Goal: Task Accomplishment & Management: Manage account settings

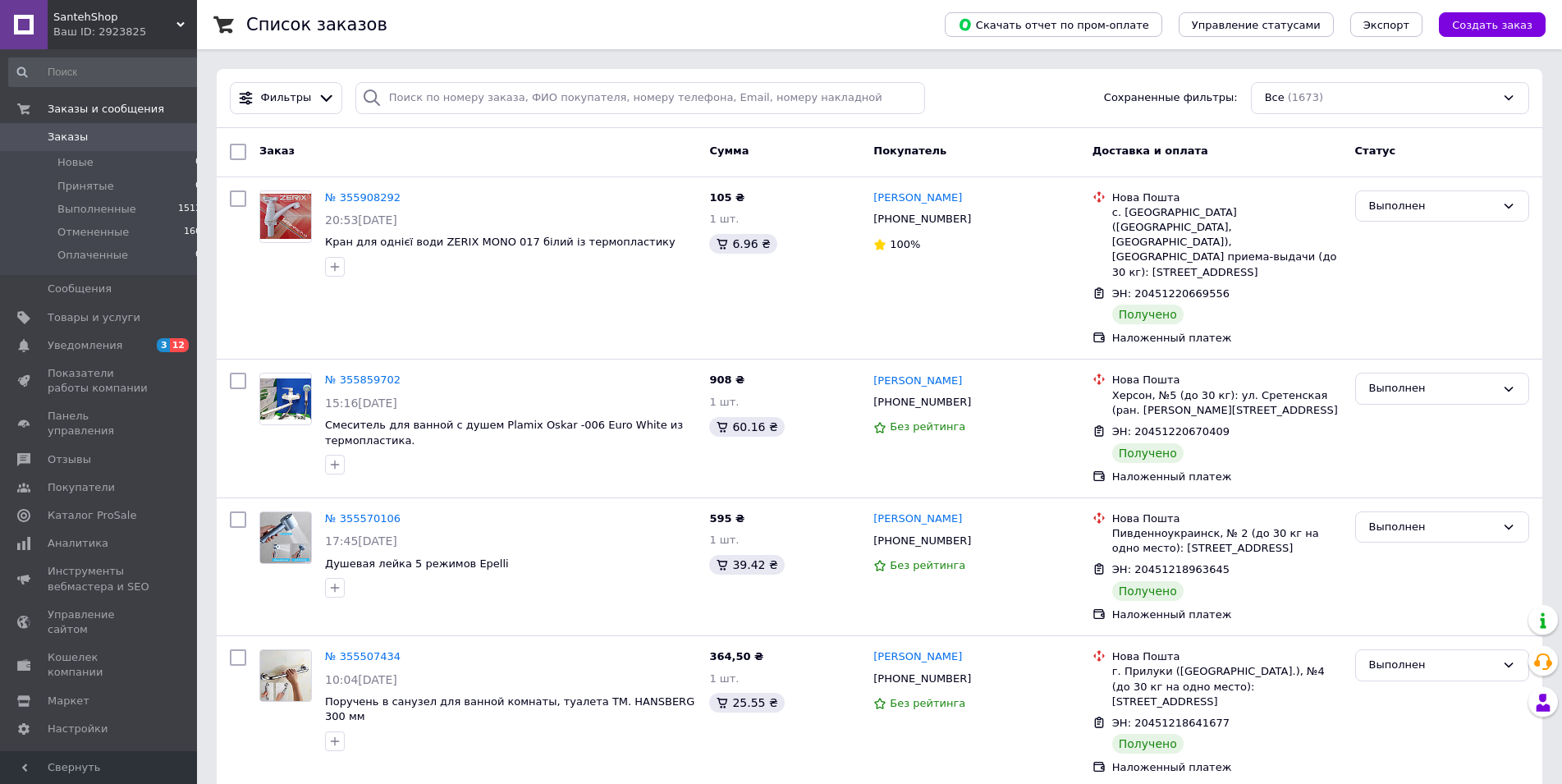
click at [174, 25] on div "Ваш ID: 2923825" at bounding box center [125, 32] width 144 height 15
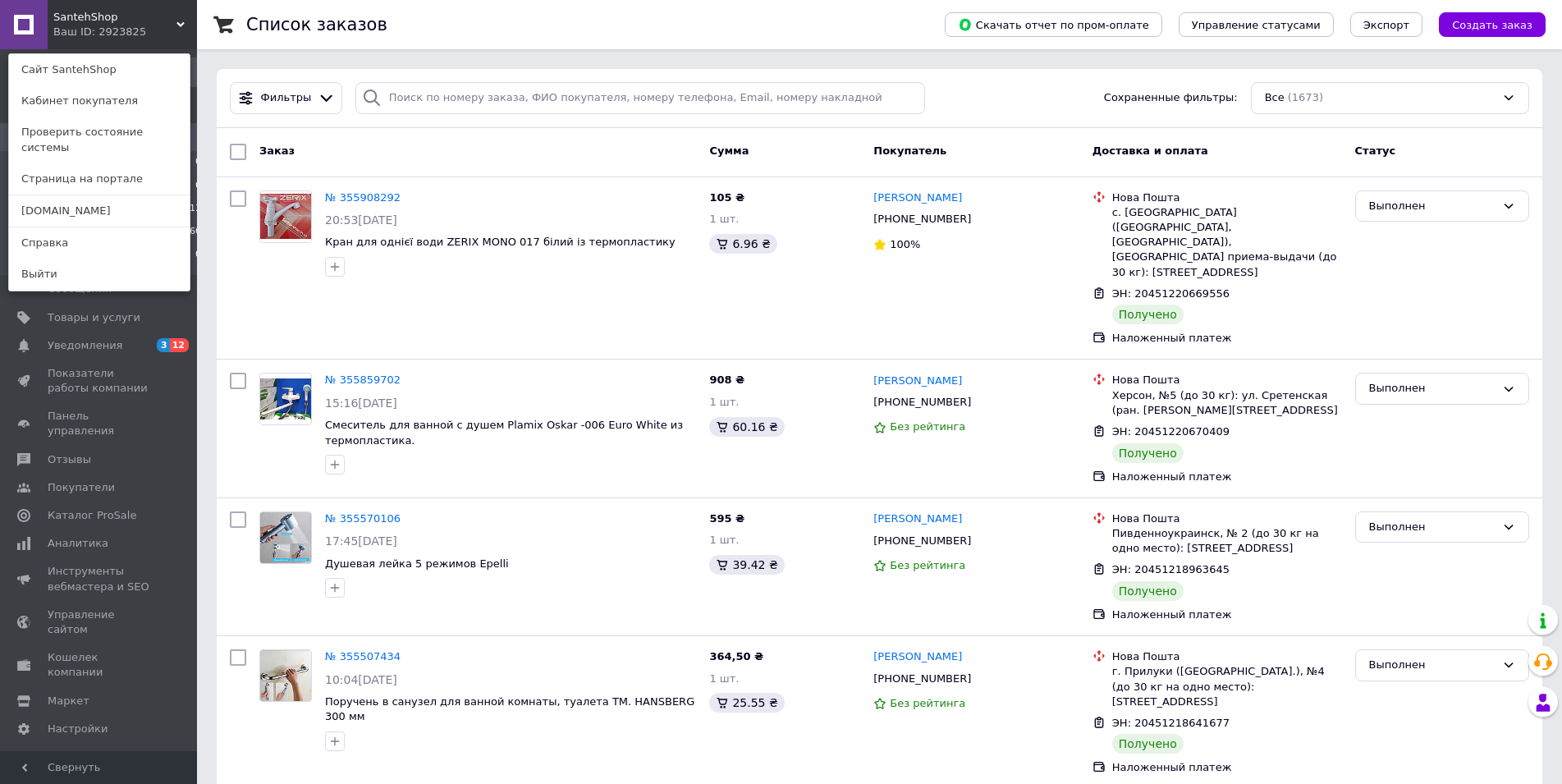
click at [177, 22] on icon at bounding box center [181, 25] width 8 height 8
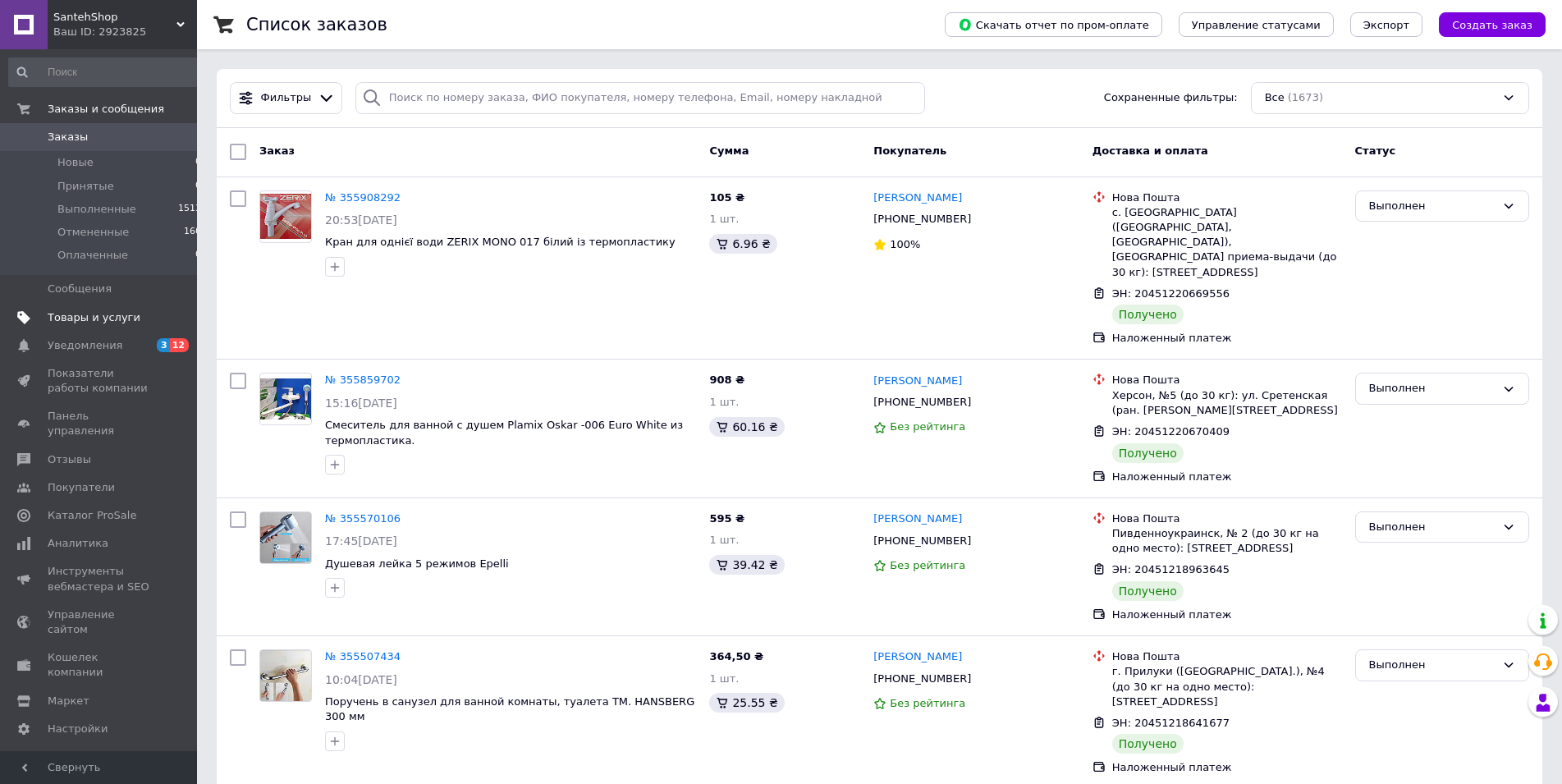
click at [55, 322] on span "Товары и услуги" at bounding box center [94, 318] width 93 height 15
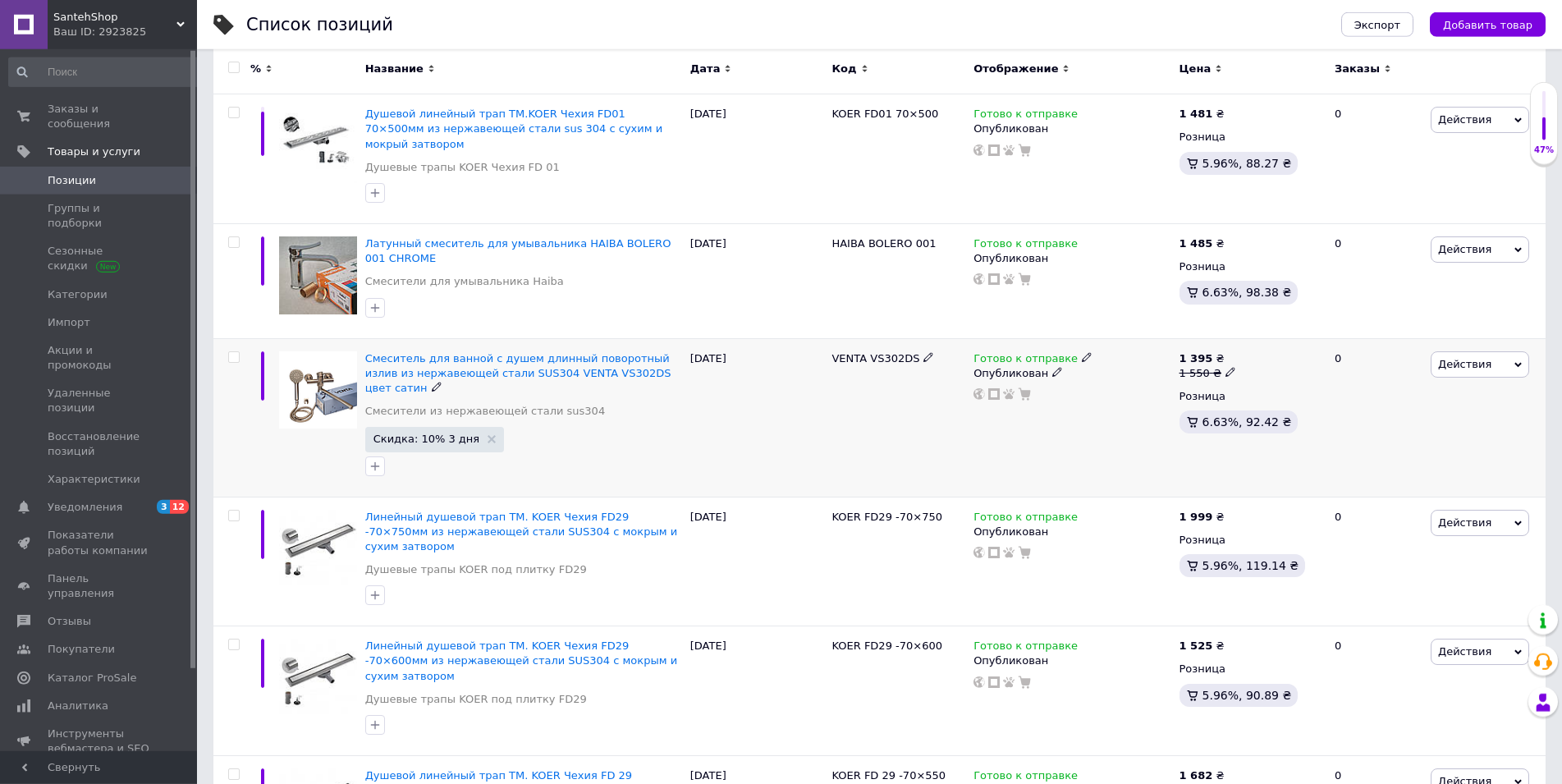
scroll to position [251, 0]
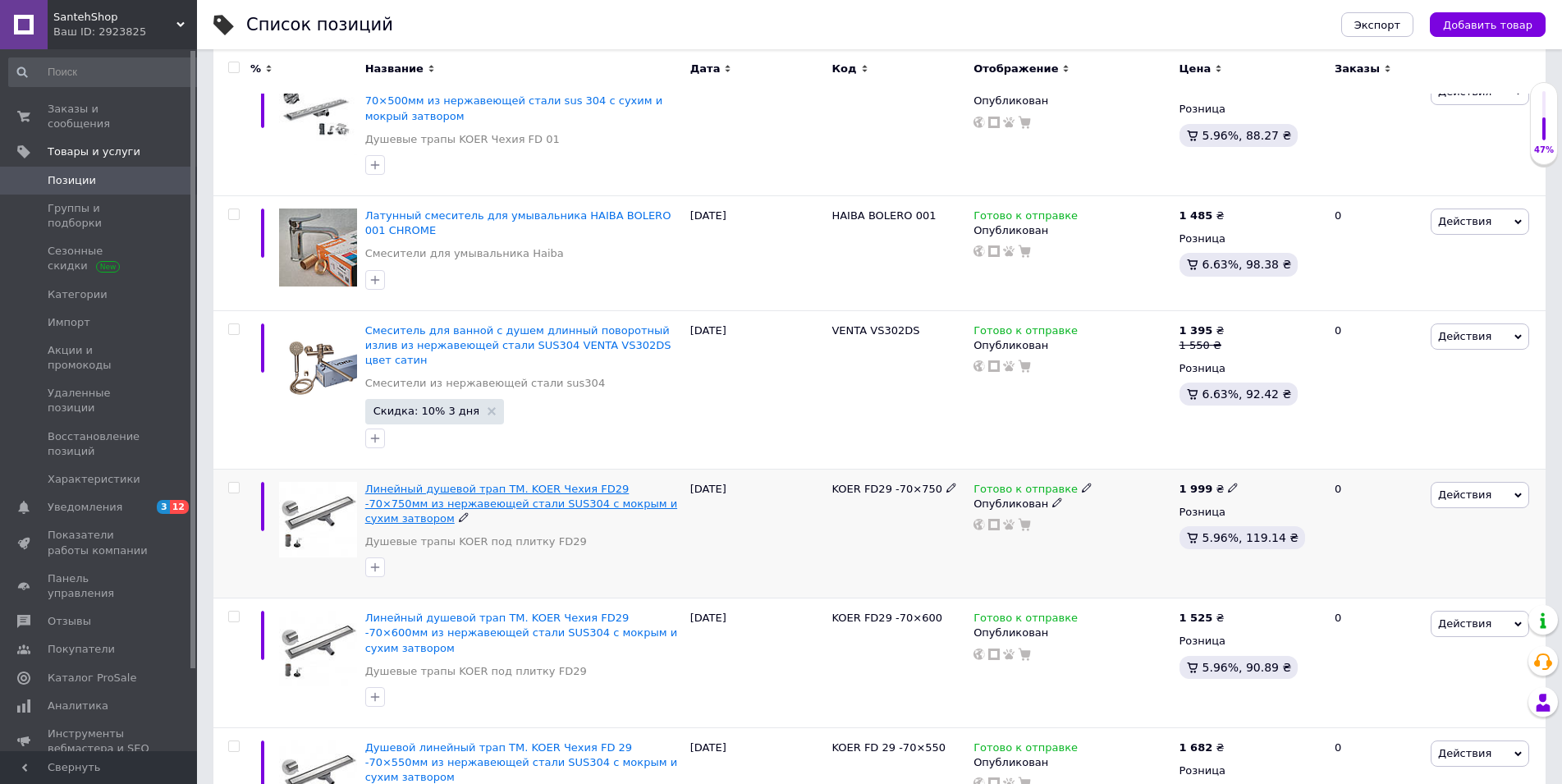
click at [471, 483] on span "Линейный душевой трап ТМ. KOER Чехия FD29 -70×750мм из нержавеющей стали SUS304…" at bounding box center [521, 503] width 312 height 42
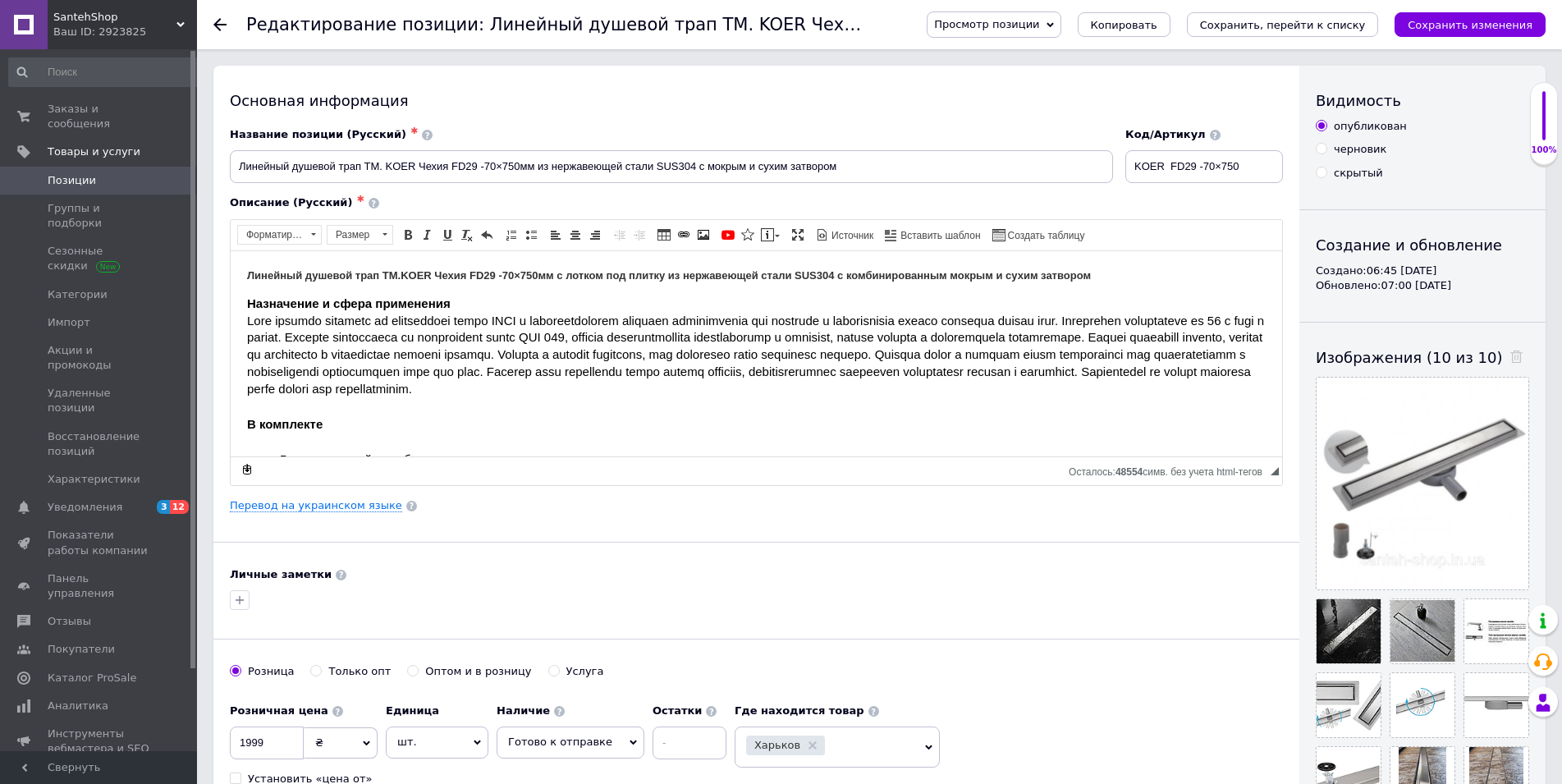
drag, startPoint x: 339, startPoint y: 502, endPoint x: 340, endPoint y: 489, distance: 13.0
click at [342, 502] on link "Перевод на украинском языке" at bounding box center [316, 506] width 172 height 13
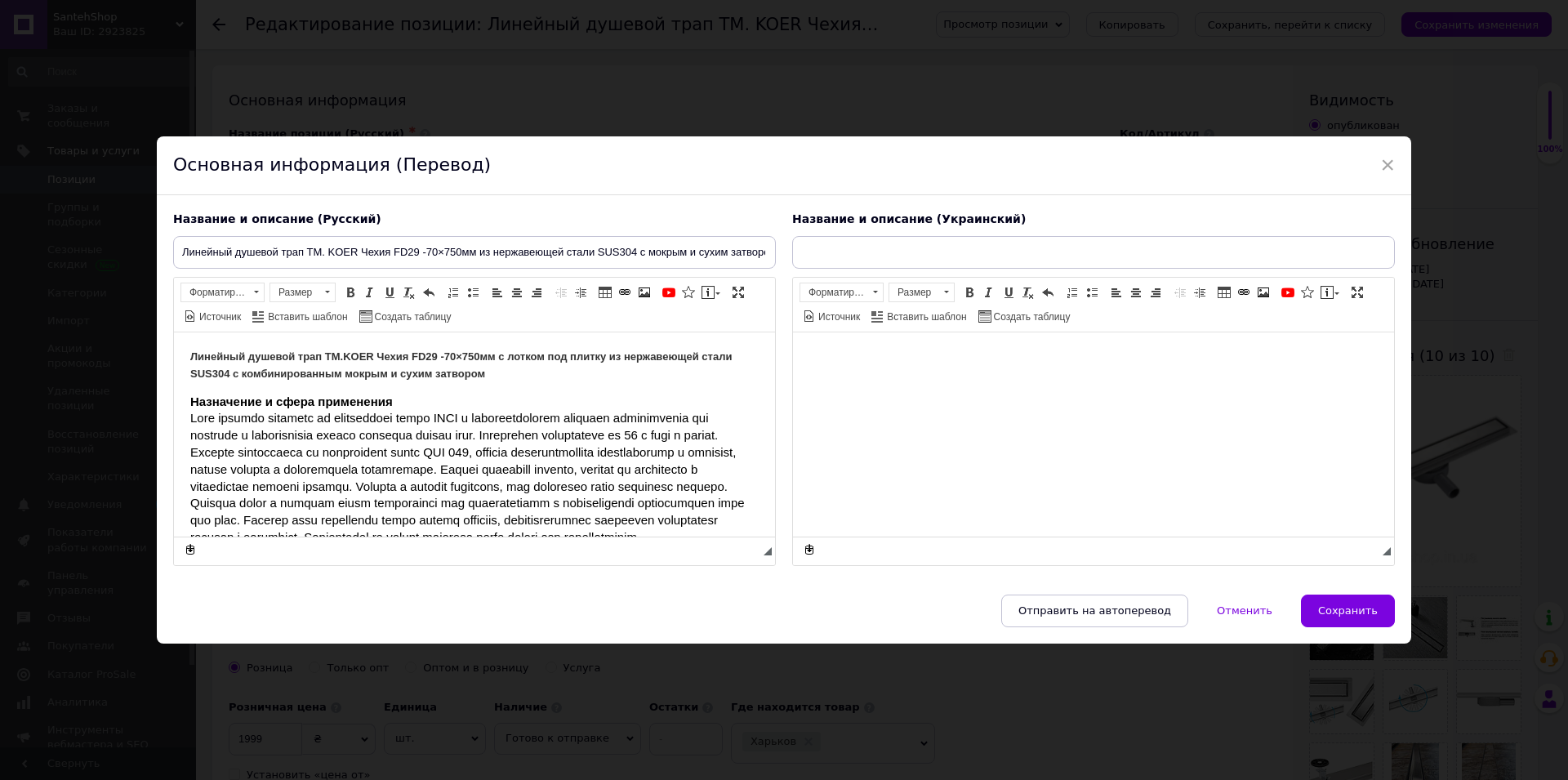
type input "Лінійний душовий трап ТМ. KOER Чехія FD29 —70×750 мм із неіржавкої сталі SUS304…"
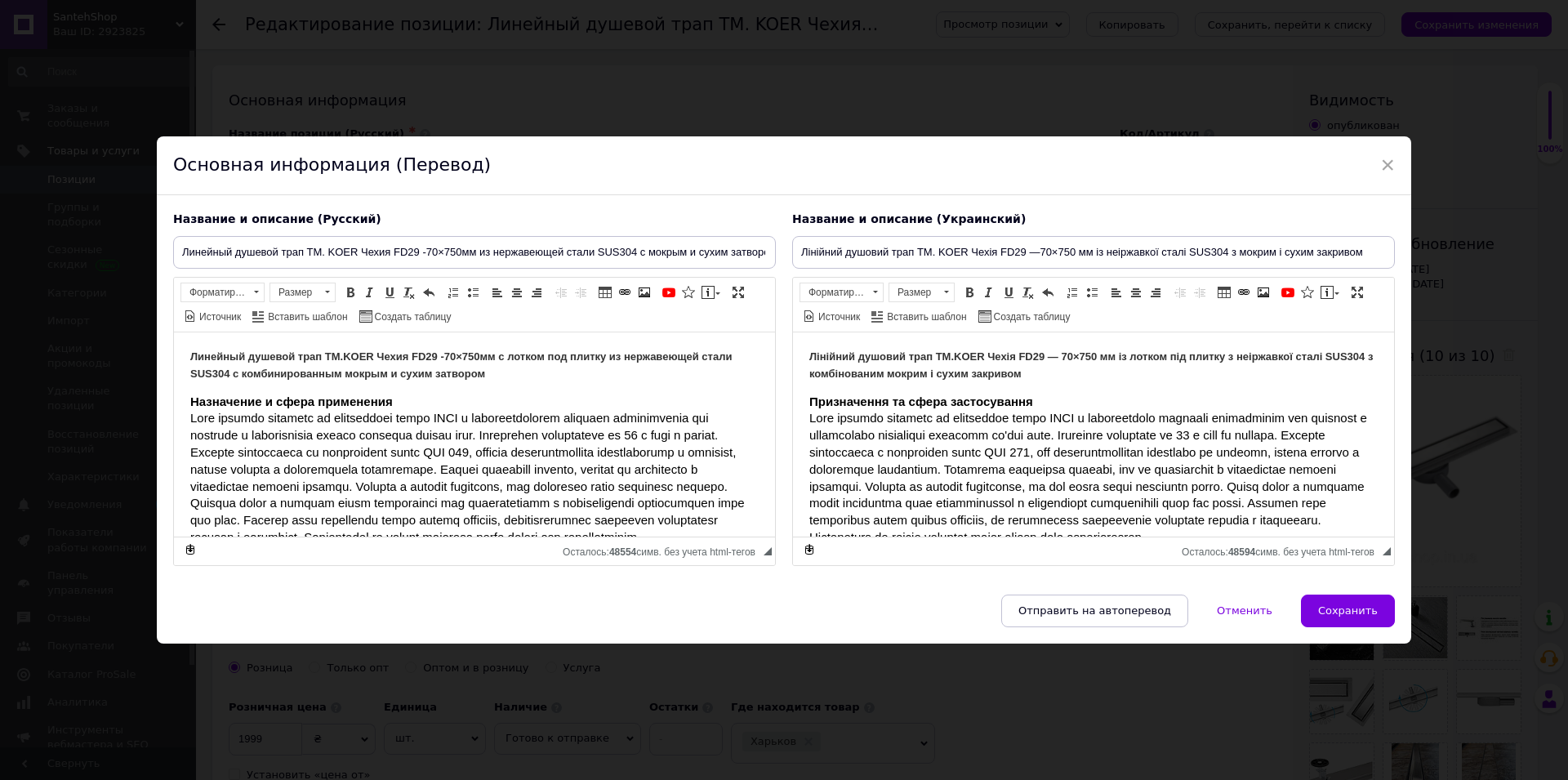
click at [189, 403] on html "Линейный душевой трап ТМ.KOER Чехия FD29 -70×750мм с лотком под плитку из нержа…" at bounding box center [475, 434] width 601 height 204
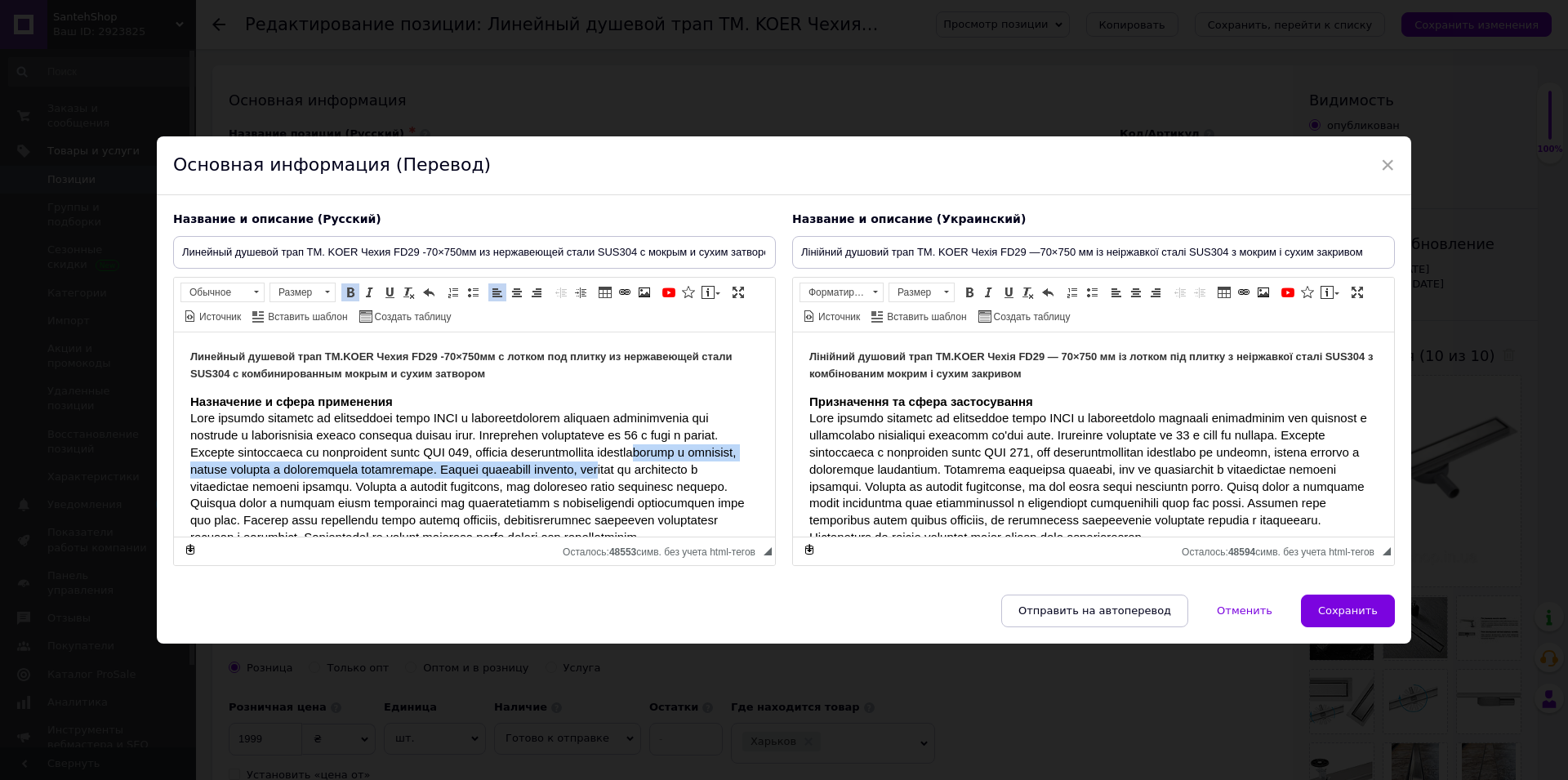
drag, startPoint x: 359, startPoint y: 454, endPoint x: 248, endPoint y: 430, distance: 113.6
click at [308, 445] on p "Назначение и сфера применения" at bounding box center [475, 469] width 569 height 153
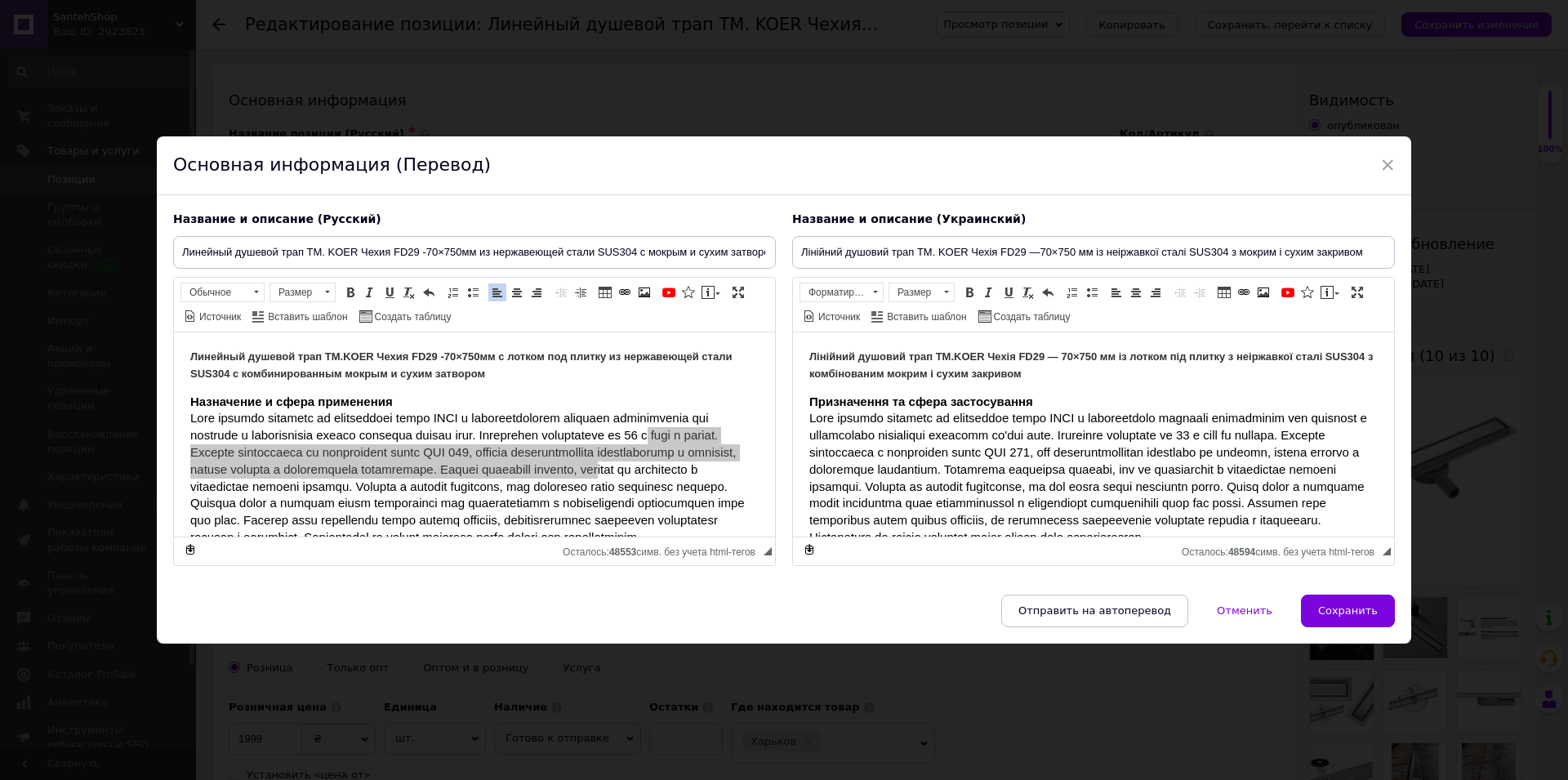
click at [170, 392] on div "Название и описание (Русский) Линейный душевой трап ТМ. KOER Чехия FD29 -70×750…" at bounding box center [475, 389] width 619 height 371
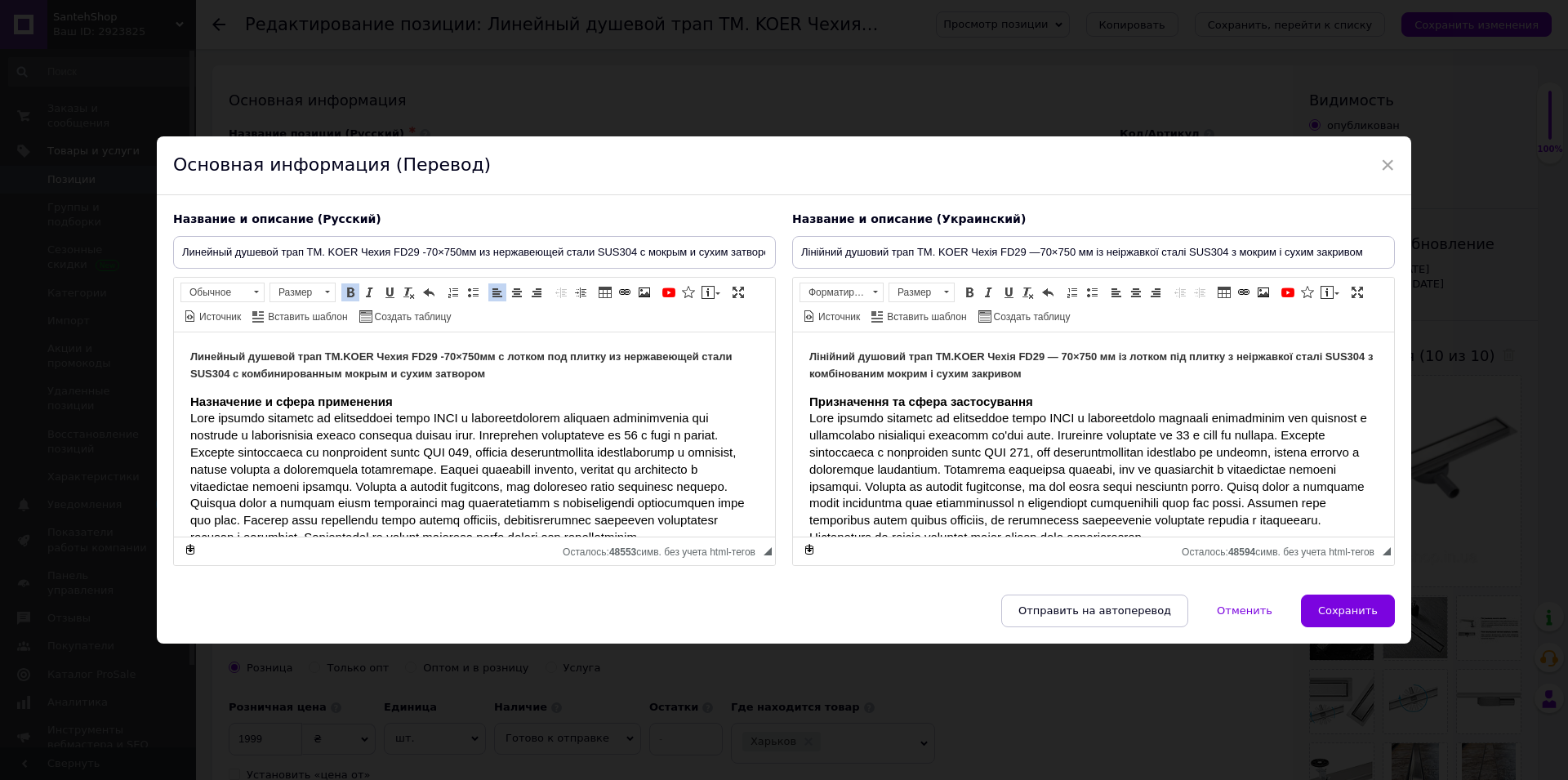
click at [185, 392] on html "Линейный душевой трап ТМ.KOER Чехия FD29 -70×750мм с лотком под плитку из нержа…" at bounding box center [475, 434] width 601 height 204
click at [185, 393] on html "Линейный душевой трап ТМ.KOER Чехия FD29 -70×750мм с лотком под плитку из нержа…" at bounding box center [475, 434] width 601 height 204
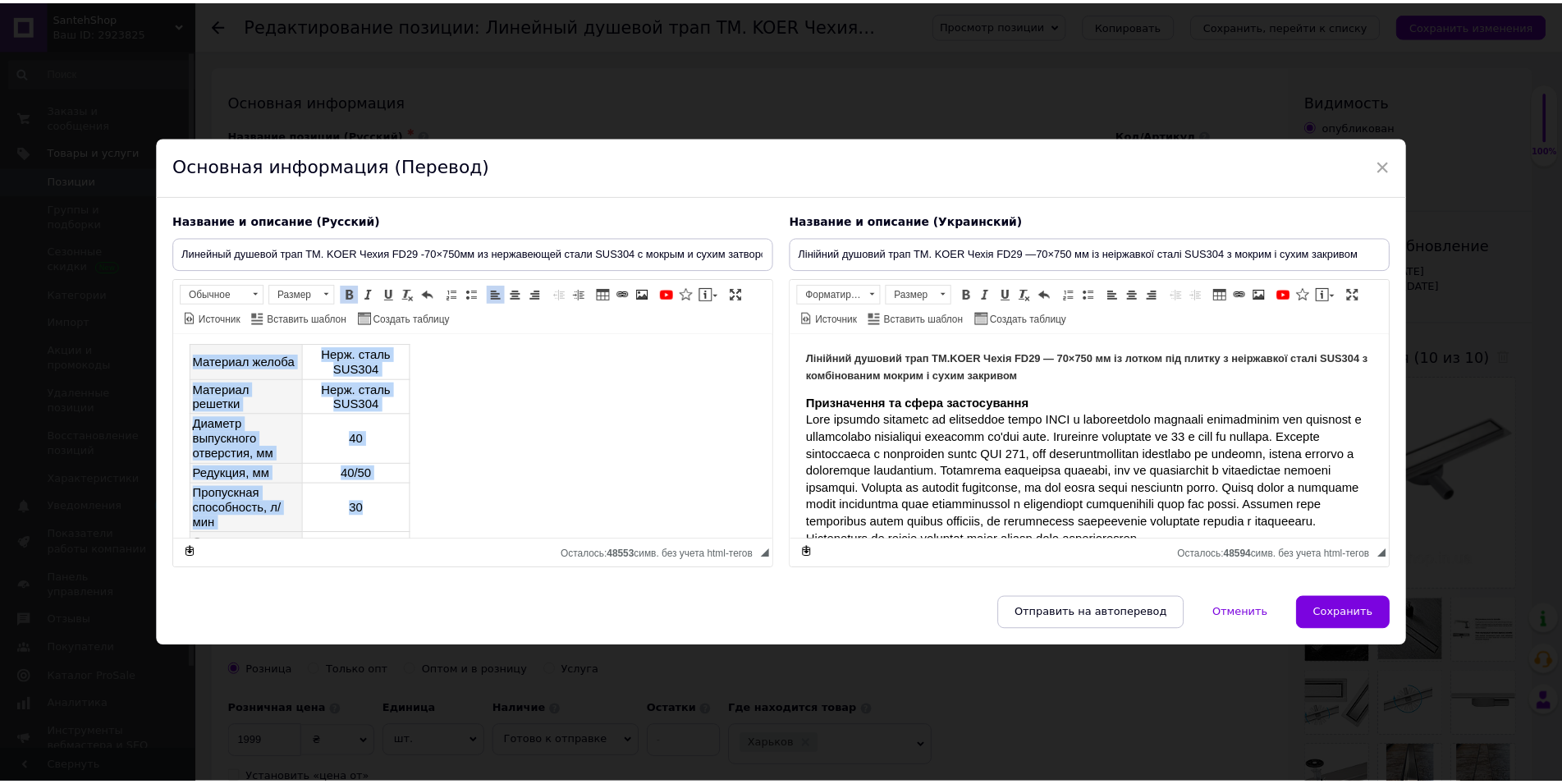
scroll to position [805, 0]
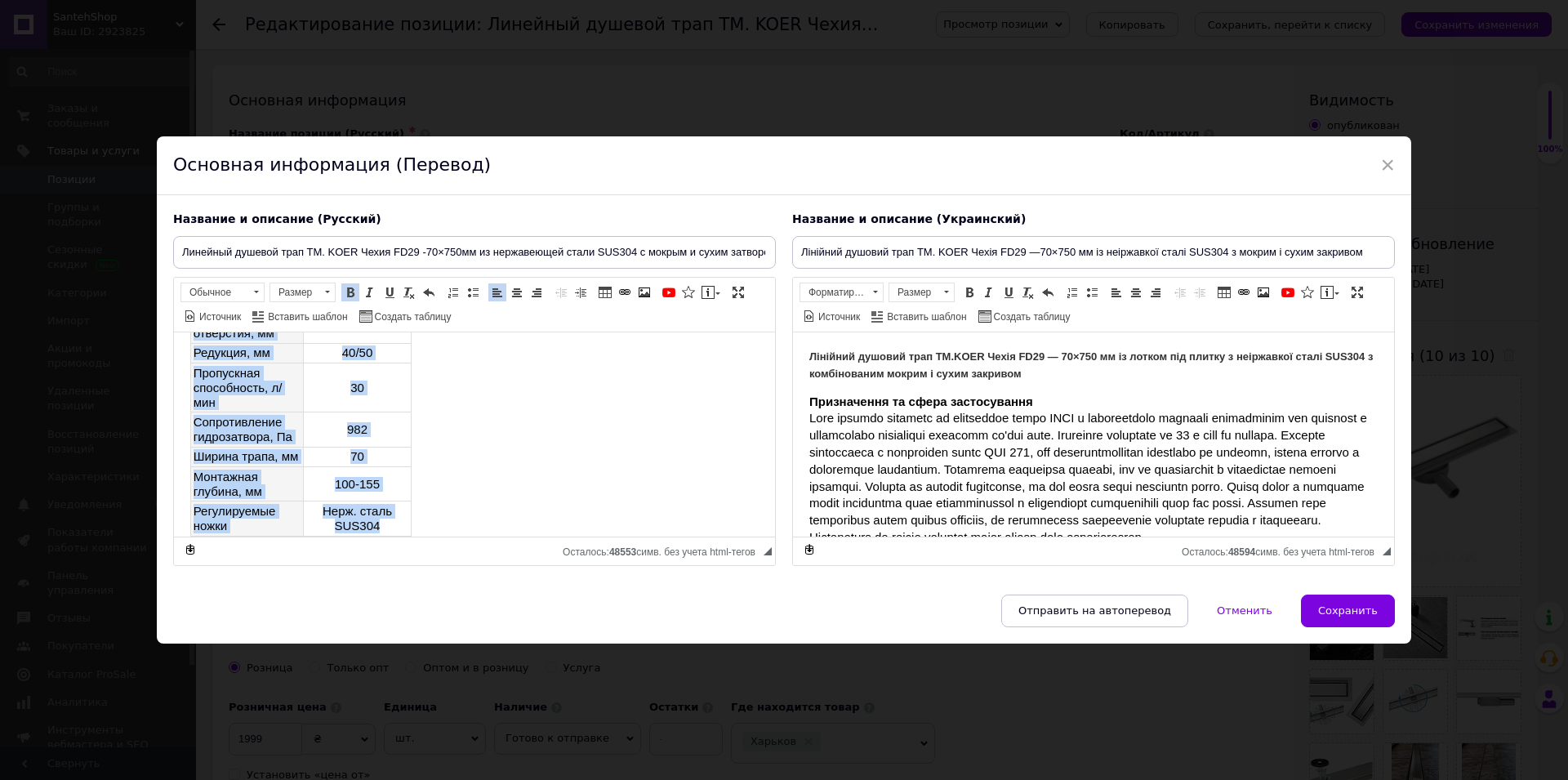
drag, startPoint x: 219, startPoint y: 399, endPoint x: 665, endPoint y: 634, distance: 504.1
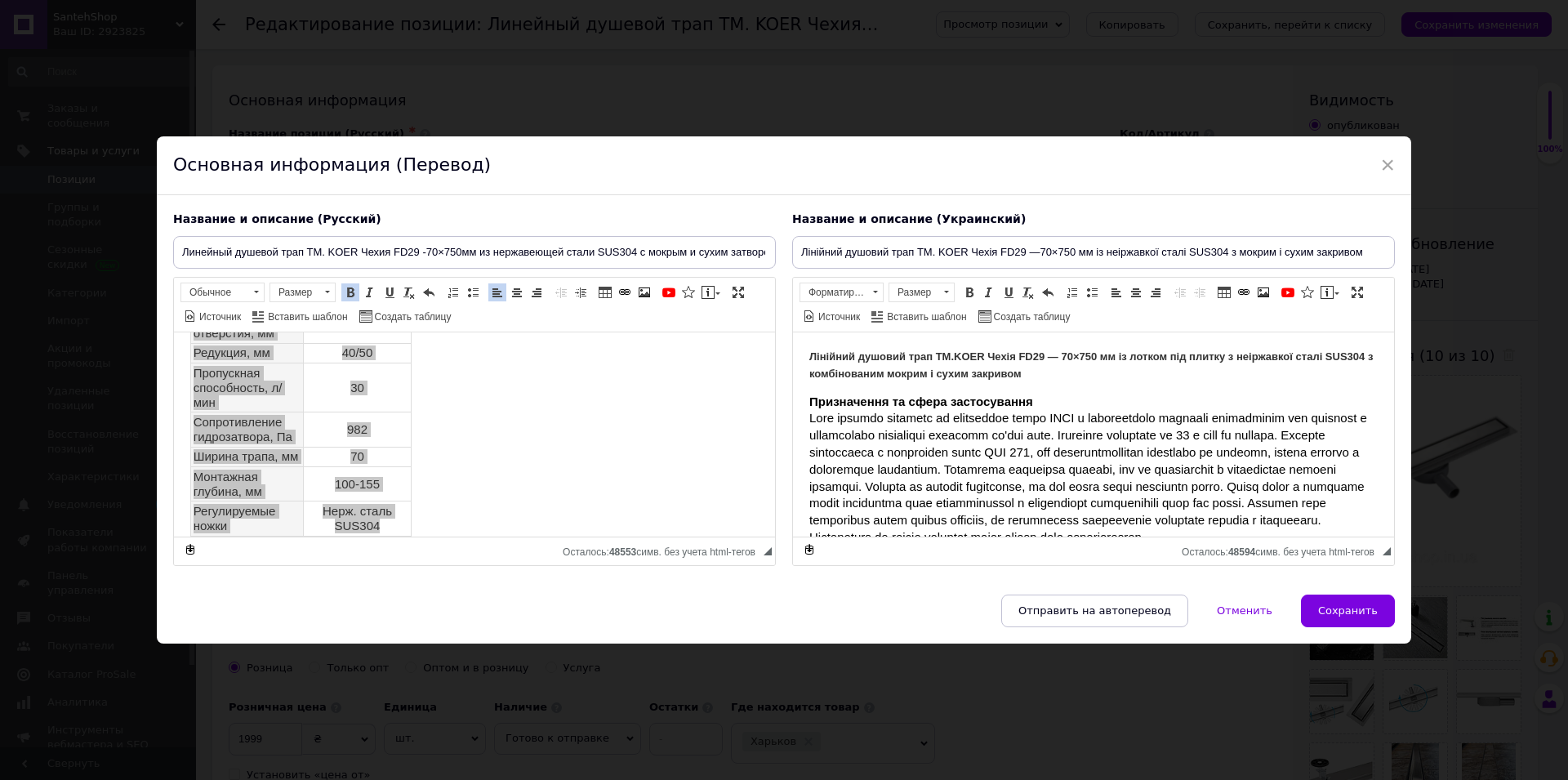
click at [672, 634] on div "Отправить на автоперевод   Отменить   Сохранить" at bounding box center [784, 619] width 1254 height 49
click at [1380, 167] on span "×" at bounding box center [1387, 165] width 15 height 28
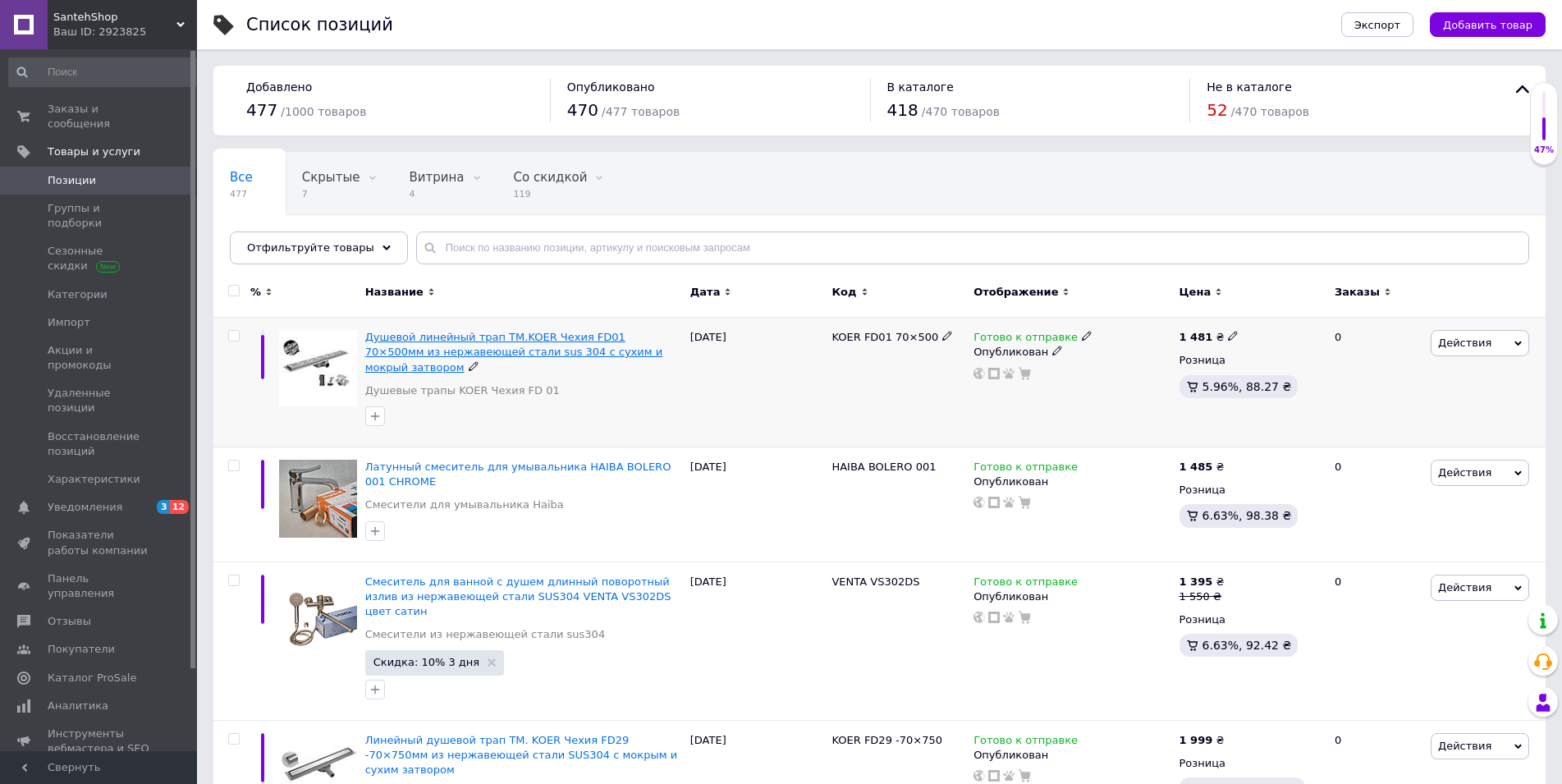
click at [479, 339] on span "Душевой линейный трап TM.KOER Чехия FD01 70×500мм из нержавеющей стали sus 304 …" at bounding box center [514, 351] width 297 height 42
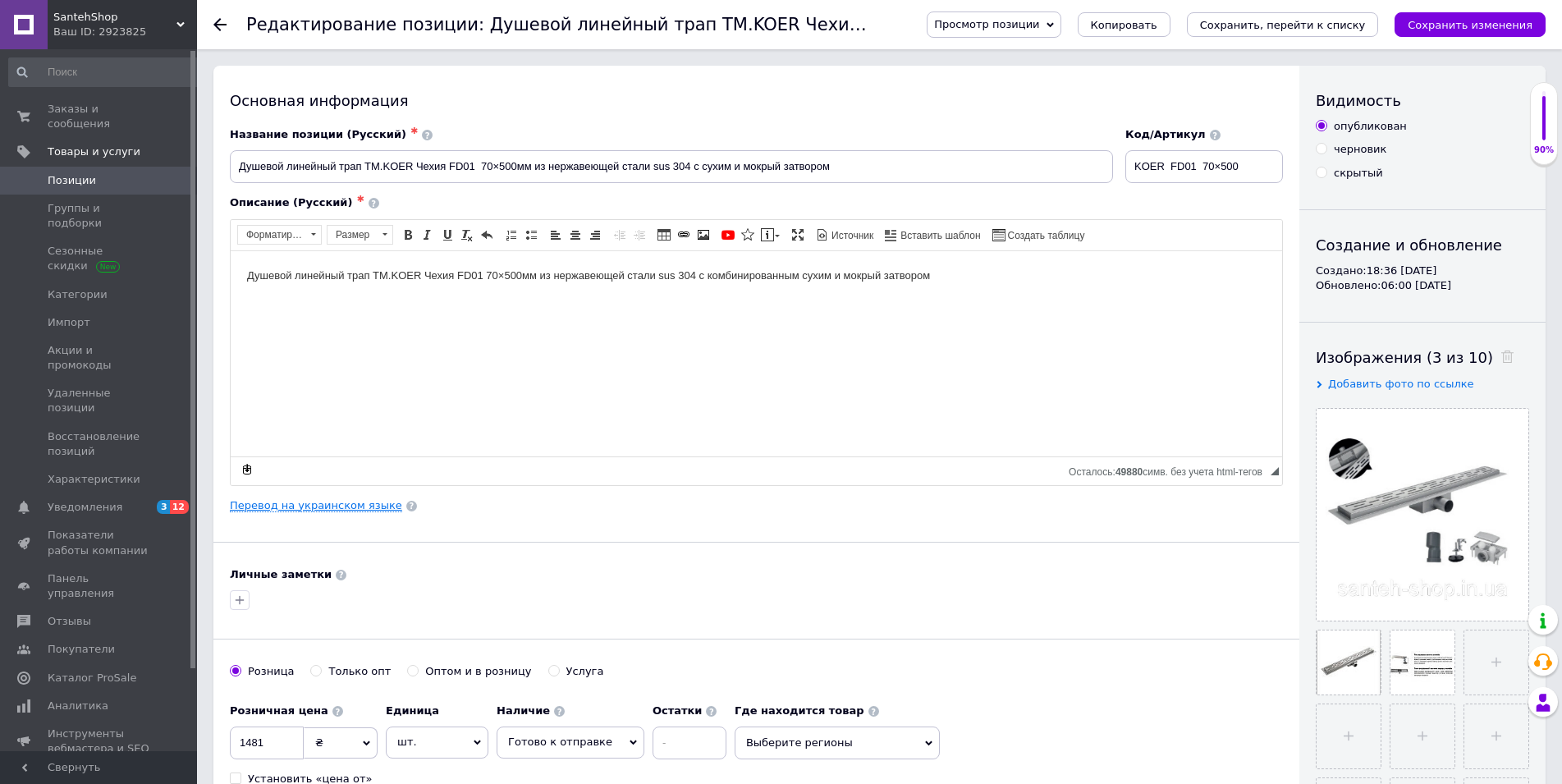
click at [319, 507] on link "Перевод на украинском языке" at bounding box center [316, 506] width 172 height 13
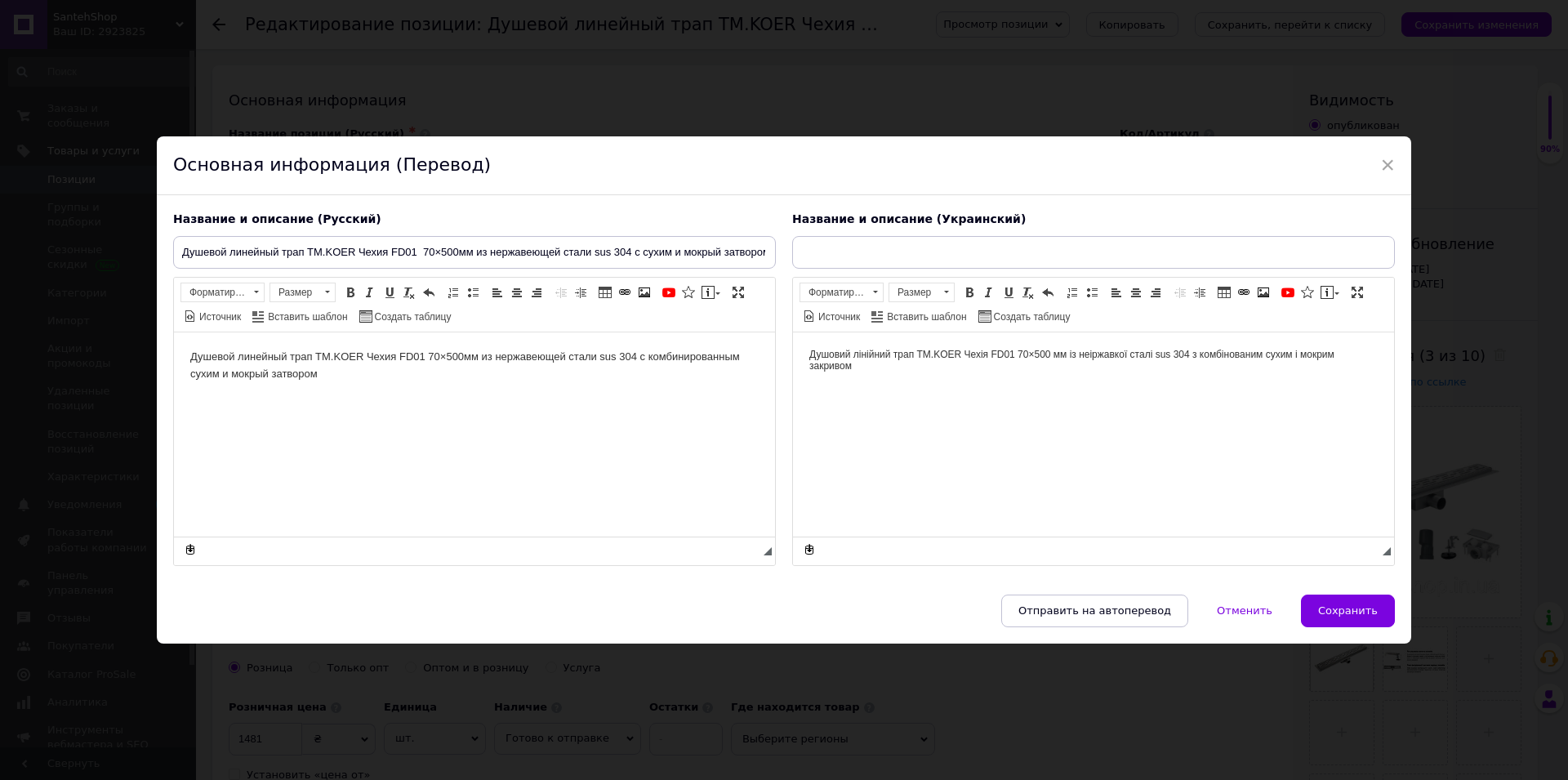
type input "Душовий лінійний трап TM.KOER Чехія FD01 70×500 мм із неіржавкої сталі sus 304 …"
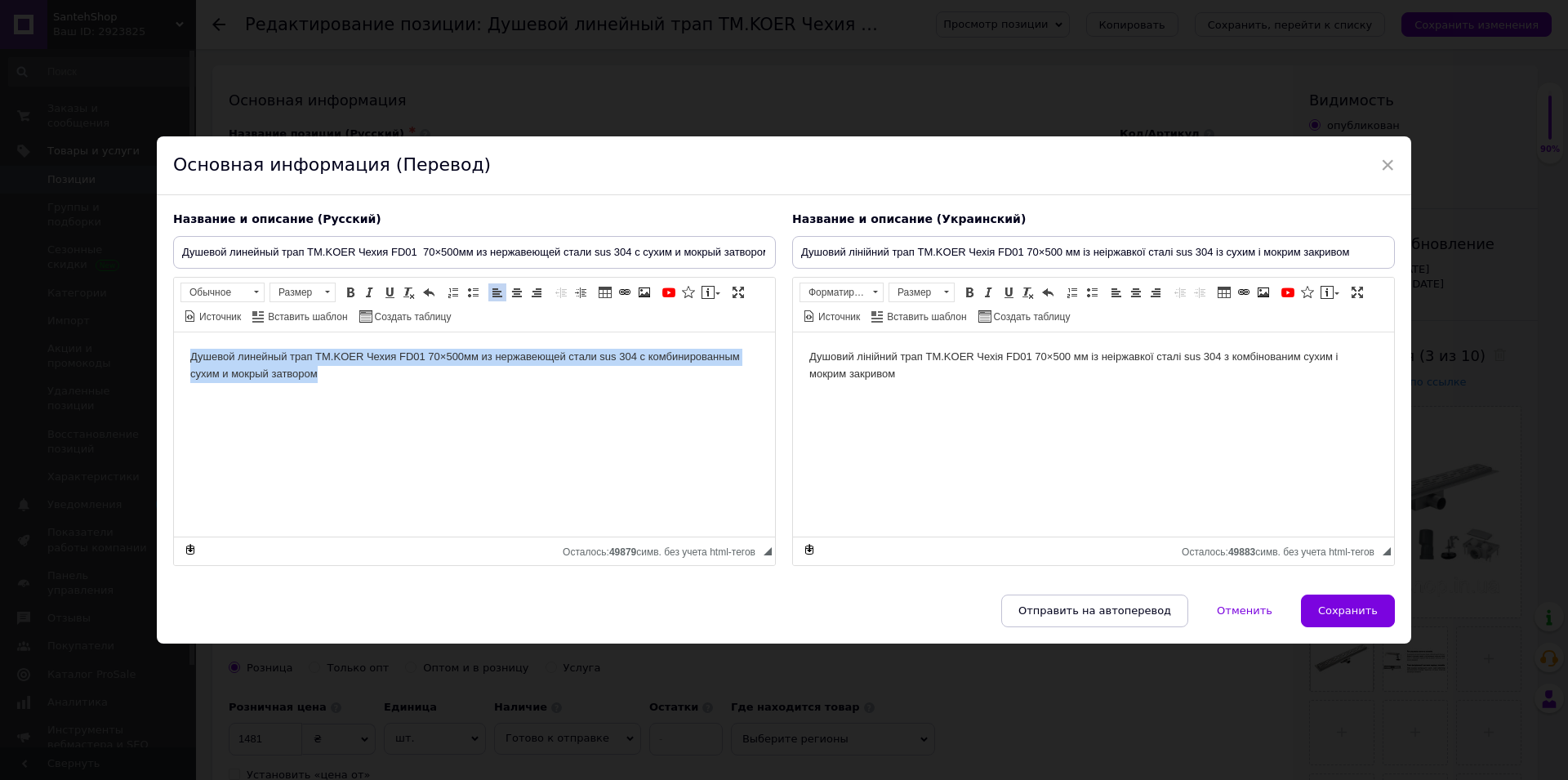
drag, startPoint x: 187, startPoint y: 355, endPoint x: 352, endPoint y: 334, distance: 166.3
click at [355, 377] on html "Душевой линейный трап TM.KOER Чехия FD01 70×500мм из нержавеющей стали sus 304 …" at bounding box center [475, 434] width 601 height 204
click at [350, 296] on span at bounding box center [351, 292] width 13 height 13
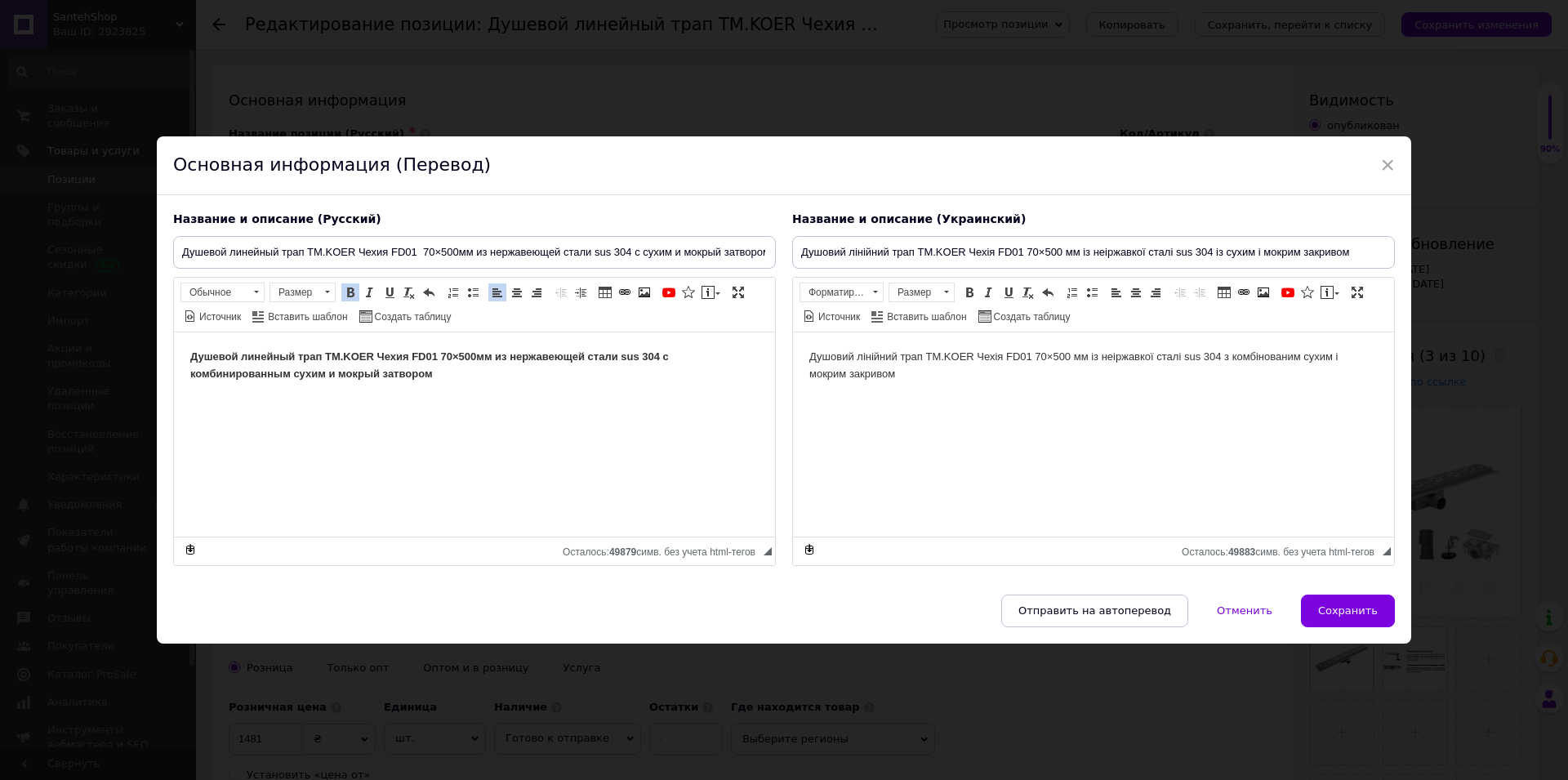
click at [512, 394] on html "Душевой линейный трап TM.KOER Чехия FD01 70×500мм из нержавеющей стали sus 304 …" at bounding box center [475, 434] width 601 height 204
click at [274, 453] on html "Душевой линейный трап TM.KOER Чехия FD01 70×500мм из нержавеющей стали sus 304 …" at bounding box center [475, 434] width 601 height 204
click at [1380, 163] on span "×" at bounding box center [1387, 165] width 15 height 28
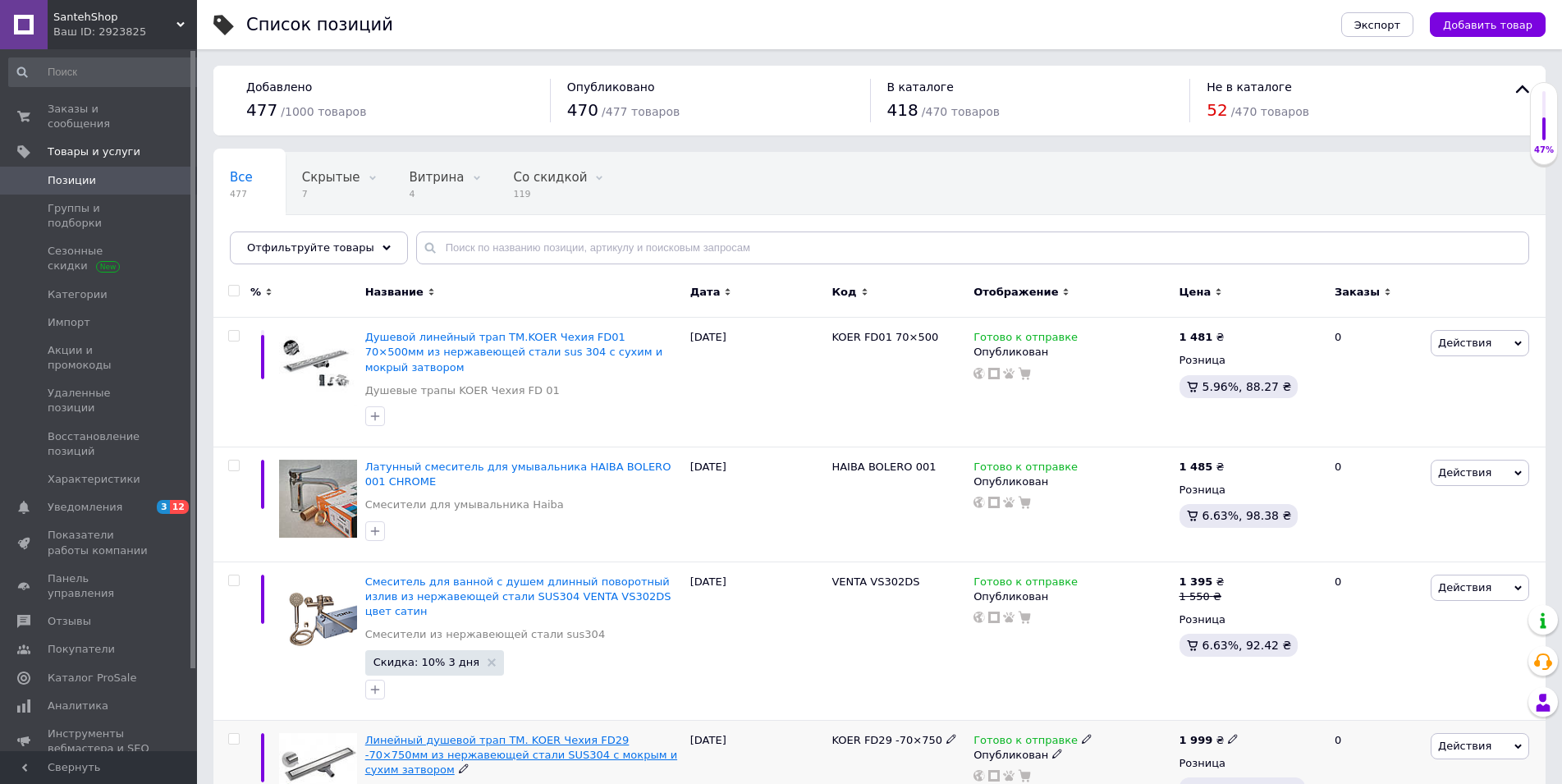
click at [454, 734] on span "Линейный душевой трап ТМ. KOER Чехия FD29 -70×750мм из нержавеющей стали SUS304…" at bounding box center [521, 754] width 312 height 42
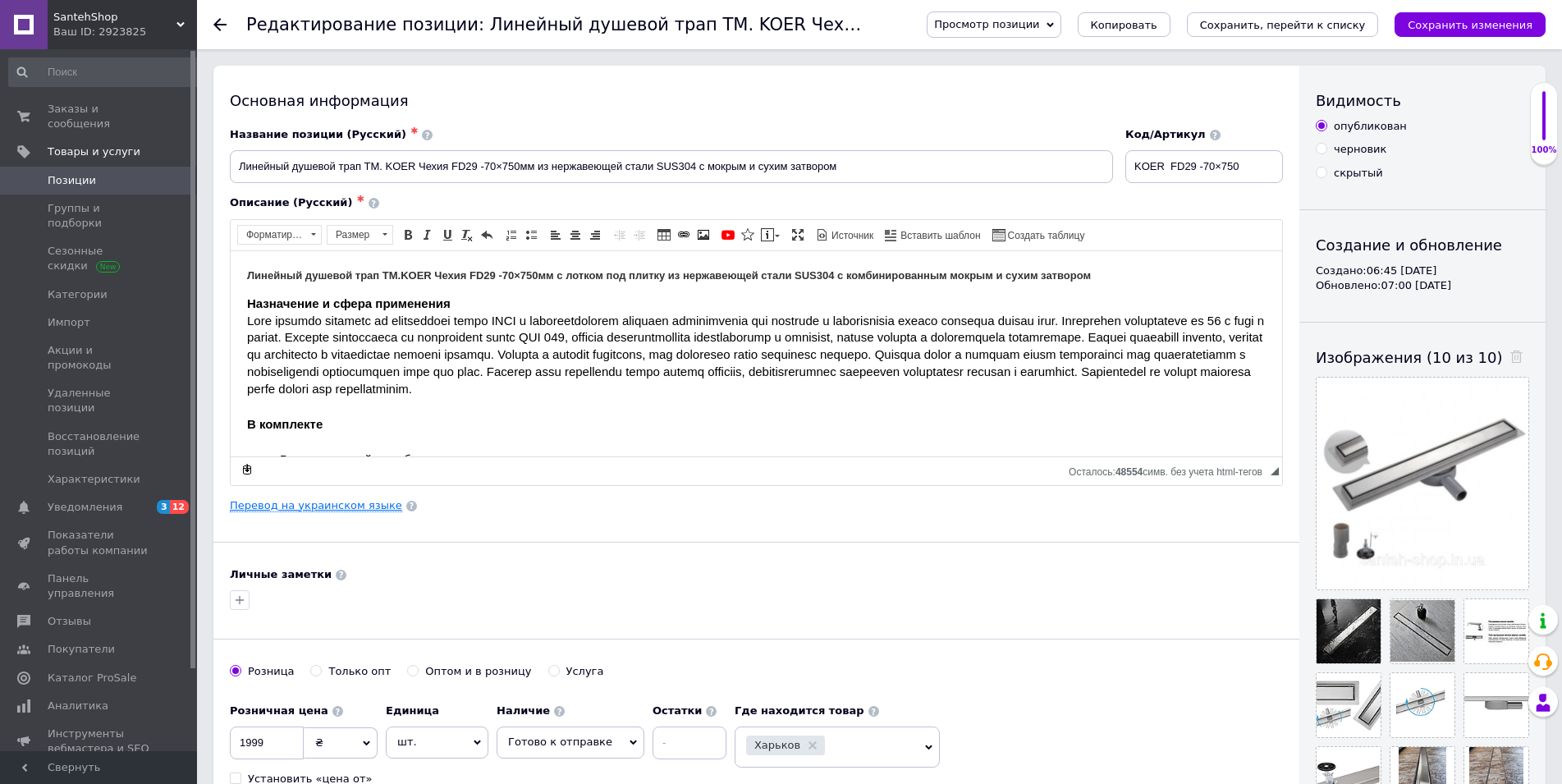
click at [356, 507] on link "Перевод на украинском языке" at bounding box center [316, 506] width 172 height 13
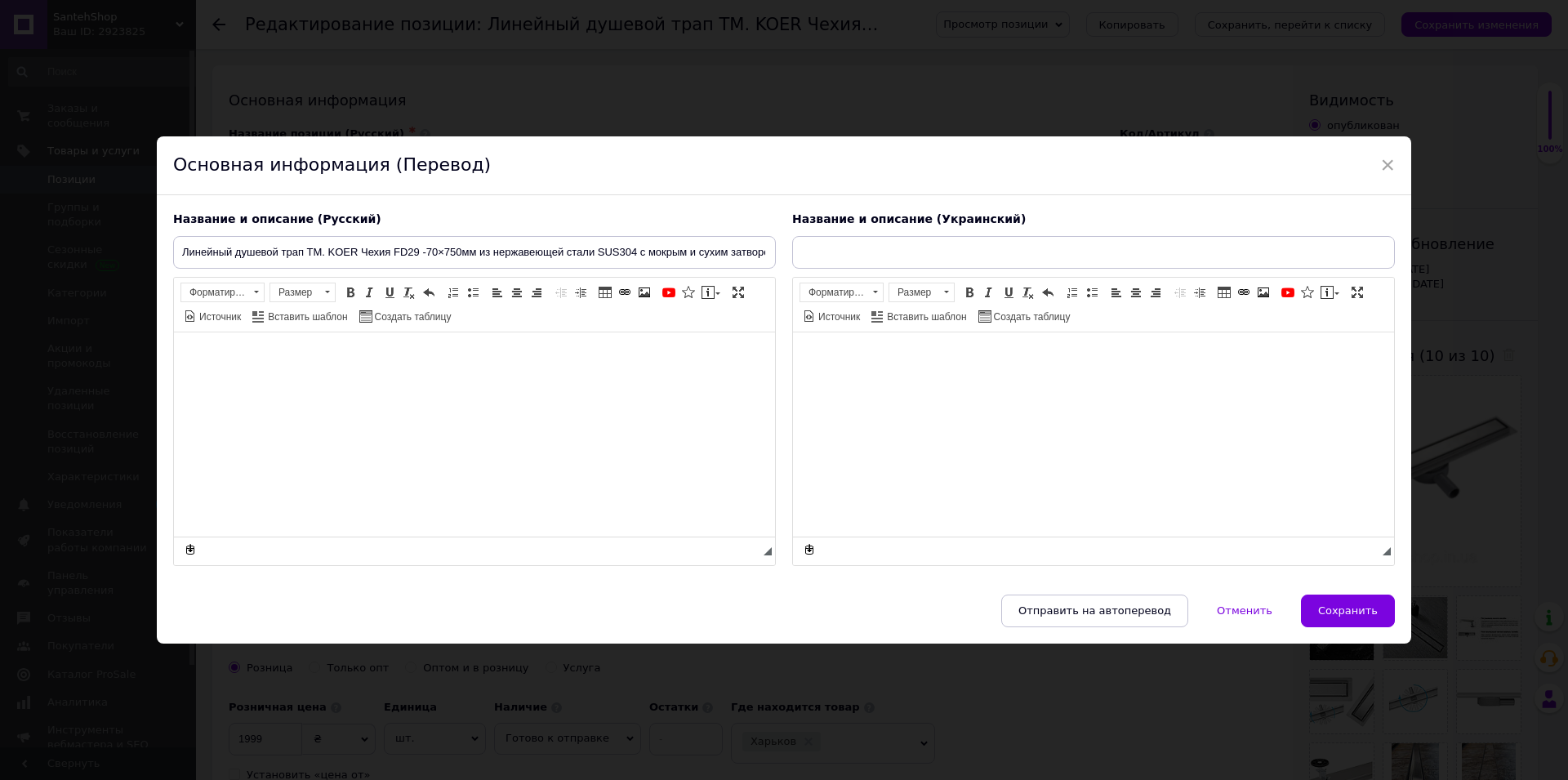
type input "Лінійний душовий трап ТМ. KOER Чехія FD29 —70×750 мм із неіржавкої сталі SUS304…"
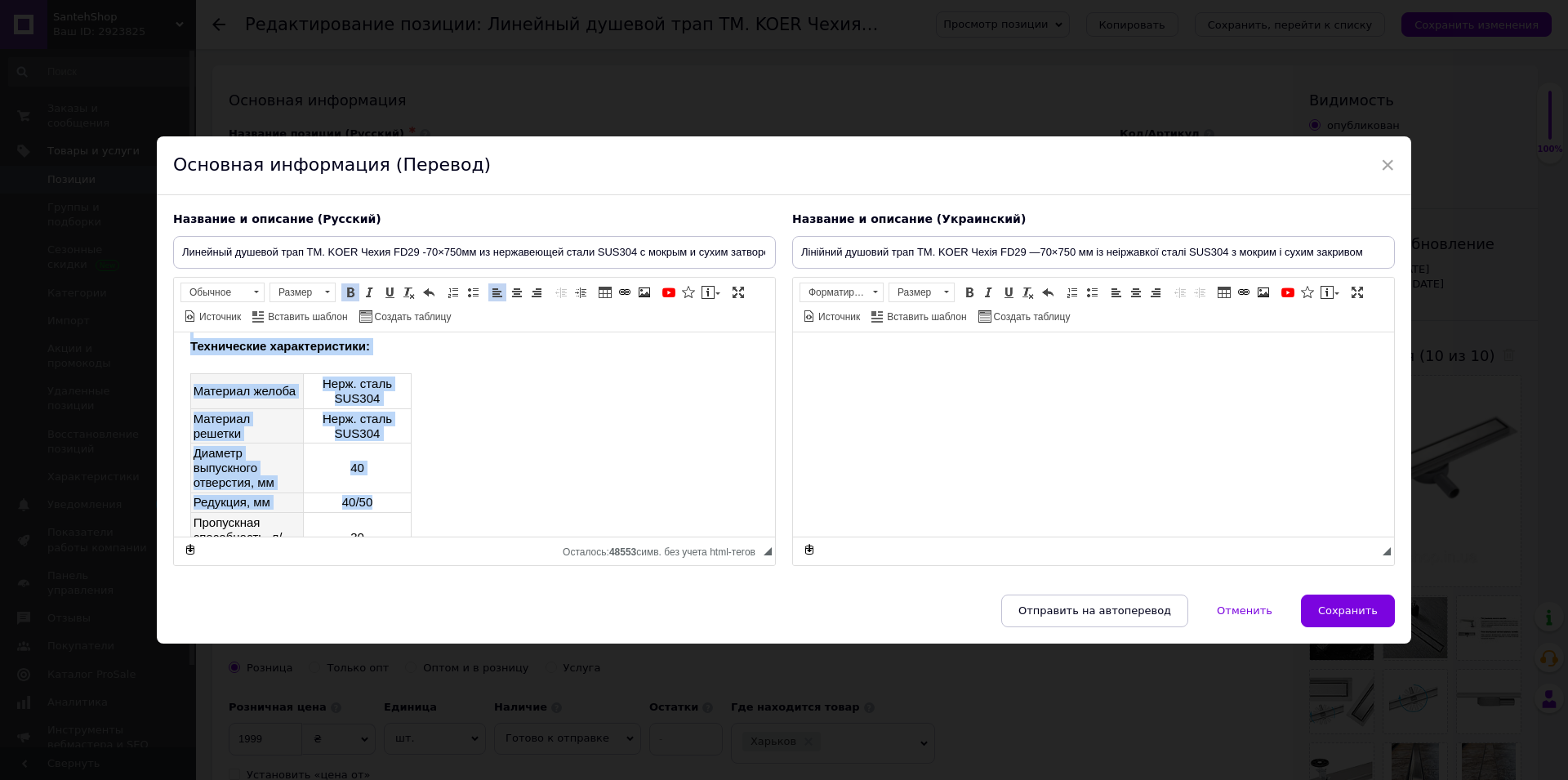
scroll to position [801, 0]
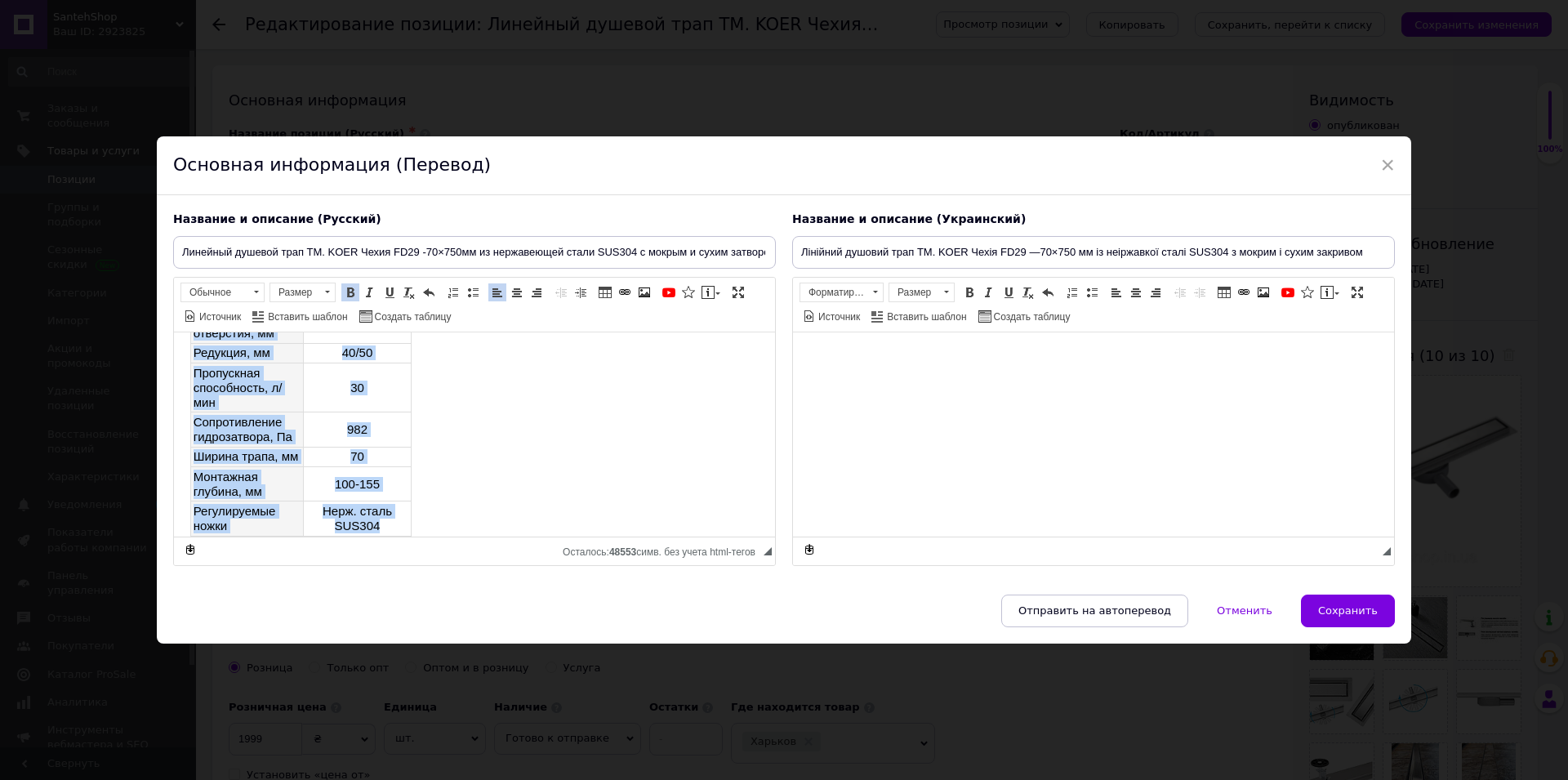
drag, startPoint x: 185, startPoint y: 398, endPoint x: 543, endPoint y: 733, distance: 490.3
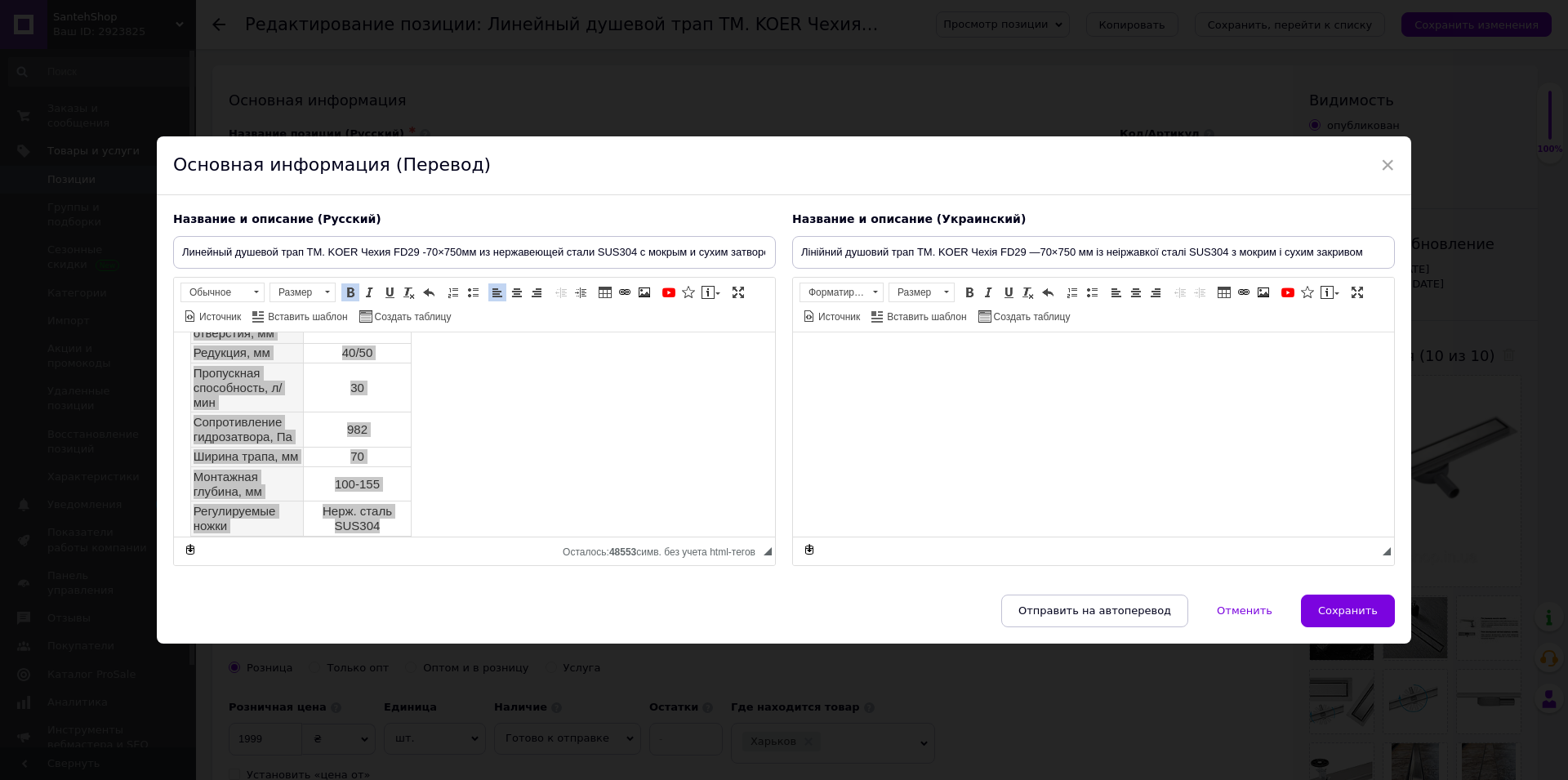
click at [551, 744] on div "× Основная информация (Перевод) Название и описание (Русский) Линейный душевой …" at bounding box center [784, 390] width 1568 height 780
click at [555, 746] on div "× Основная информация (Перевод) Название и описание (Русский) Линейный душевой …" at bounding box center [784, 390] width 1568 height 780
click at [570, 169] on div "Основная информация (Перевод)" at bounding box center [784, 166] width 1254 height 59
click at [489, 159] on div "Основная информация (Перевод)" at bounding box center [784, 166] width 1254 height 59
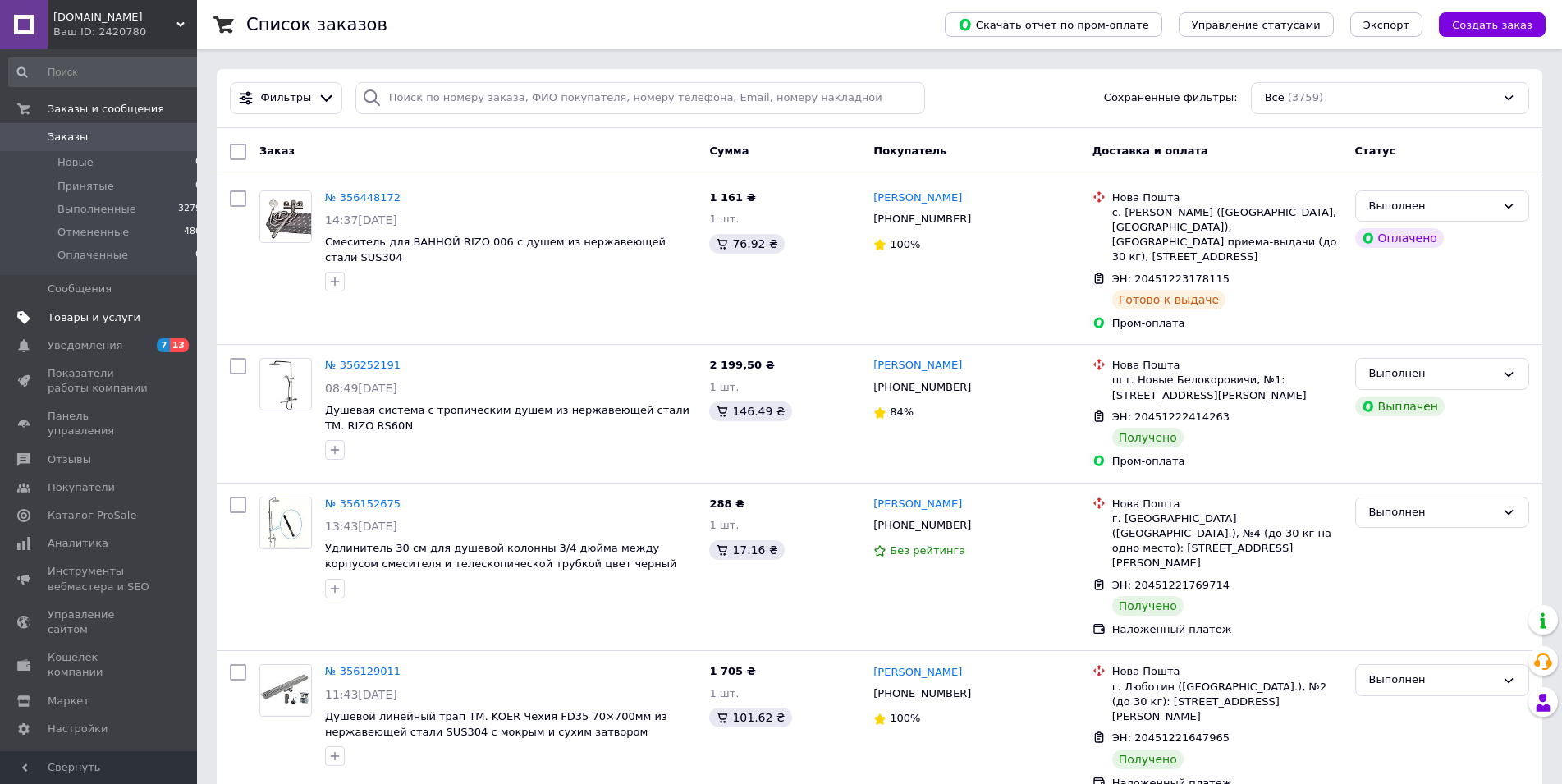
click at [71, 319] on span "Товары и услуги" at bounding box center [94, 318] width 93 height 15
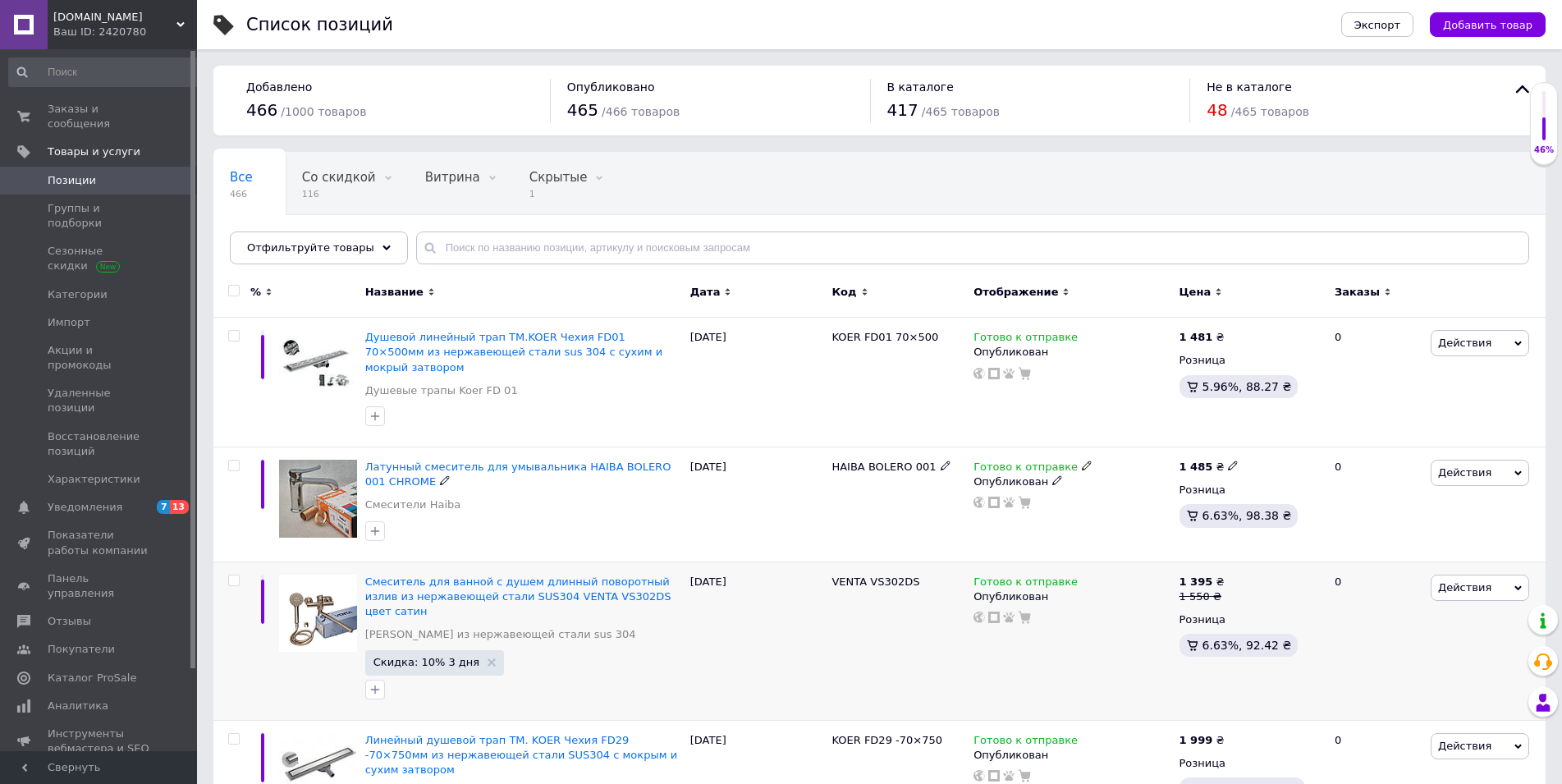
scroll to position [167, 0]
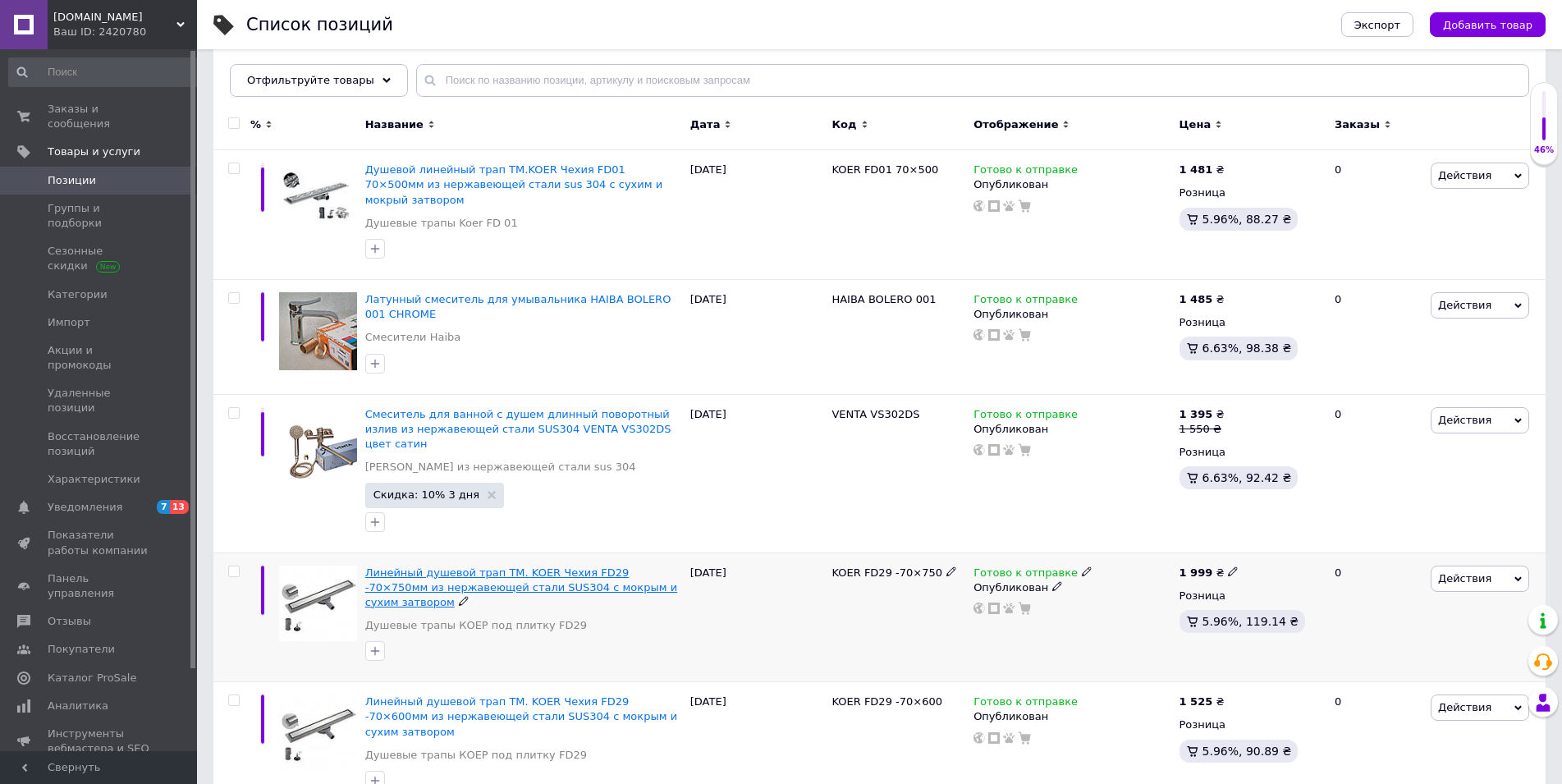
click at [445, 566] on span "Линейный душевой трап ТМ. KOER Чехия FD29 -70×750мм из нержавеющей стали SUS304…" at bounding box center [521, 587] width 312 height 42
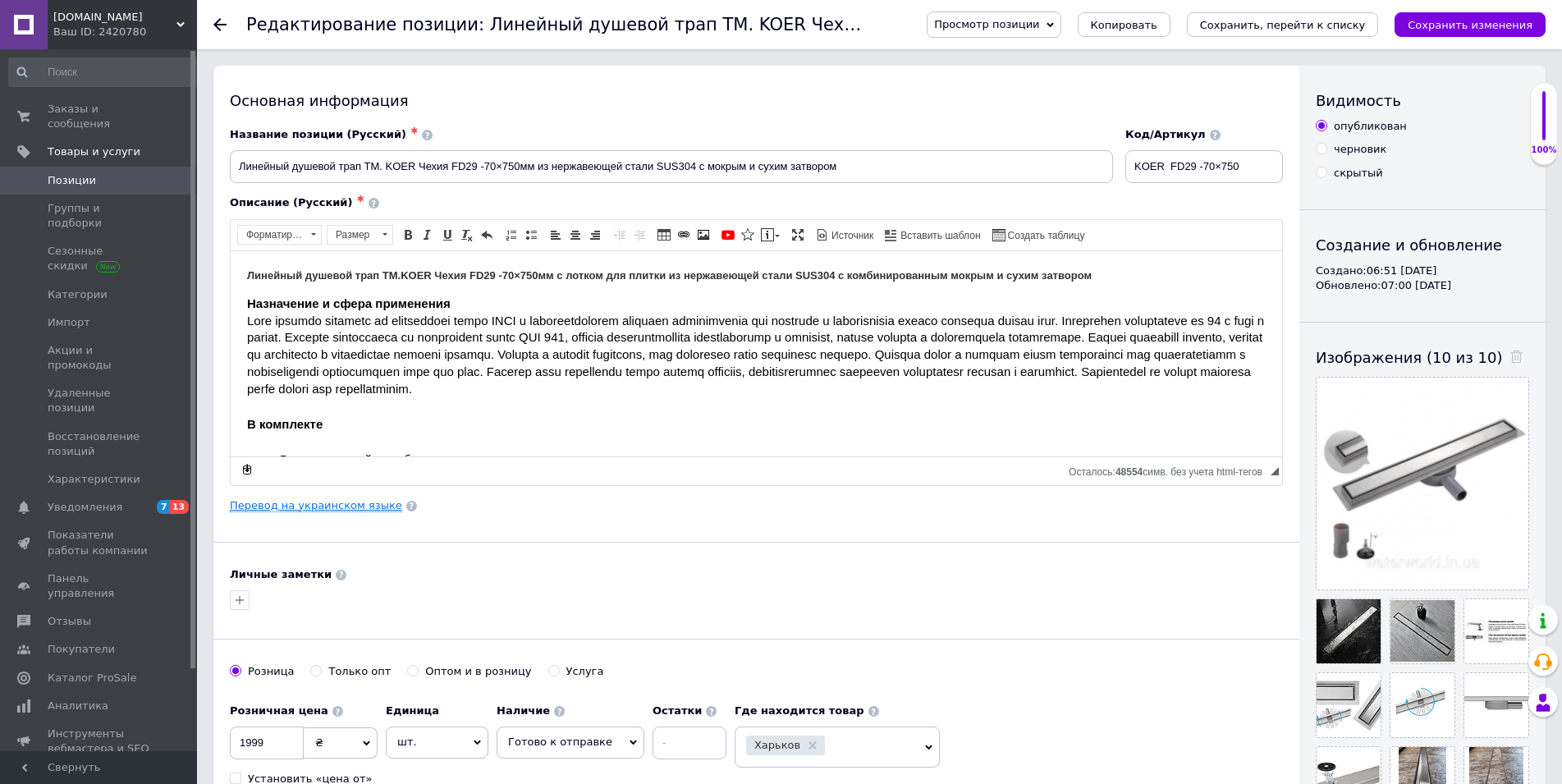
click at [317, 512] on link "Перевод на украинском языке" at bounding box center [316, 506] width 172 height 13
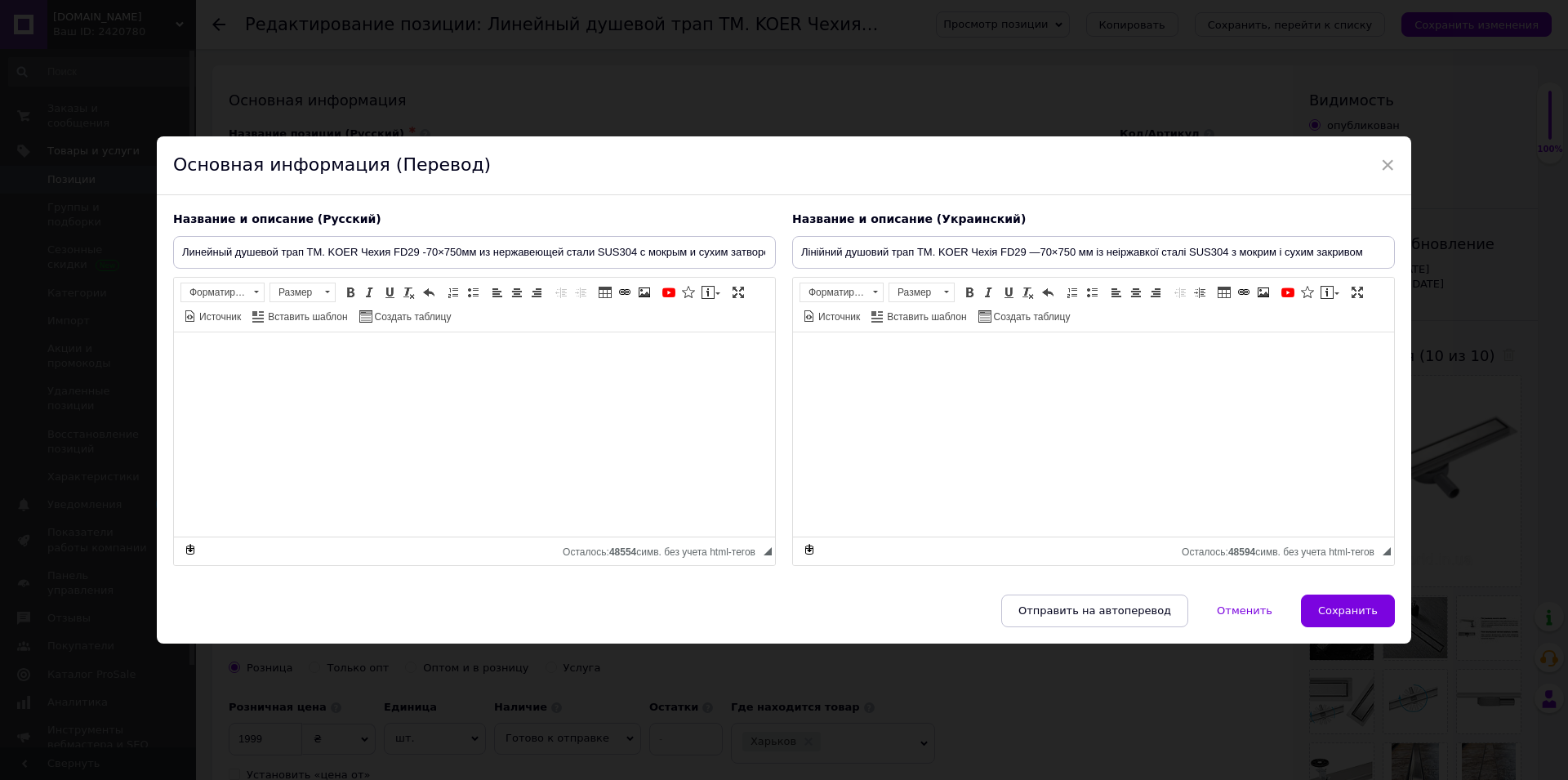
type input "Лінійний душовий трап ТМ. KOER Чехія FD29 —70×750 мм із неіржавкої сталі SUS304…"
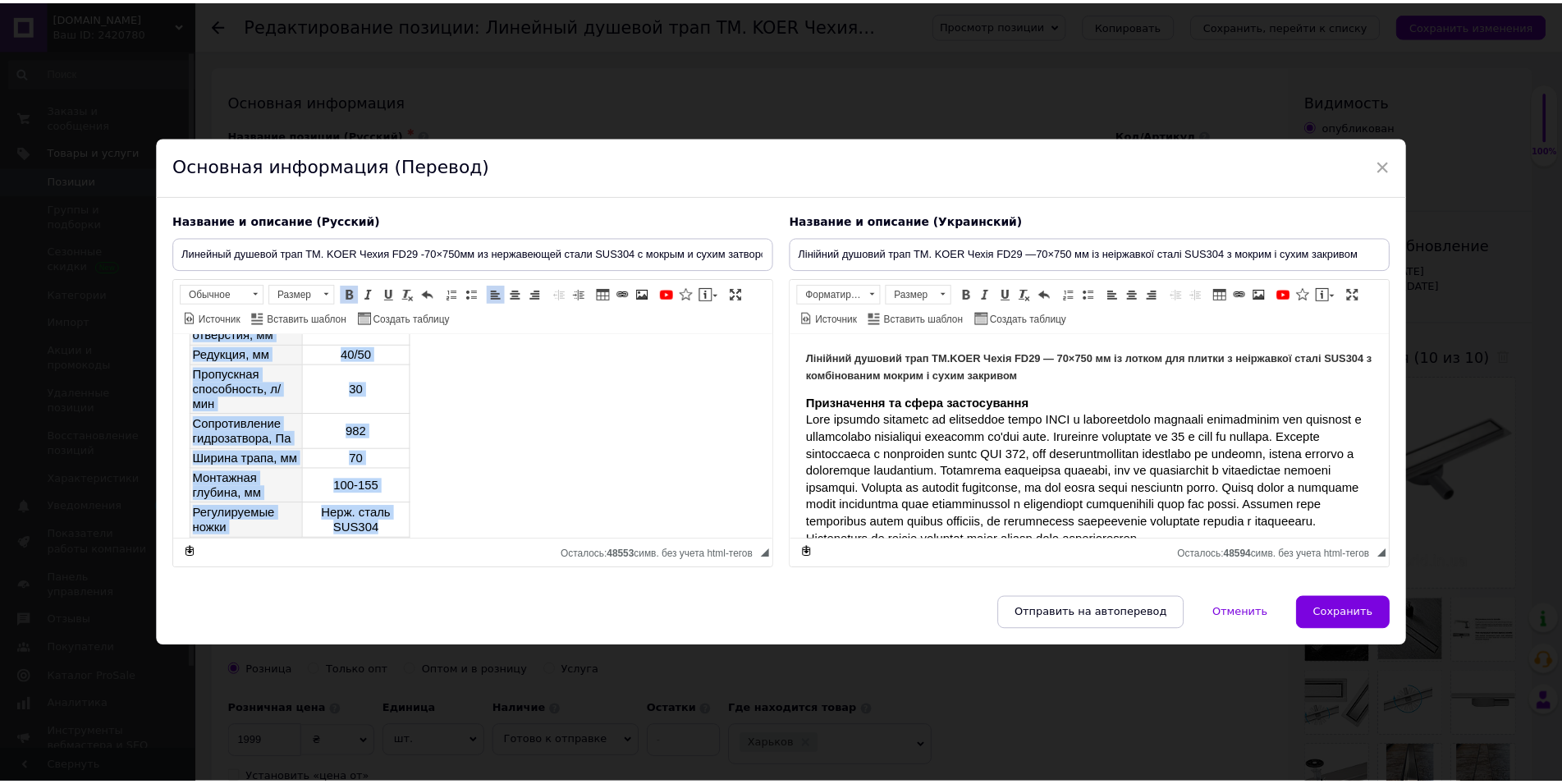
scroll to position [805, 0]
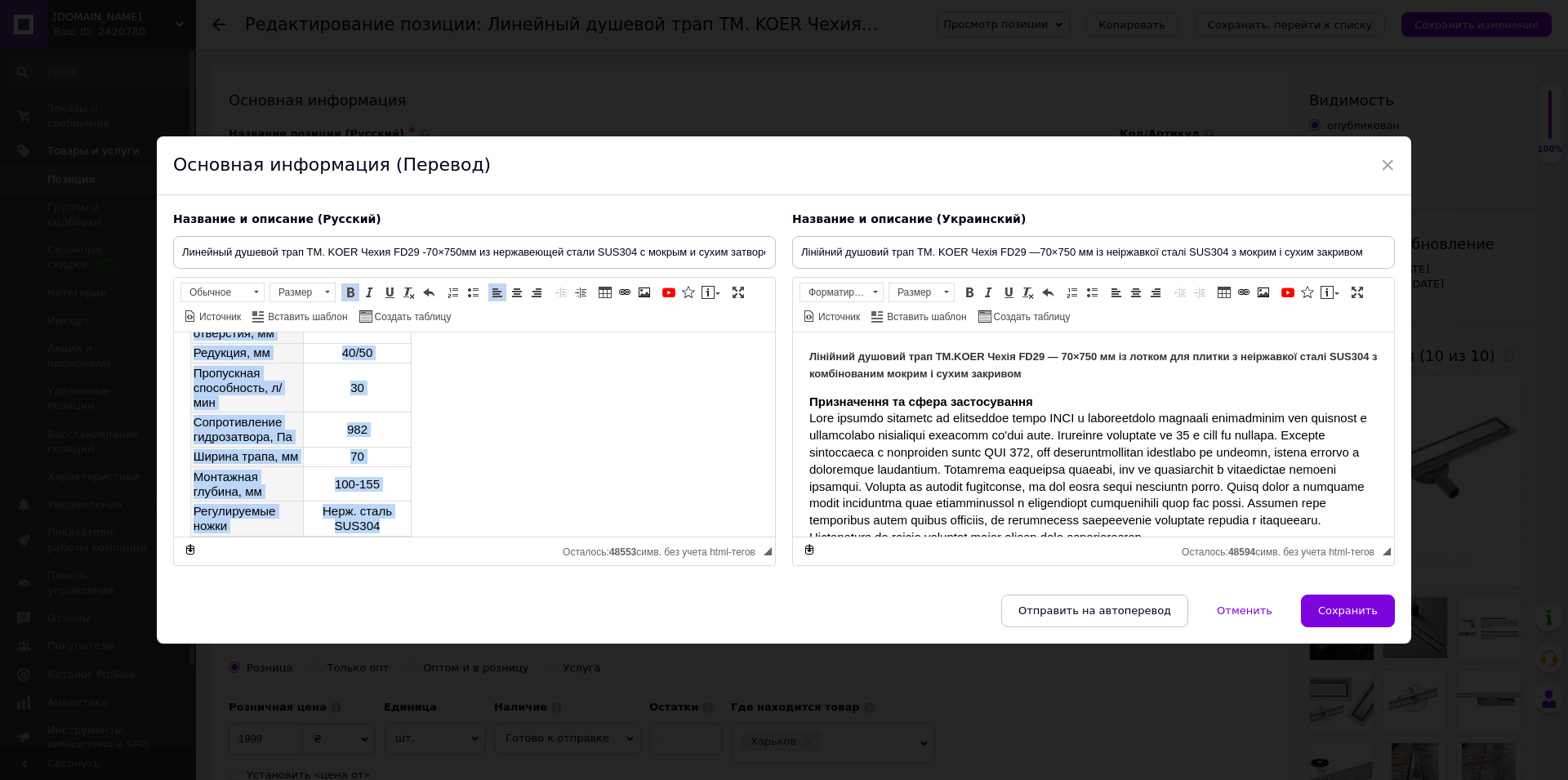
drag, startPoint x: 183, startPoint y: 399, endPoint x: 654, endPoint y: 599, distance: 511.7
copy body "Loremipsum d sitam consectetu Adip elitsed doeiusmo te incididuntu labor ETDO m…"
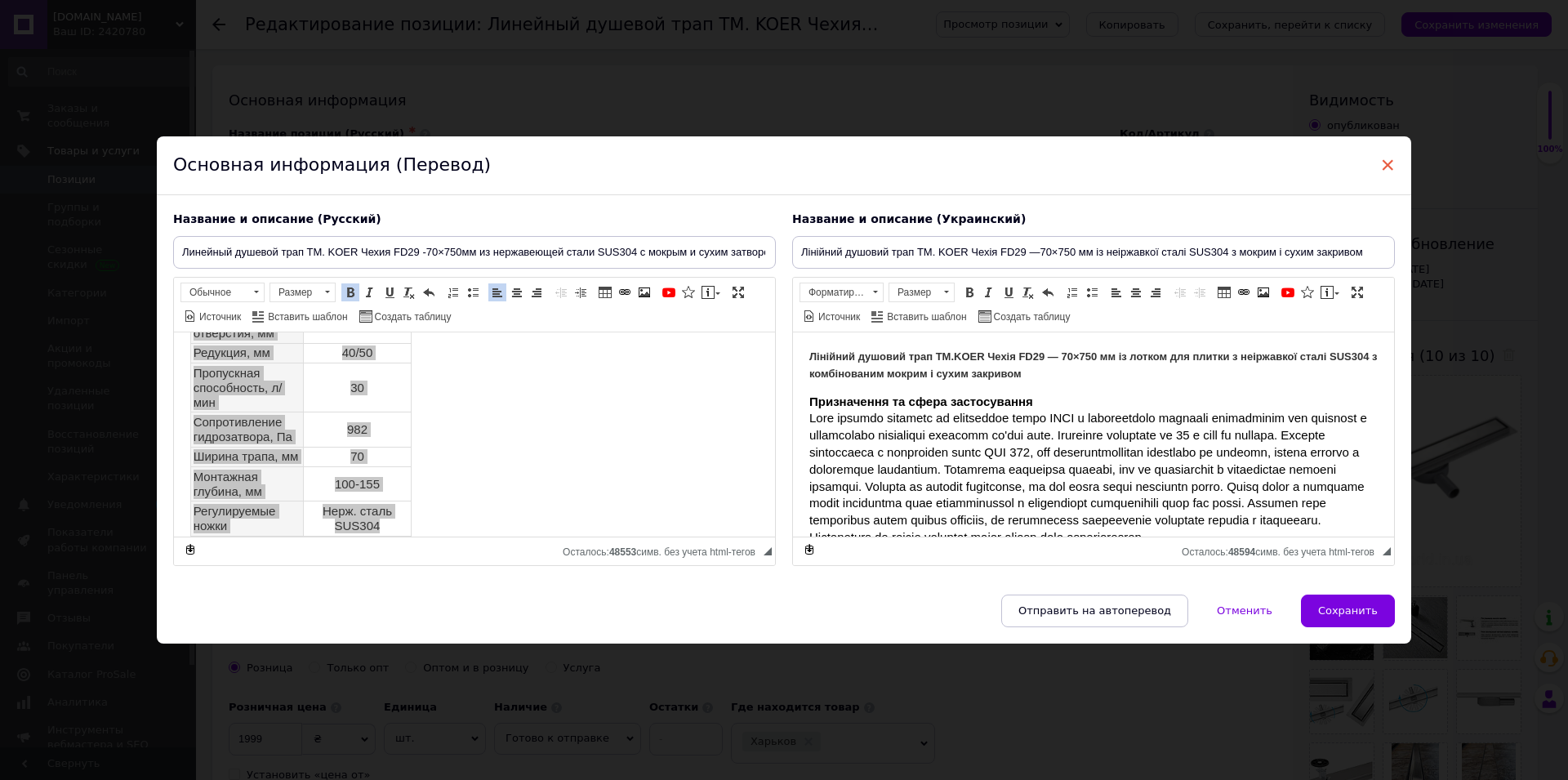
click at [1380, 158] on span "×" at bounding box center [1387, 165] width 15 height 28
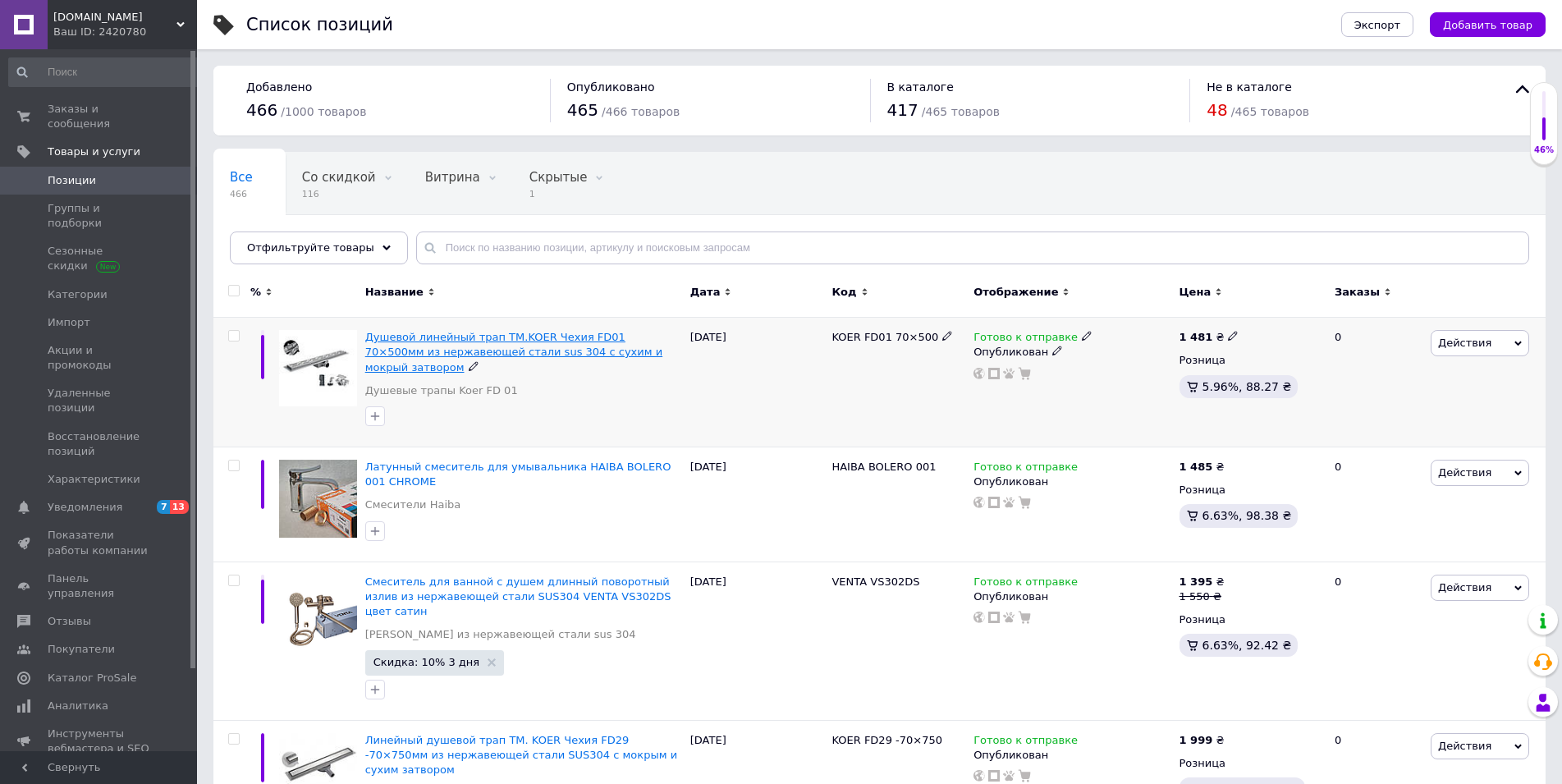
click at [435, 336] on span "Душевой линейный трап TM.KOER Чехия FD01 70×500мм из нержавеющей стали sus 304 …" at bounding box center [514, 351] width 297 height 42
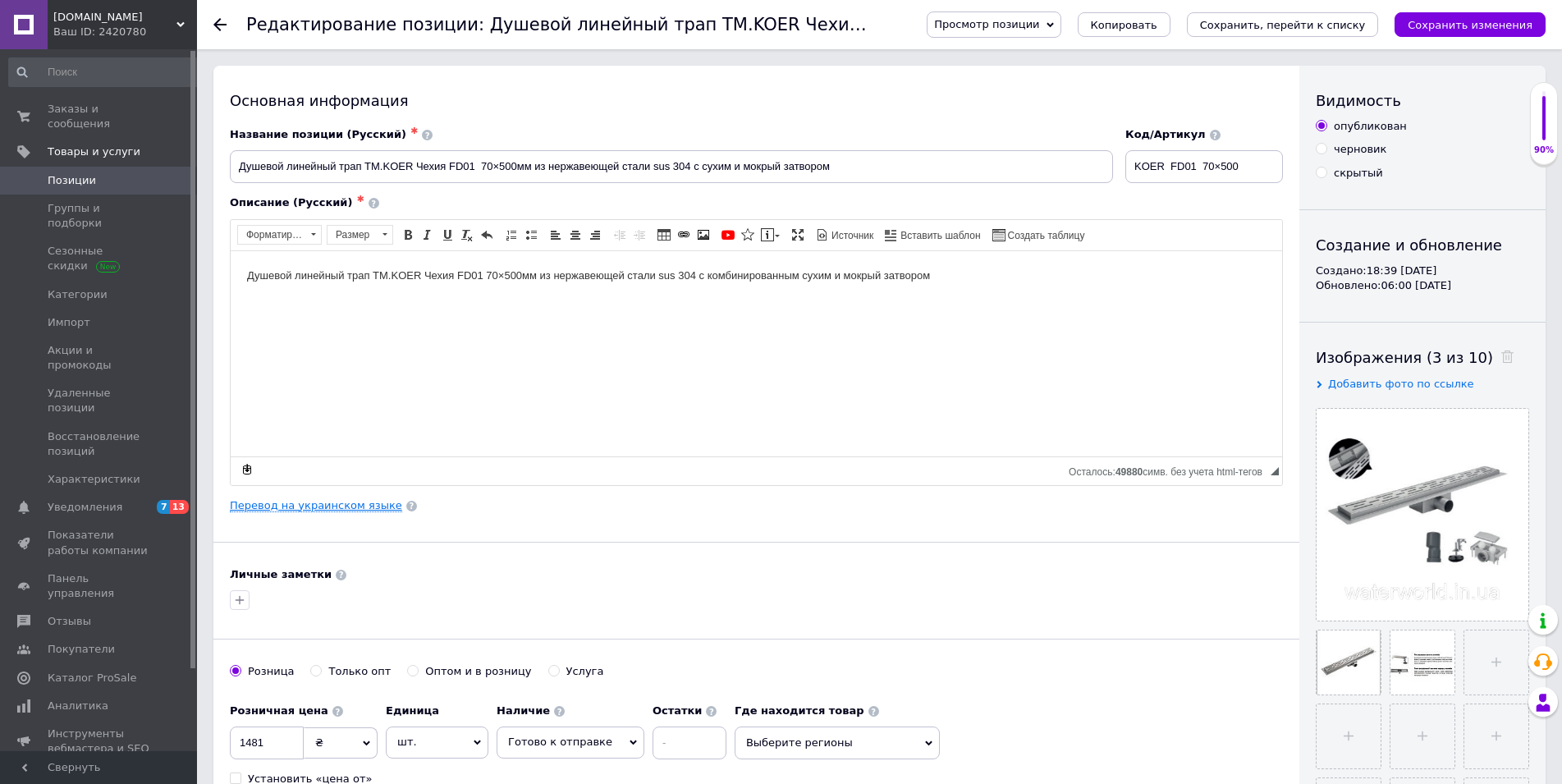
click at [292, 507] on link "Перевод на украинском языке" at bounding box center [316, 506] width 172 height 13
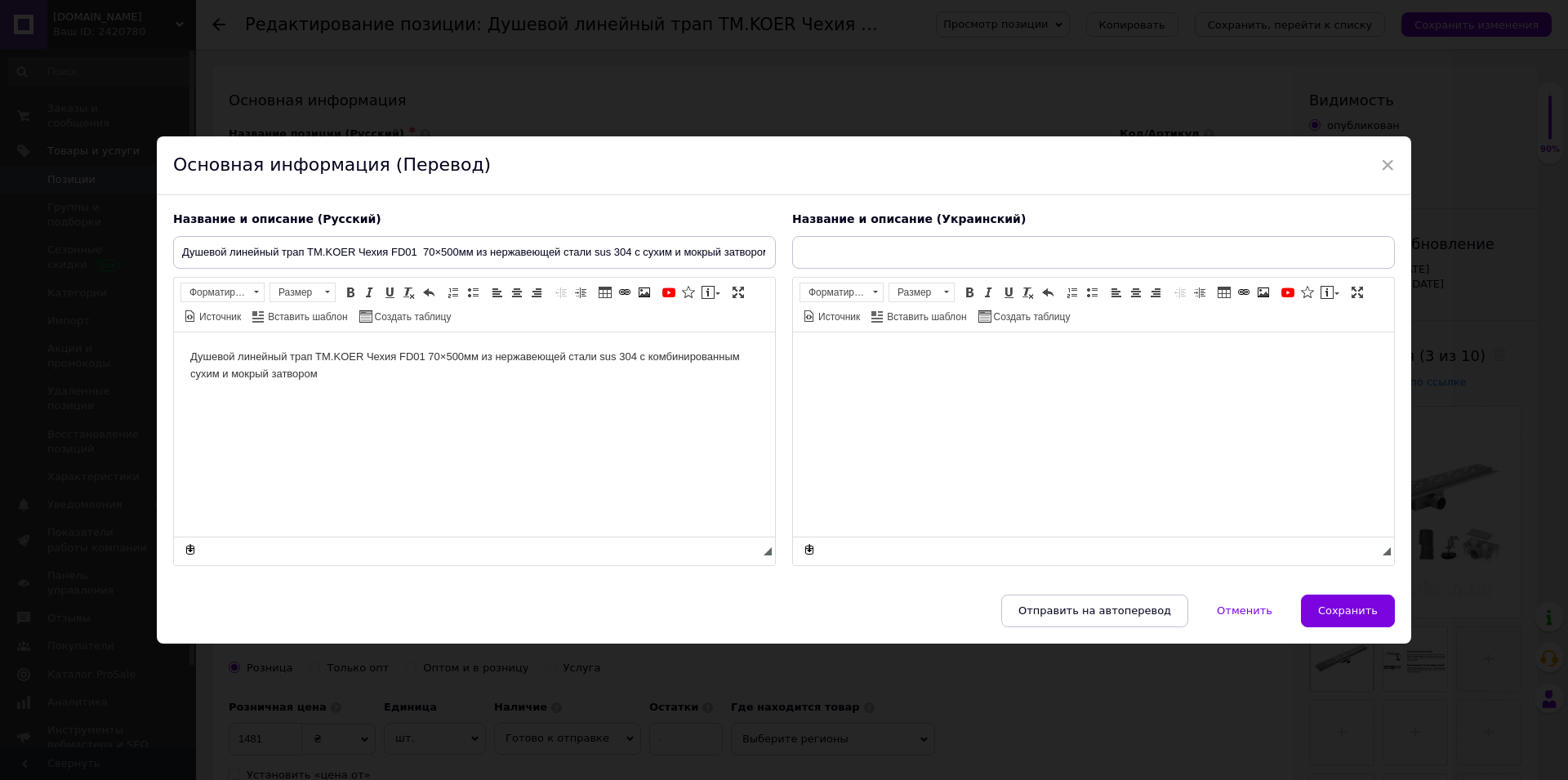
type input "Душовий лінійний трап TM.KOER Чехія FD01 70×500 мм із неіржавкої сталі sus 304 …"
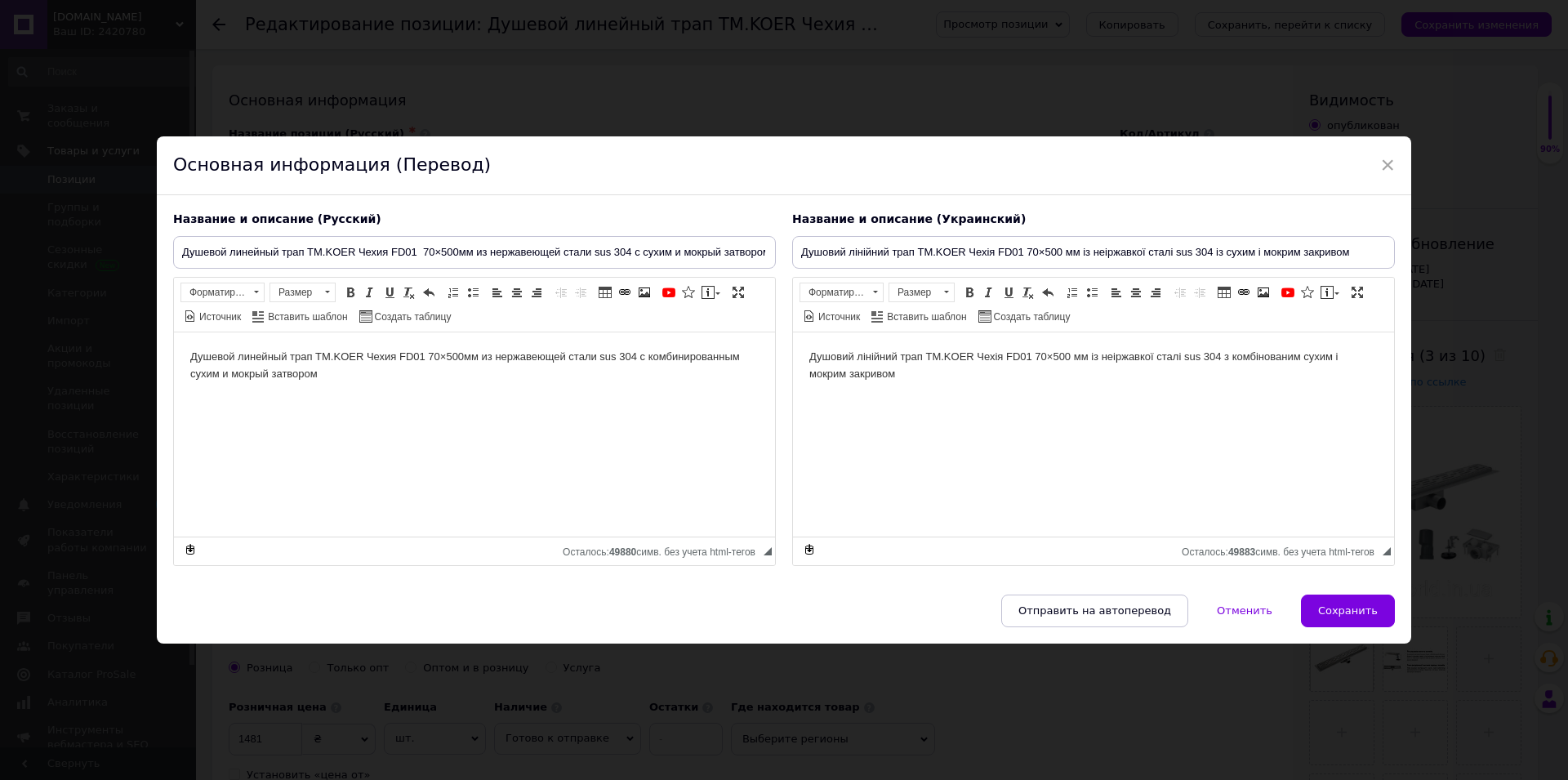
click at [380, 390] on html "Душевой линейный трап TM.KOER Чехия FD01 70×500мм из нержавеющей стали sus 304 …" at bounding box center [475, 434] width 601 height 204
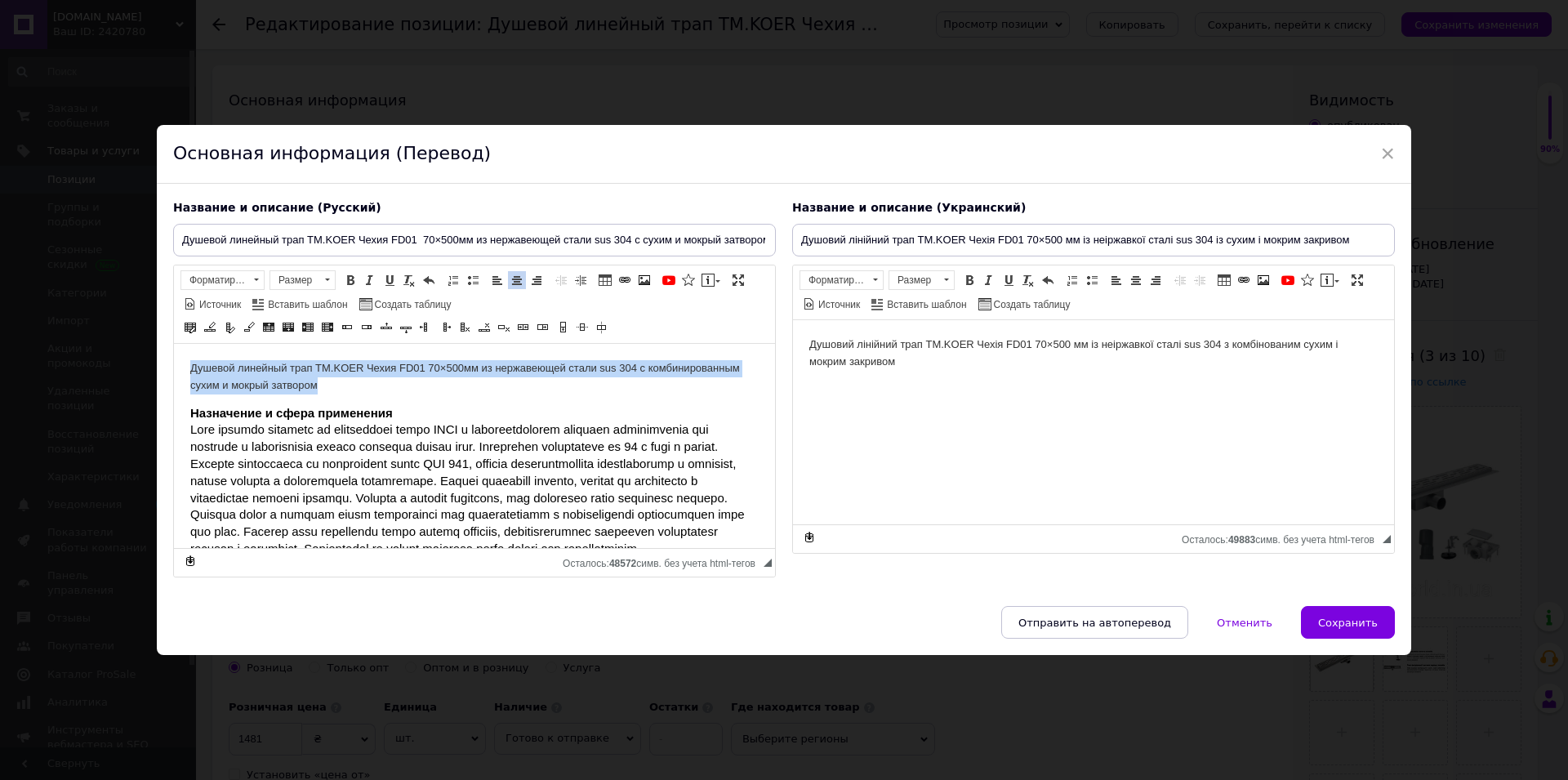
drag, startPoint x: 185, startPoint y: 367, endPoint x: 365, endPoint y: 390, distance: 181.5
click at [365, 390] on html "Душевой линейный трап TM.KOER Чехия FD01 70×500мм из нержавеющей стали sus 304 …" at bounding box center [475, 446] width 601 height 204
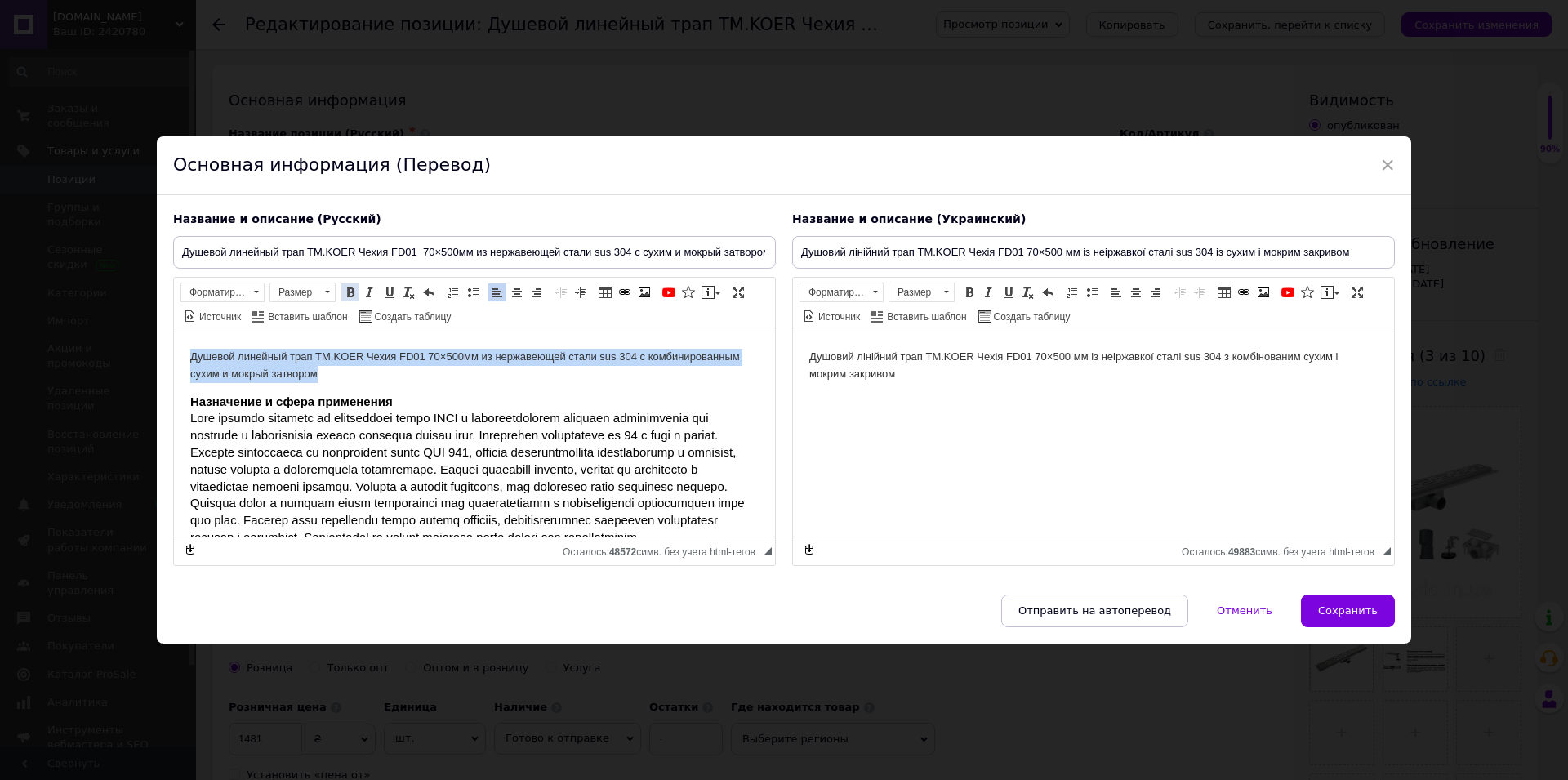
click at [351, 293] on span at bounding box center [351, 292] width 13 height 13
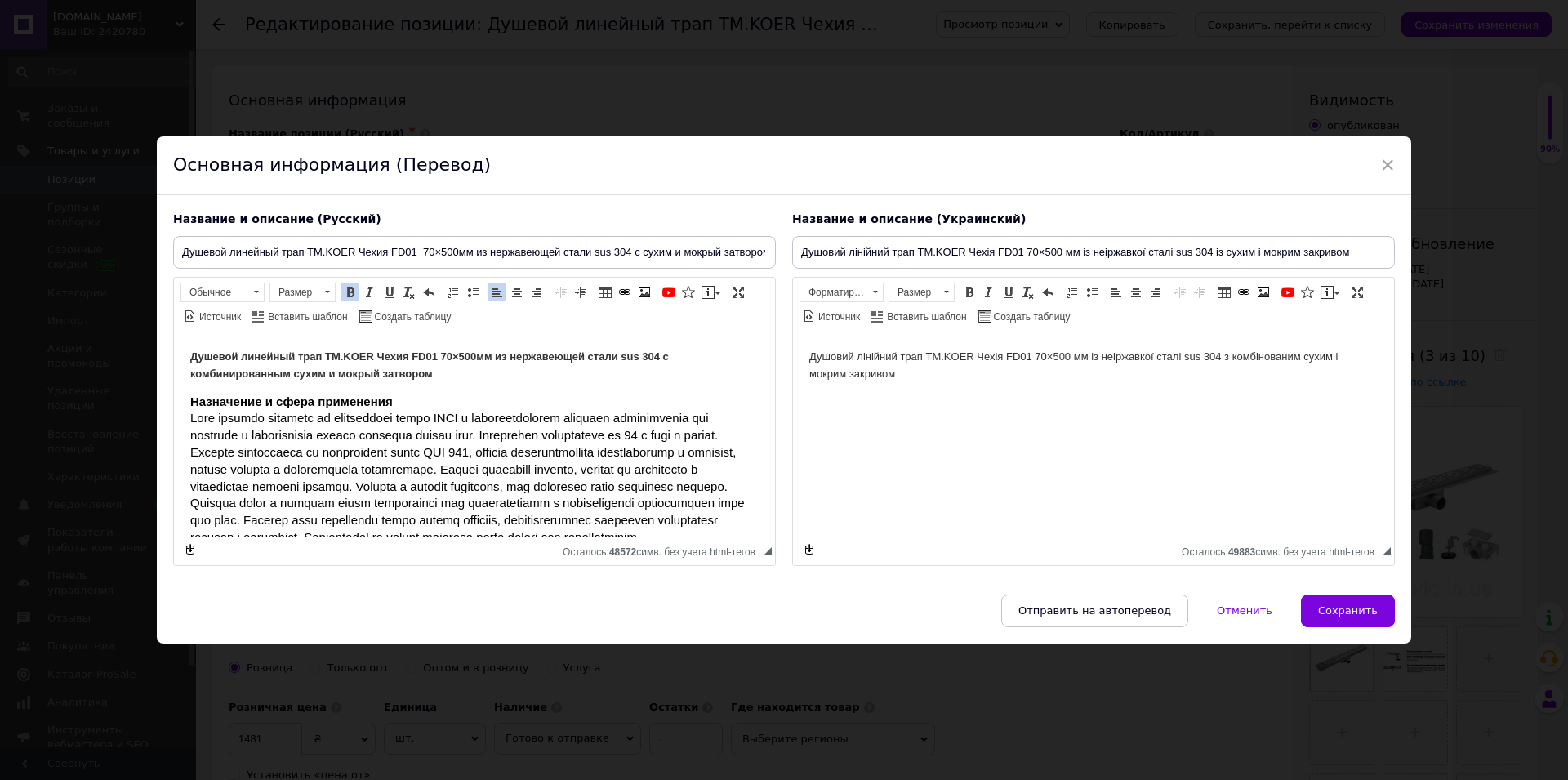
click at [1356, 614] on span "Сохранить" at bounding box center [1347, 610] width 60 height 12
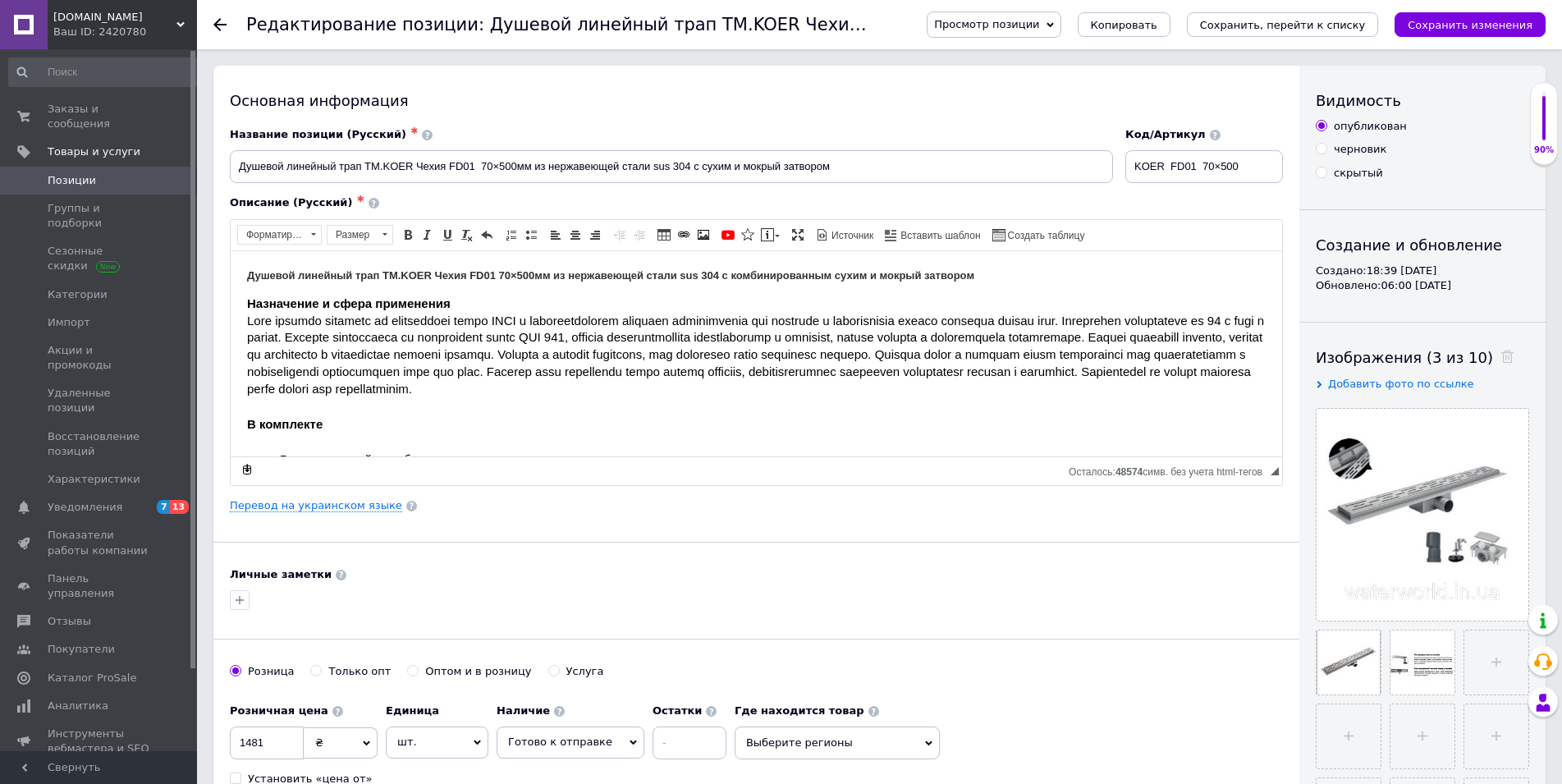
scroll to position [419, 0]
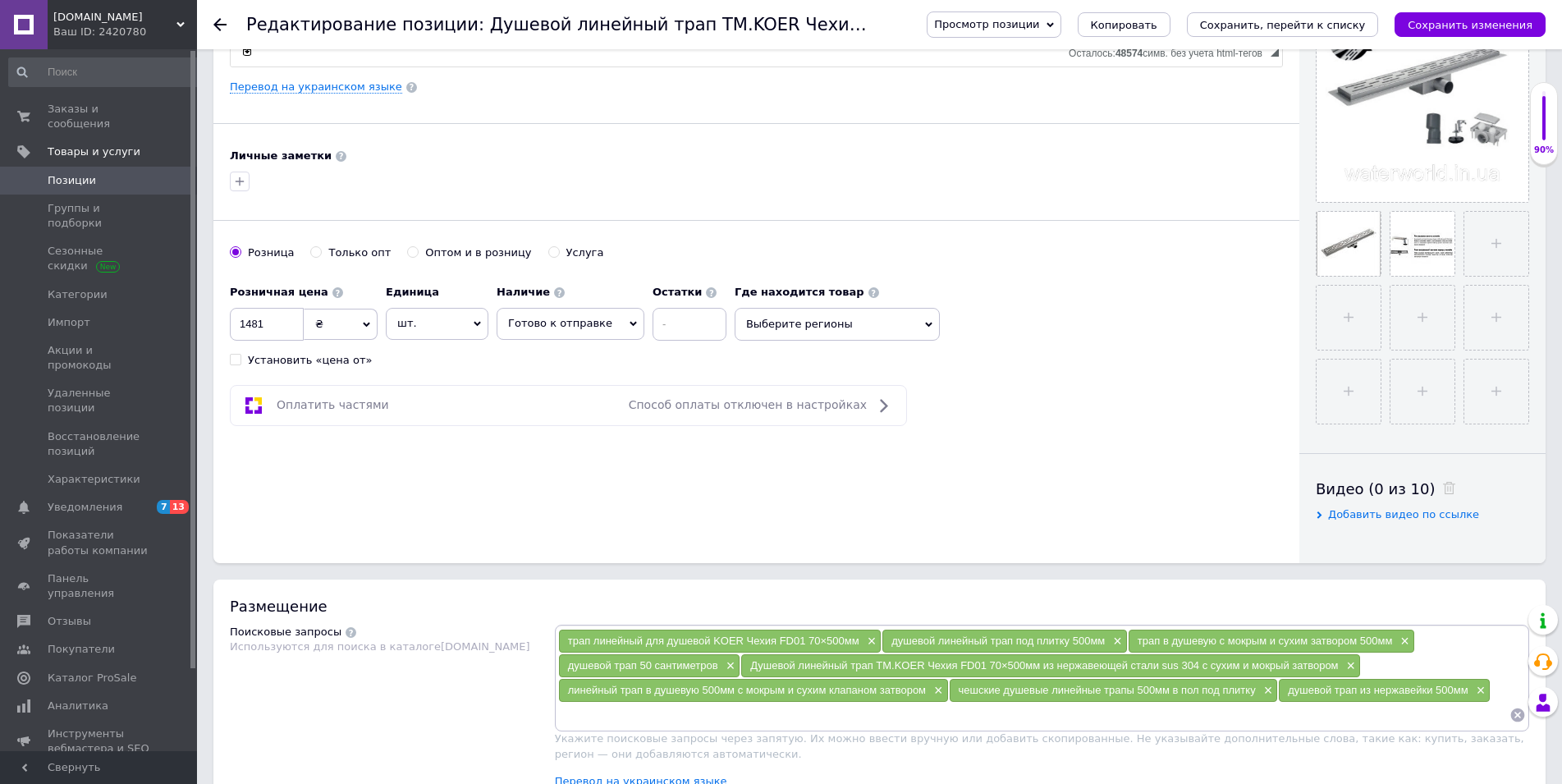
click at [913, 331] on span "Выберите регионы" at bounding box center [838, 324] width 205 height 33
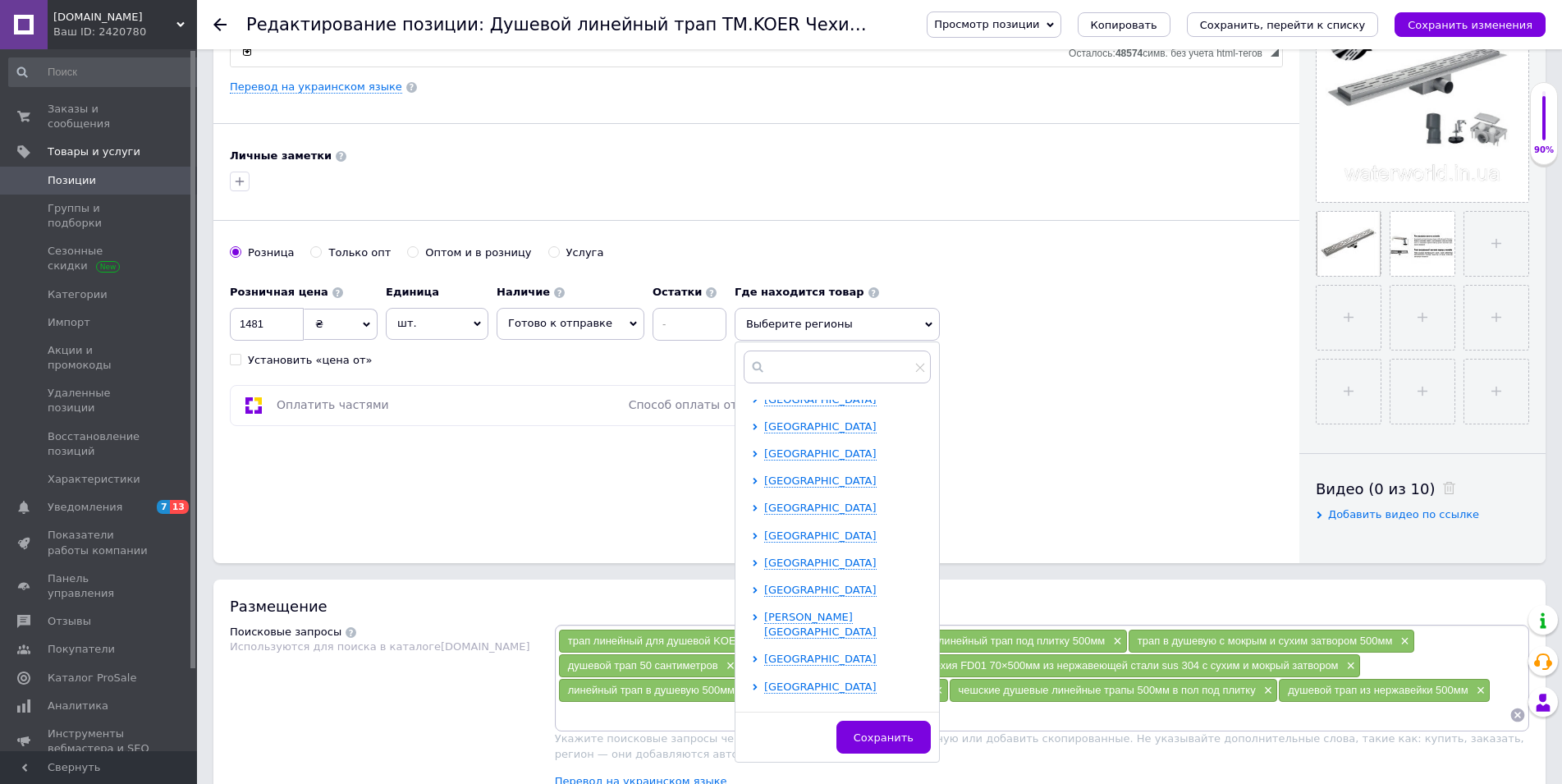
scroll to position [339, 0]
click at [776, 562] on span "[GEOGRAPHIC_DATA]" at bounding box center [820, 558] width 113 height 12
drag, startPoint x: 755, startPoint y: 669, endPoint x: 768, endPoint y: 668, distance: 13.0
click at [765, 669] on input "checkbox" at bounding box center [770, 666] width 11 height 11
checkbox input "true"
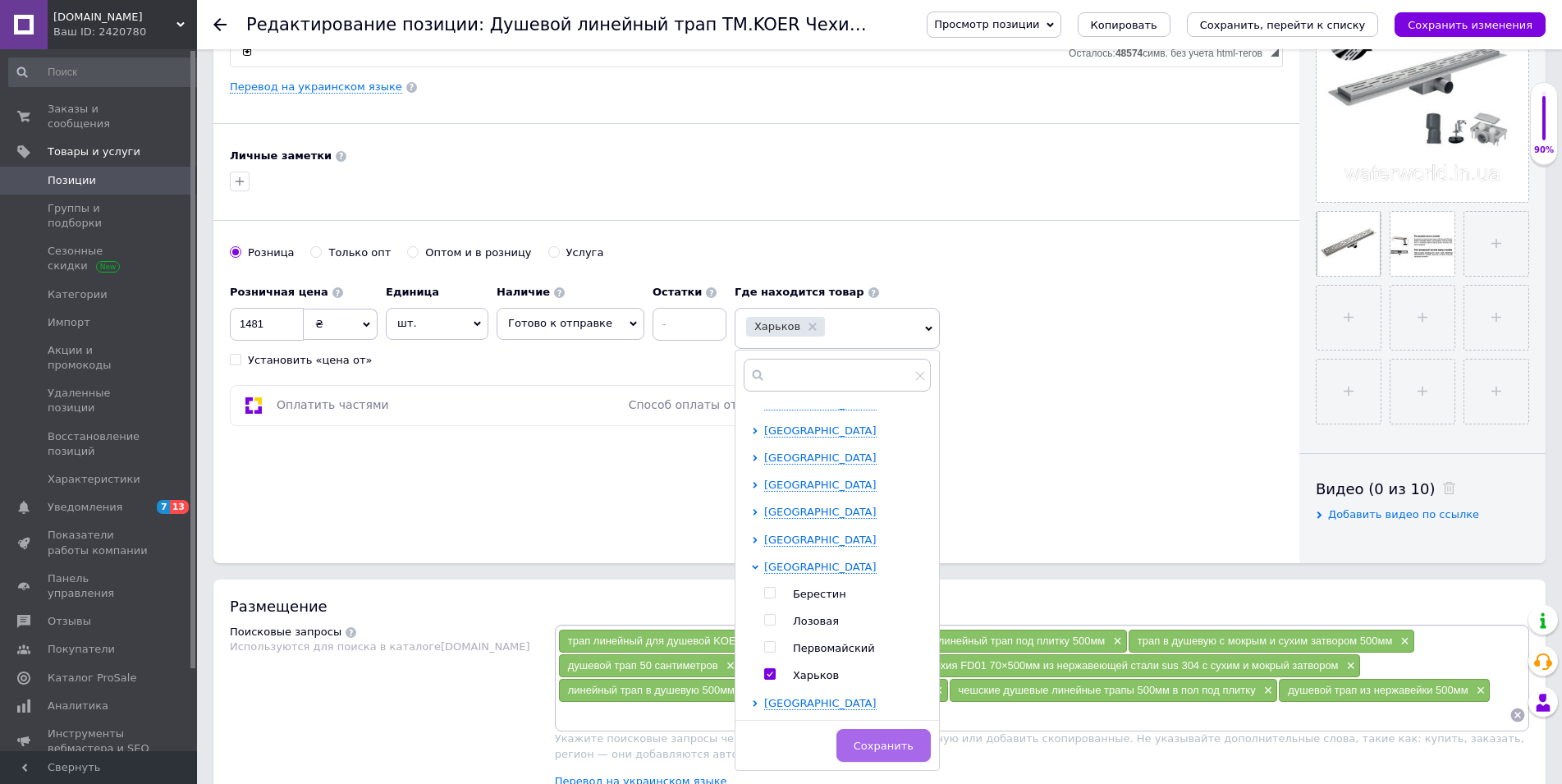
click at [857, 740] on span "Сохранить" at bounding box center [884, 745] width 60 height 12
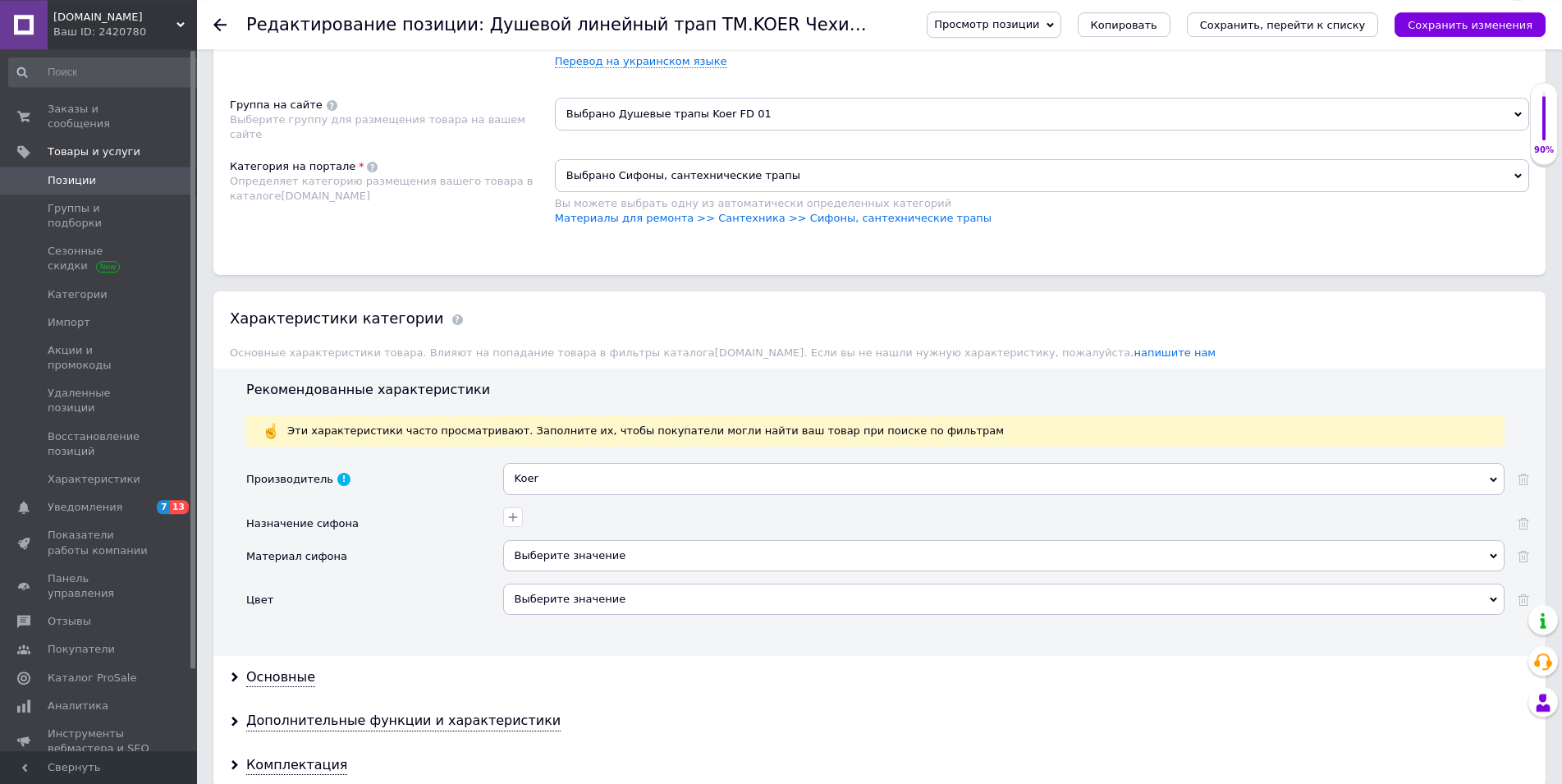
scroll to position [1171, 0]
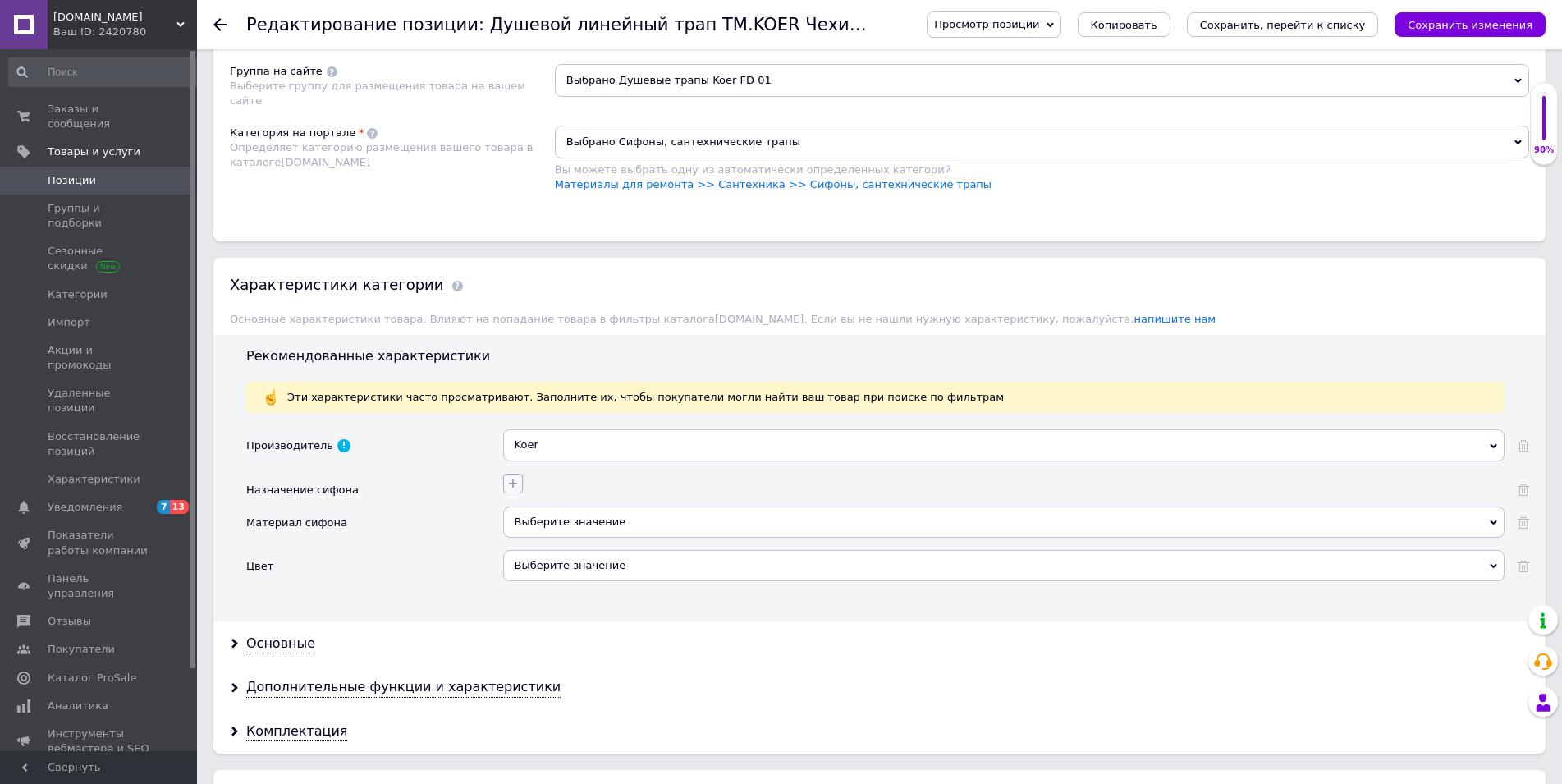
click at [514, 489] on icon "button" at bounding box center [513, 484] width 13 height 13
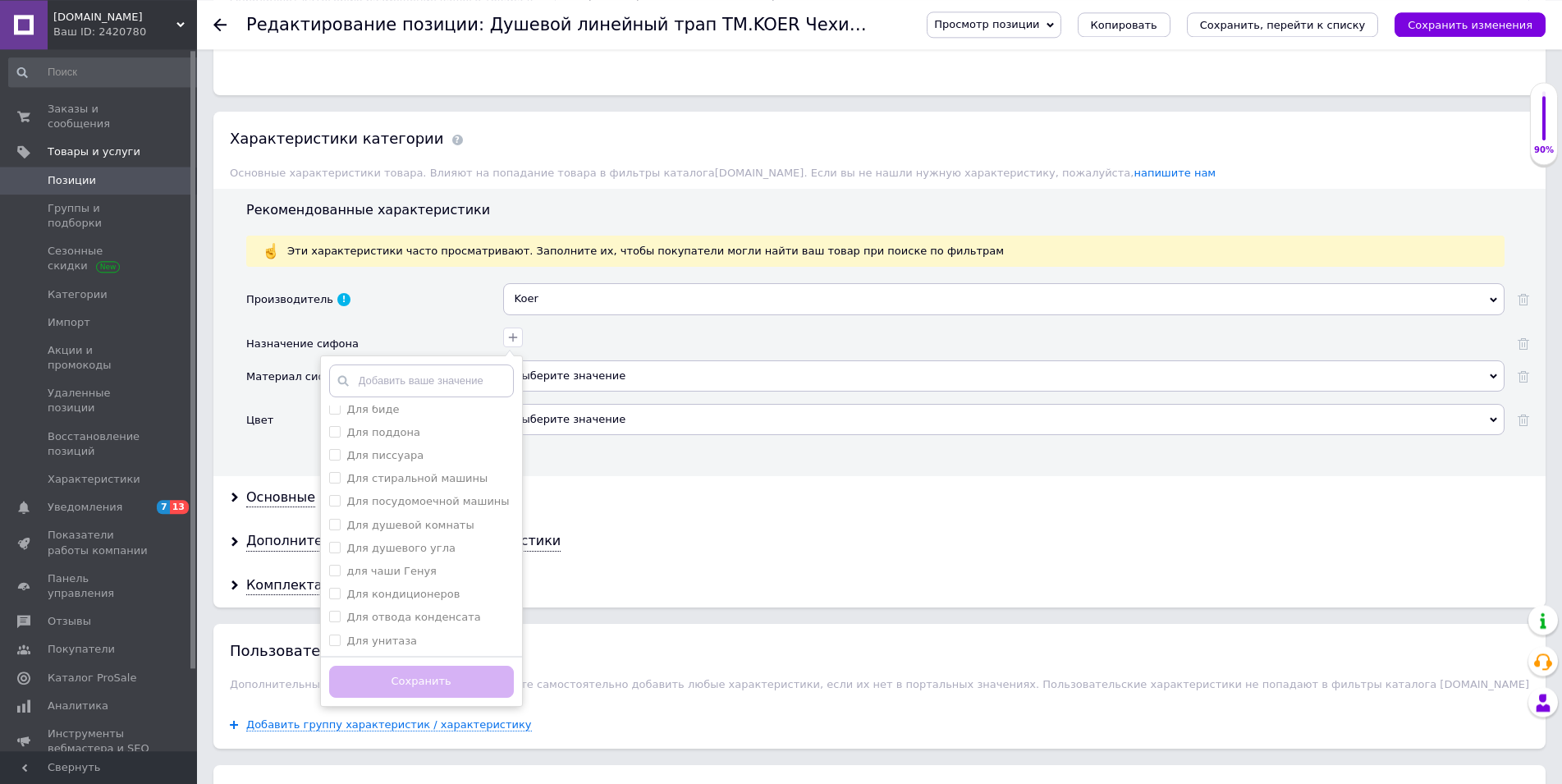
scroll to position [1339, 0]
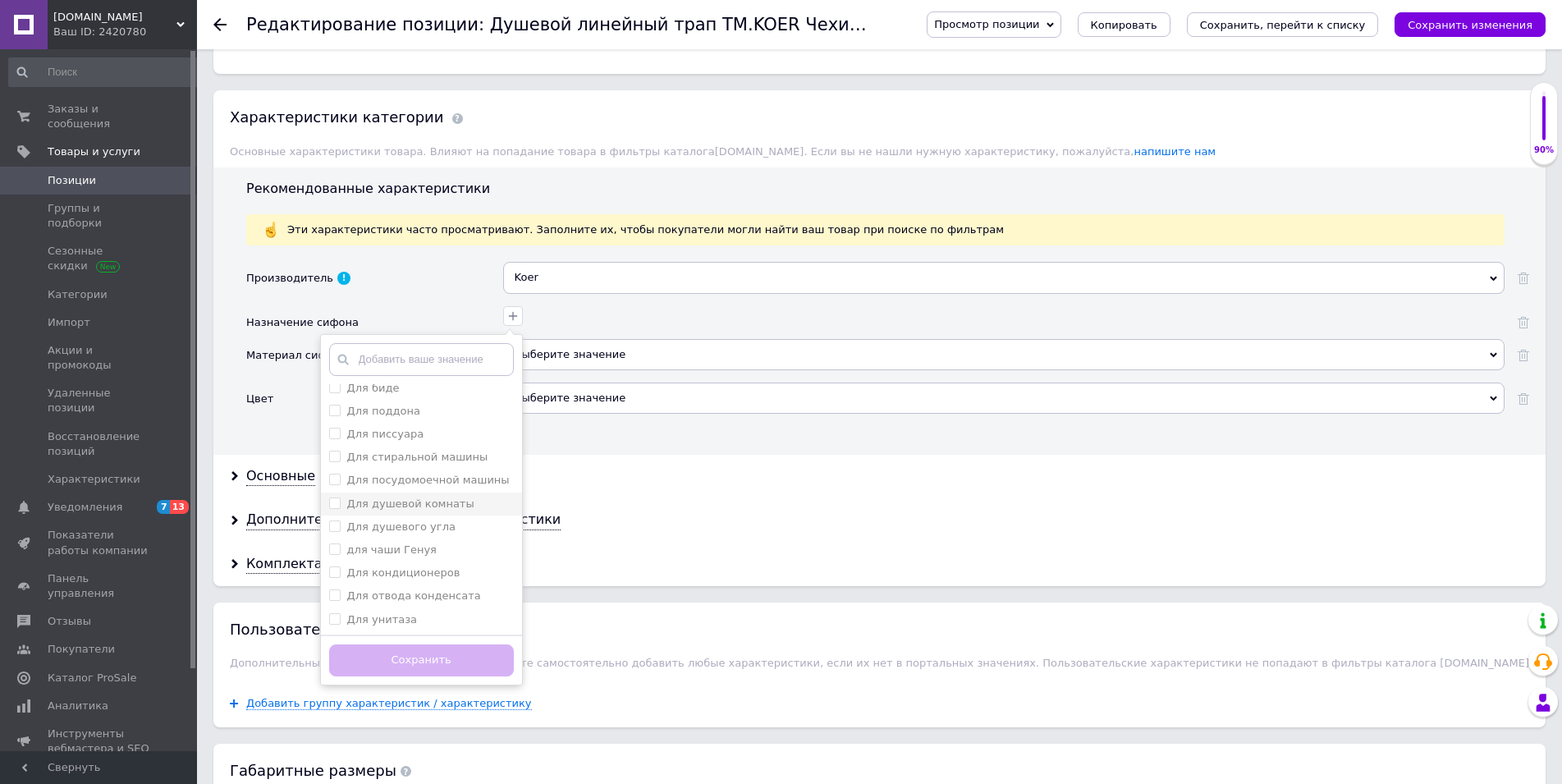
click at [333, 502] on комнаты "Для душевой комнаты" at bounding box center [334, 502] width 11 height 11
checkbox комнаты "true"
click at [333, 528] on угла "Для душевого угла" at bounding box center [334, 525] width 11 height 11
checkbox угла "true"
click at [407, 671] on button "Сохранить" at bounding box center [421, 660] width 185 height 32
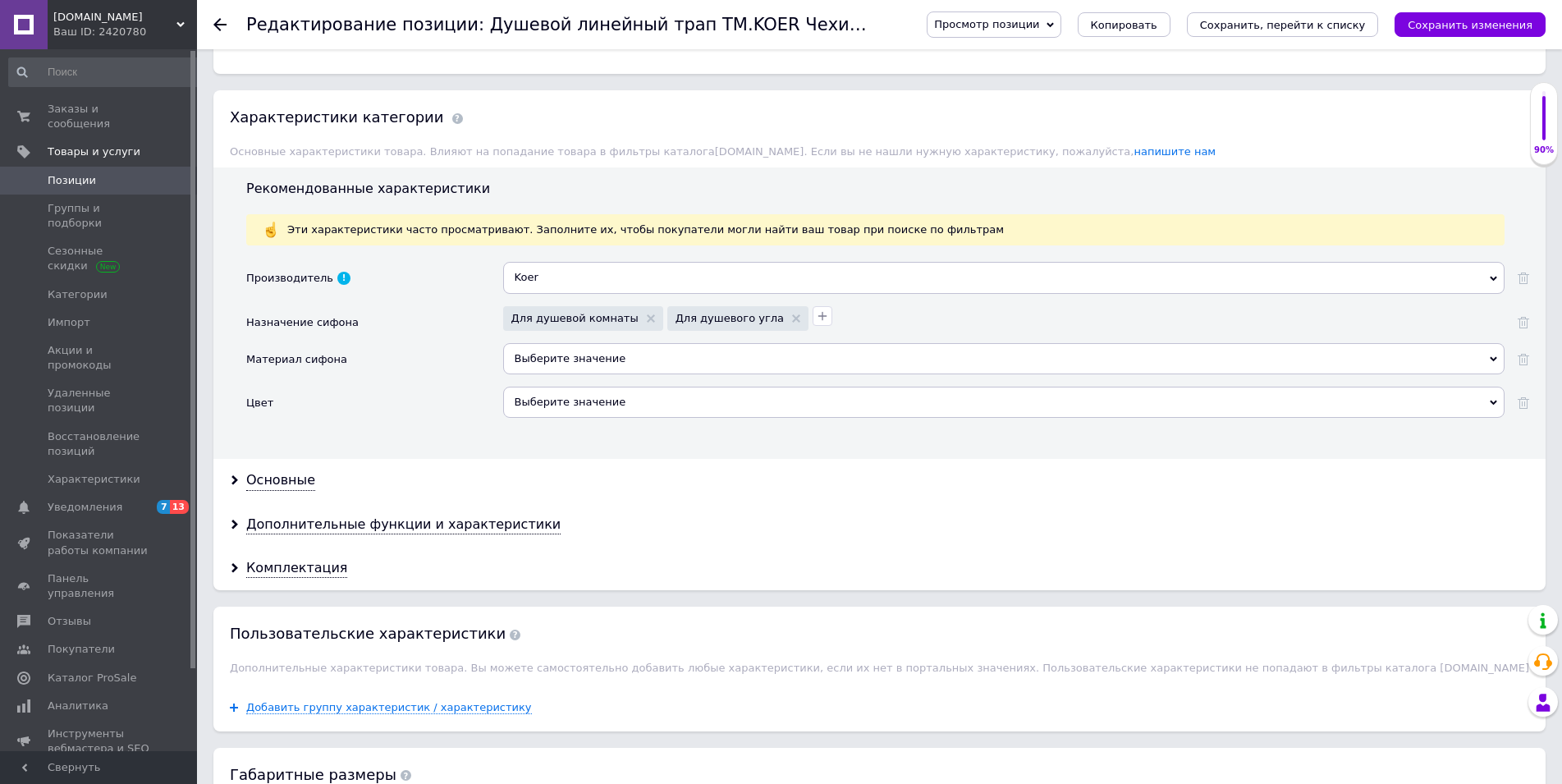
click at [535, 364] on div "Выберите значение" at bounding box center [1004, 359] width 1001 height 31
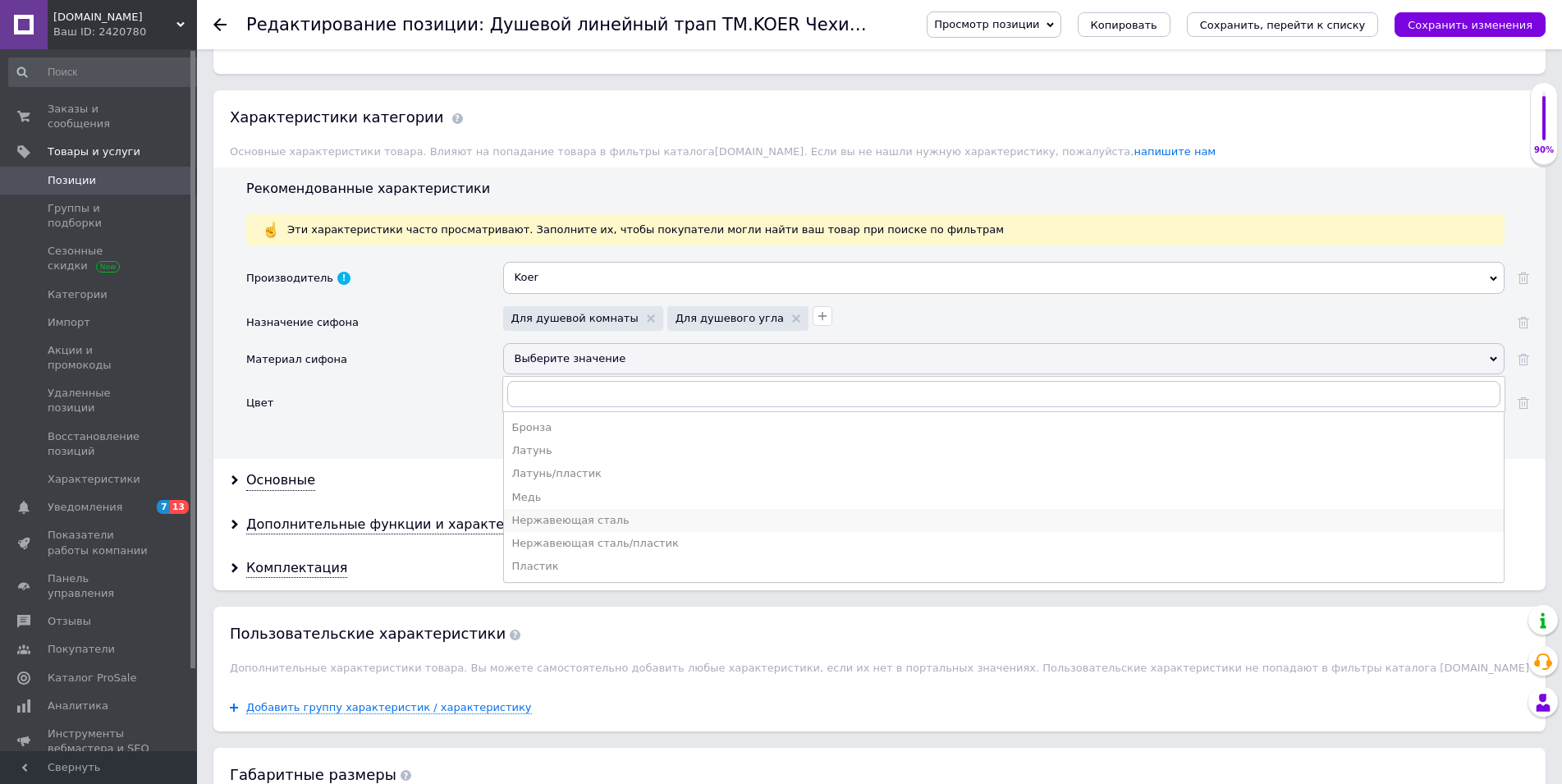
click at [580, 517] on div "Нержавеющая сталь" at bounding box center [1004, 520] width 984 height 15
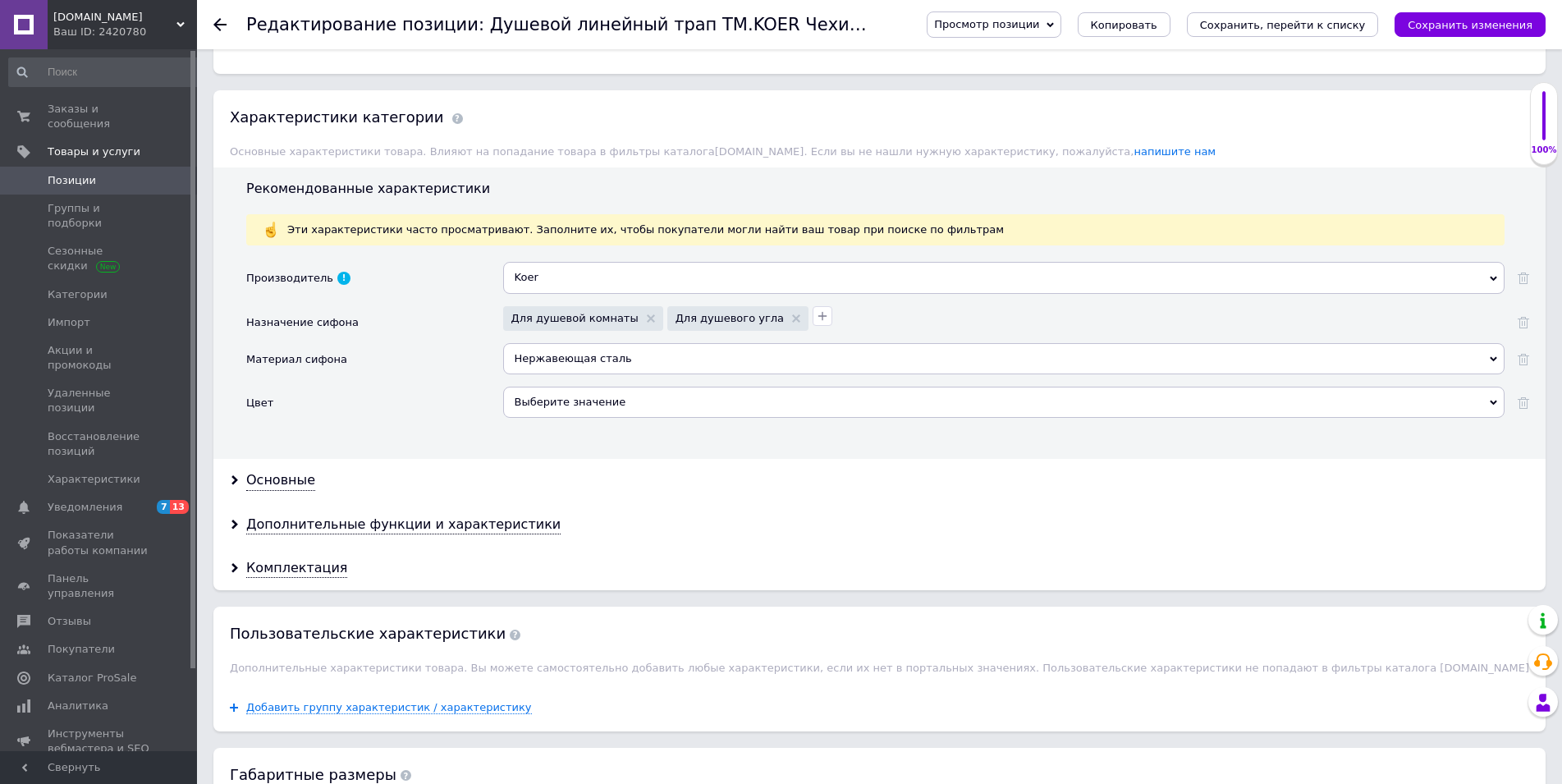
click at [532, 404] on div "Выберите значение" at bounding box center [1004, 402] width 1001 height 31
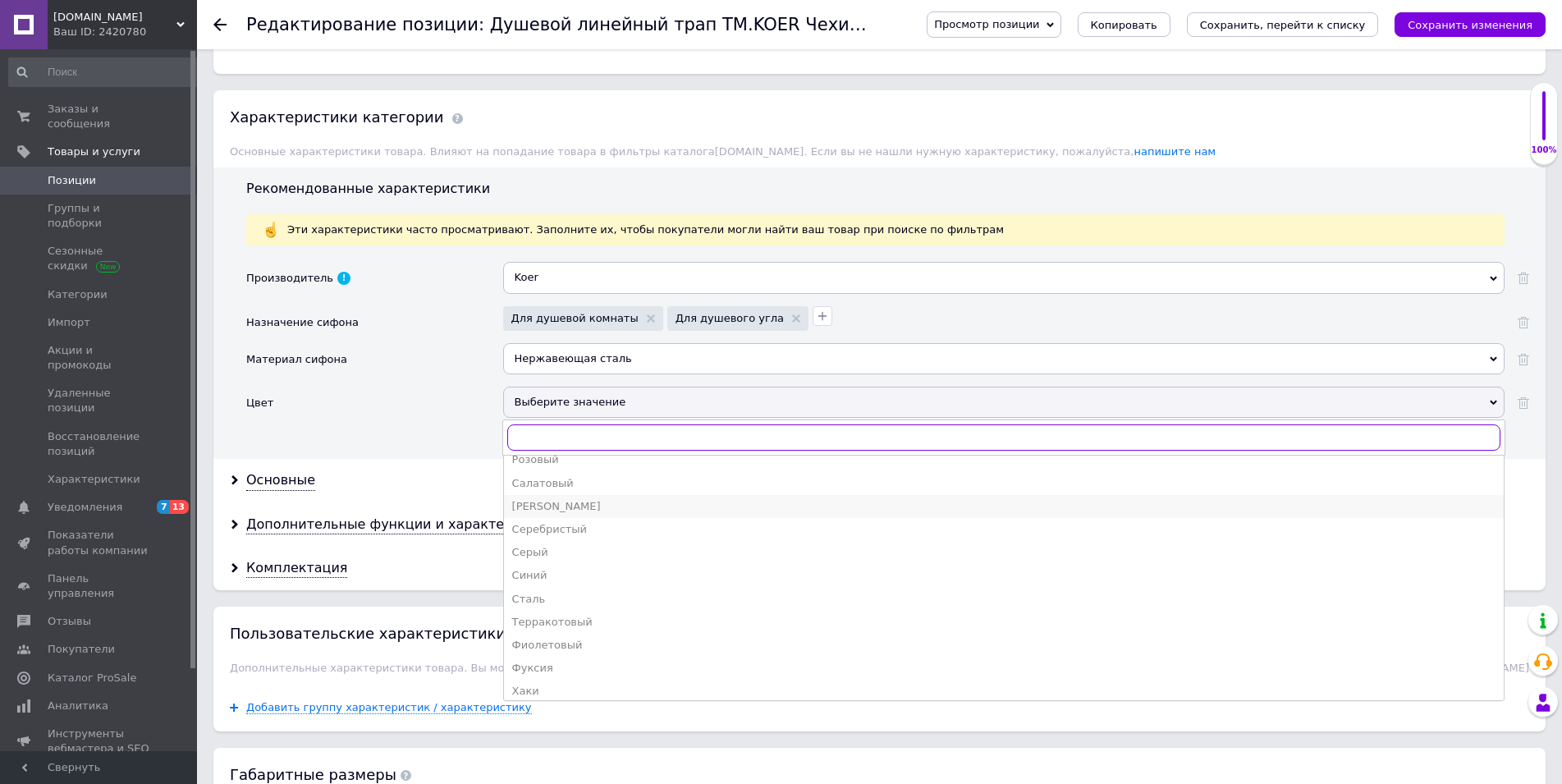
scroll to position [419, 0]
click at [531, 496] on div "[PERSON_NAME]" at bounding box center [1004, 493] width 984 height 15
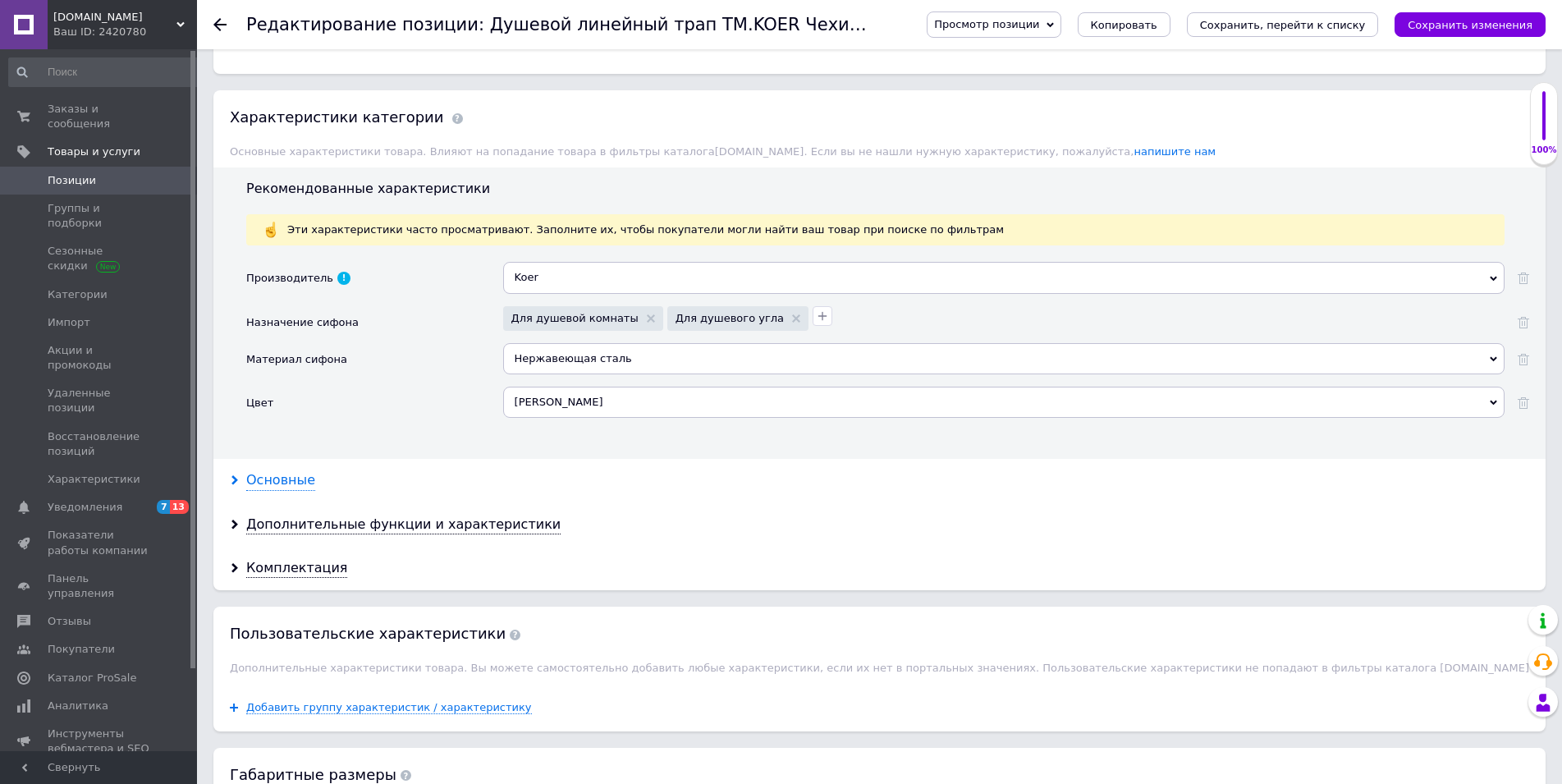
click at [299, 486] on div "Основные" at bounding box center [281, 480] width 69 height 19
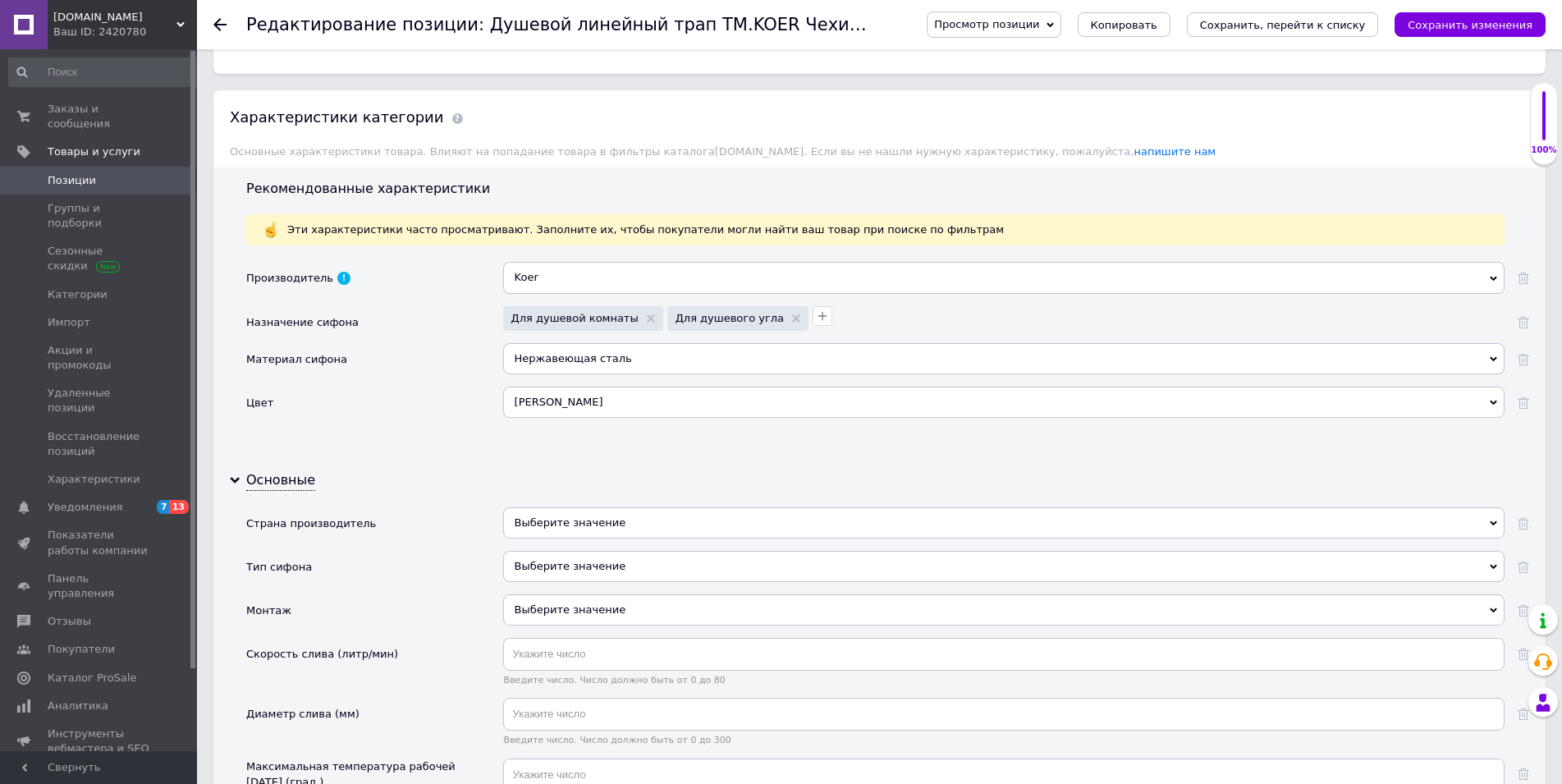
click at [547, 532] on div "Выберите значение" at bounding box center [1004, 523] width 1001 height 31
click at [543, 525] on div "Выберите значение" at bounding box center [1004, 523] width 1001 height 31
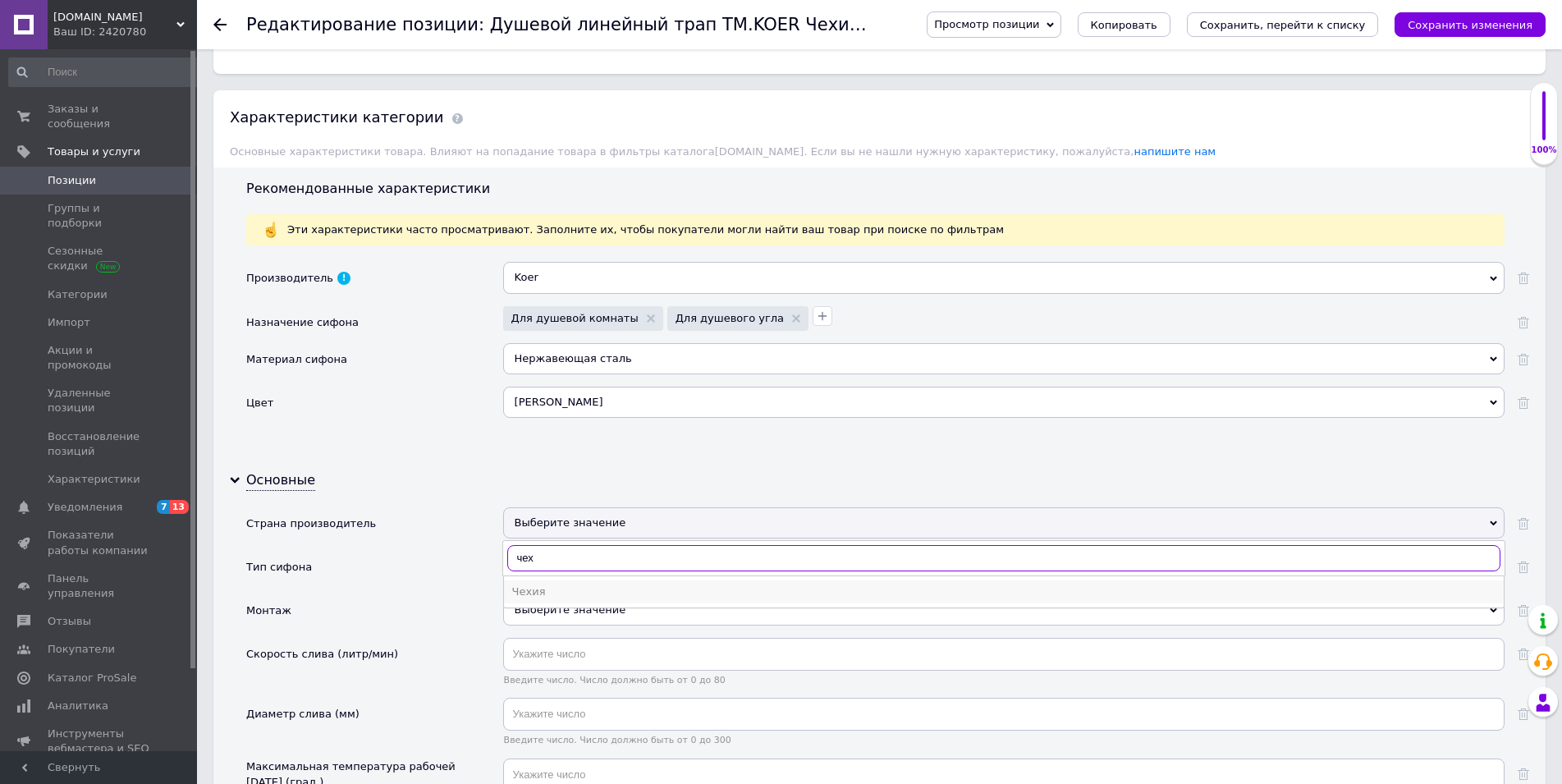
type input "чех"
click at [524, 590] on div "Чехия" at bounding box center [1004, 592] width 984 height 15
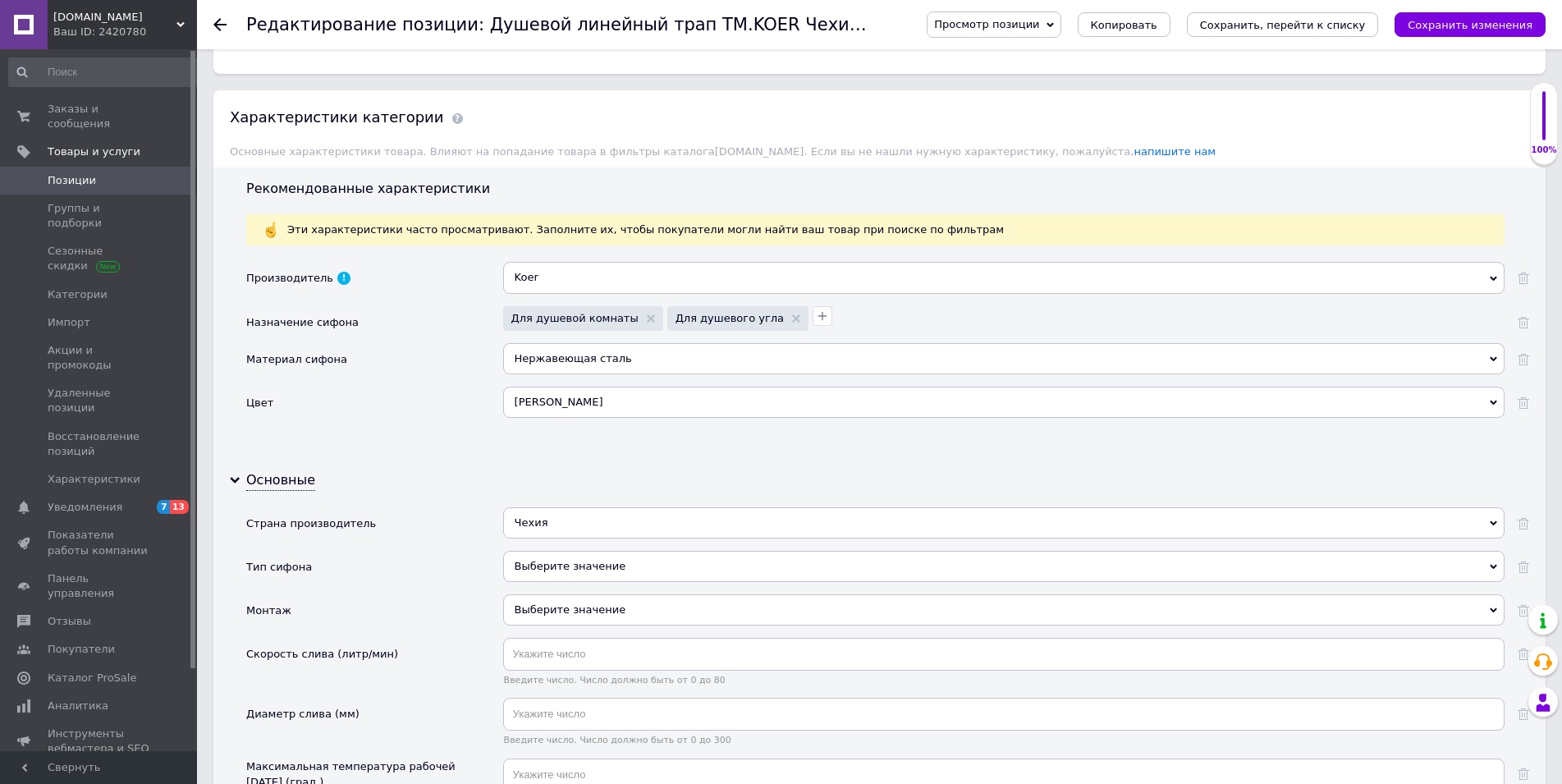
click at [528, 573] on div "Выберите значение" at bounding box center [1004, 566] width 1001 height 31
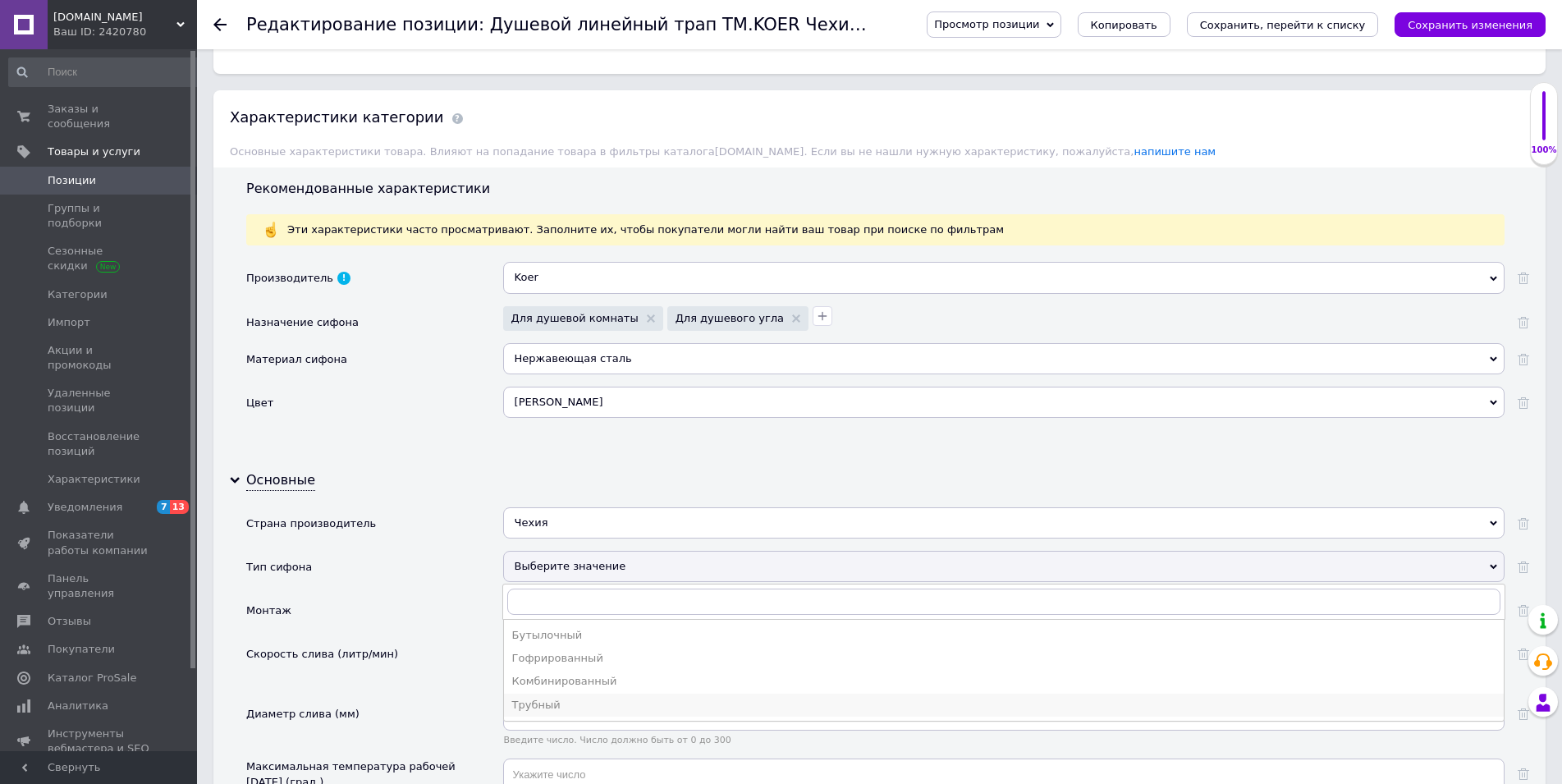
click at [544, 707] on div "Трубный" at bounding box center [1004, 705] width 984 height 15
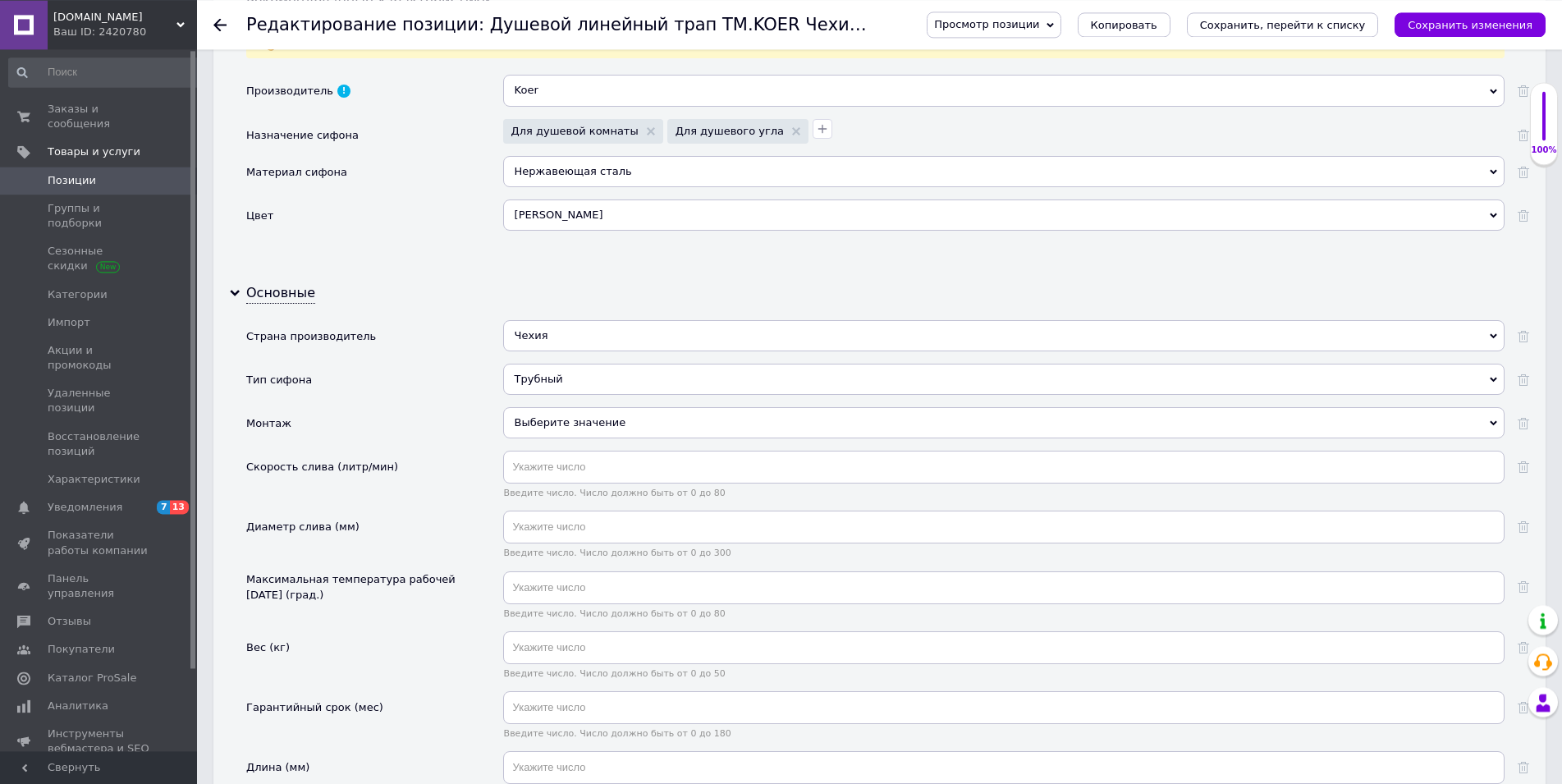
scroll to position [1590, 0]
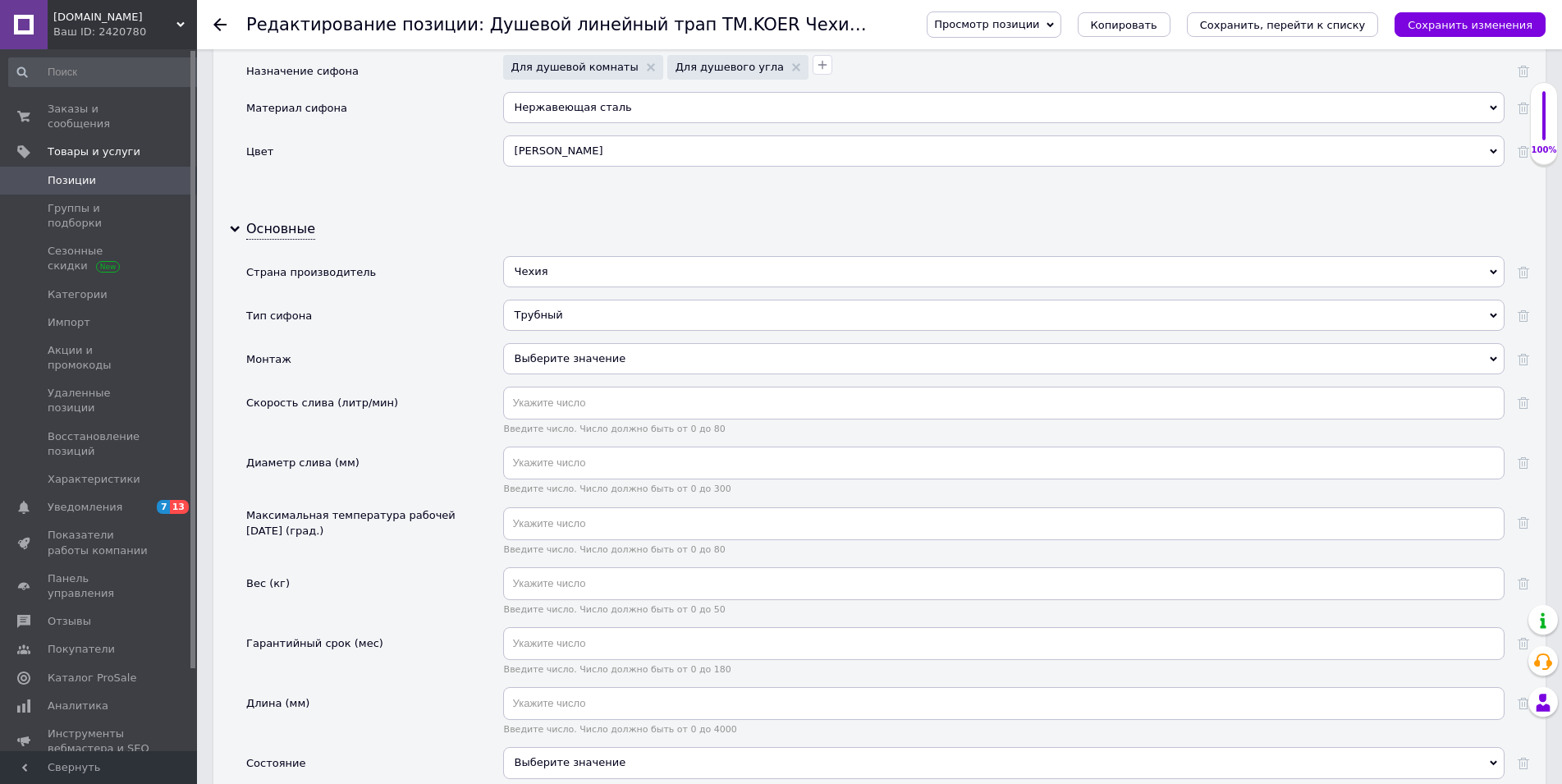
click at [553, 364] on div "Выберите значение" at bounding box center [1004, 359] width 1001 height 31
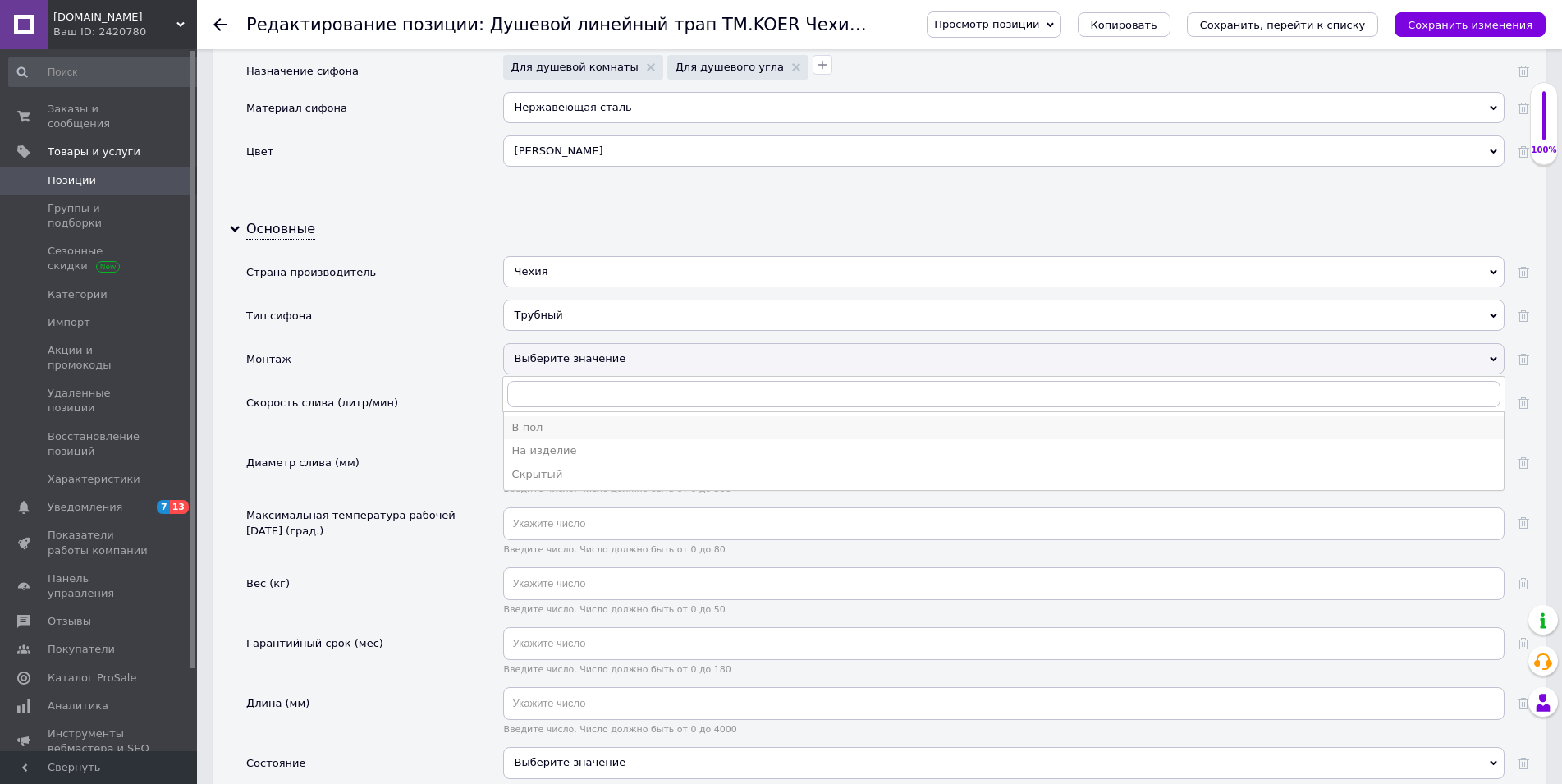
click at [539, 424] on div "В пол" at bounding box center [1004, 428] width 984 height 15
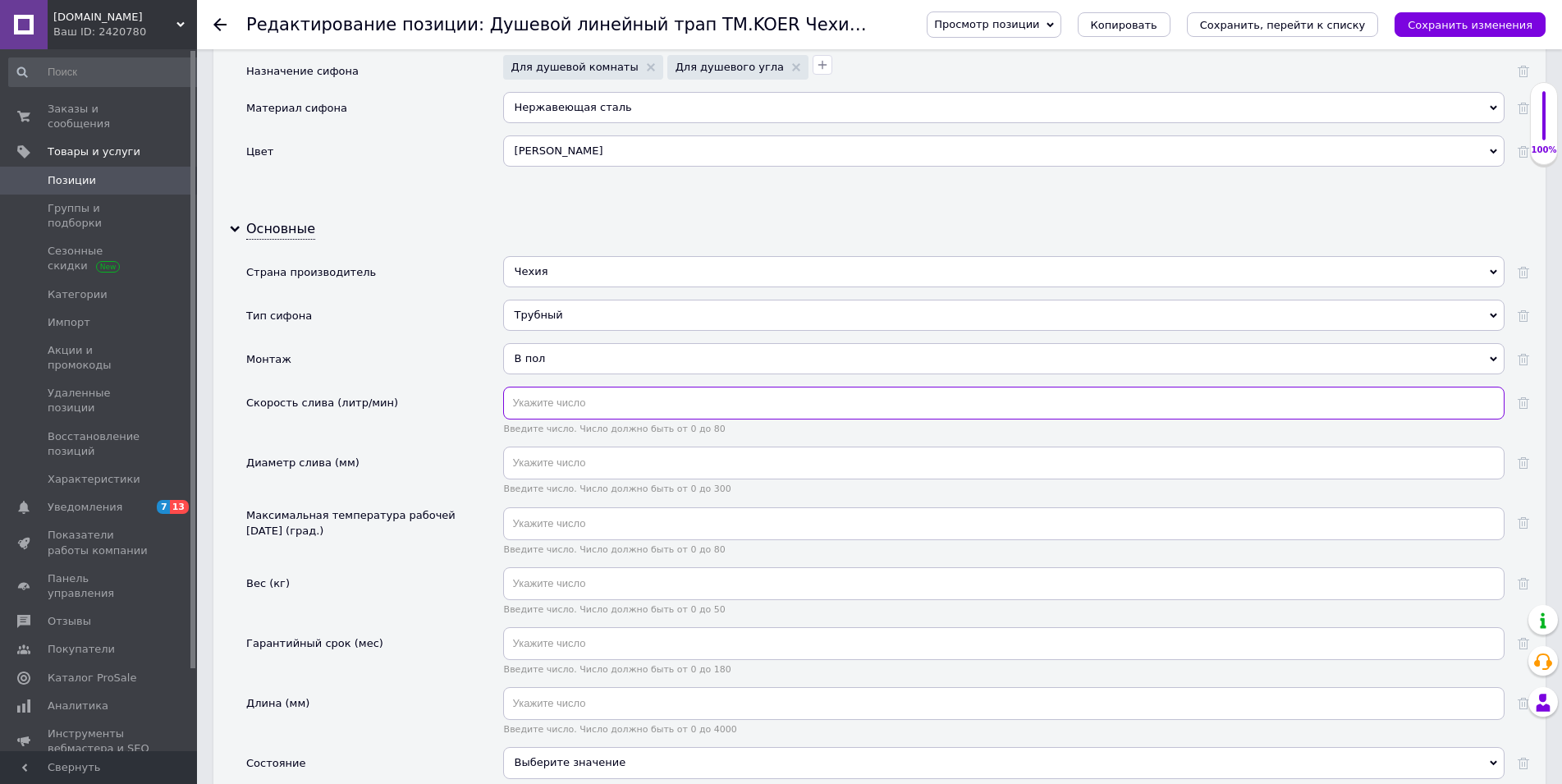
click at [540, 405] on input "text" at bounding box center [1004, 403] width 1001 height 33
type input "30"
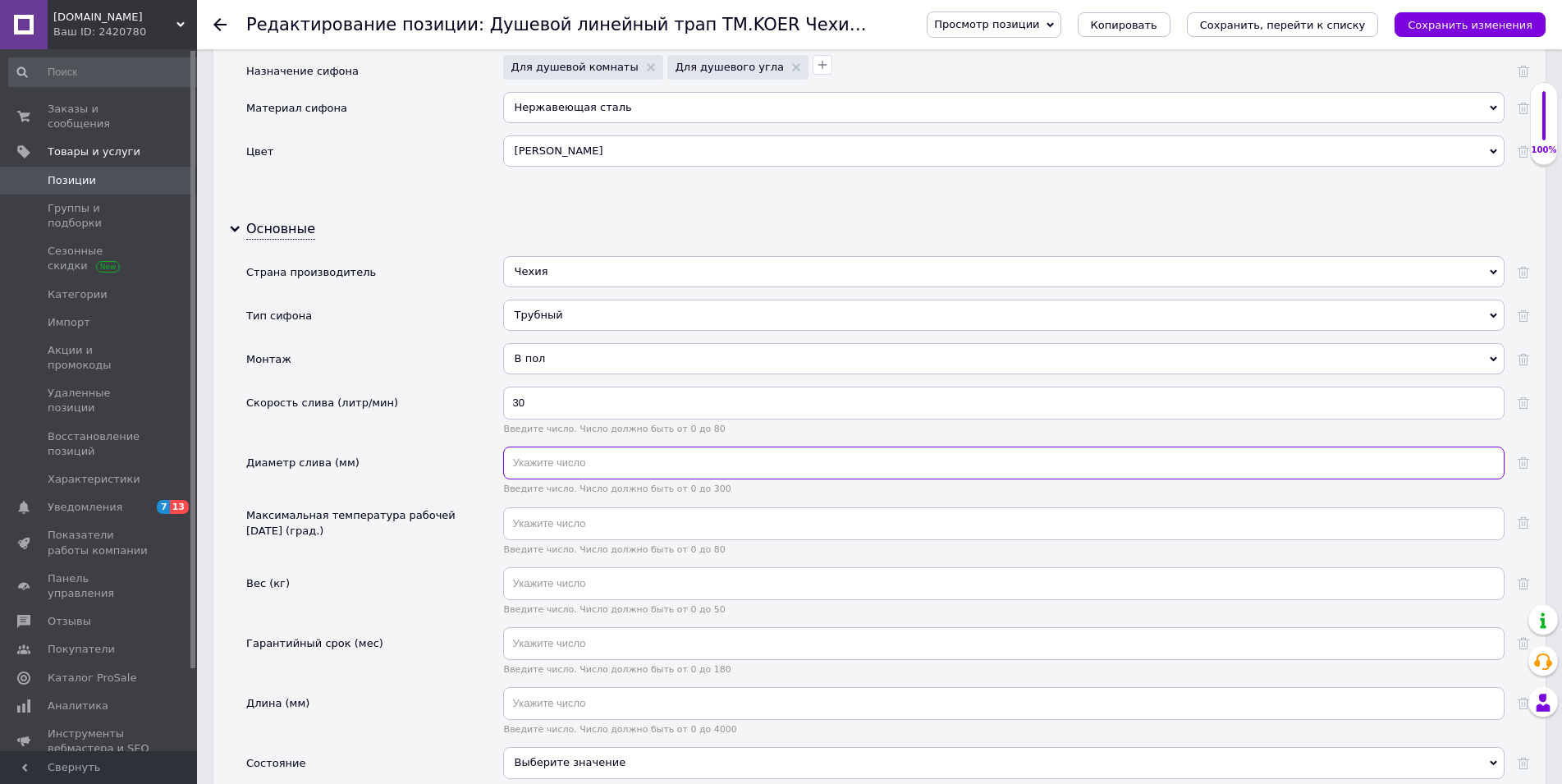
click at [526, 469] on input "text" at bounding box center [1004, 463] width 1001 height 33
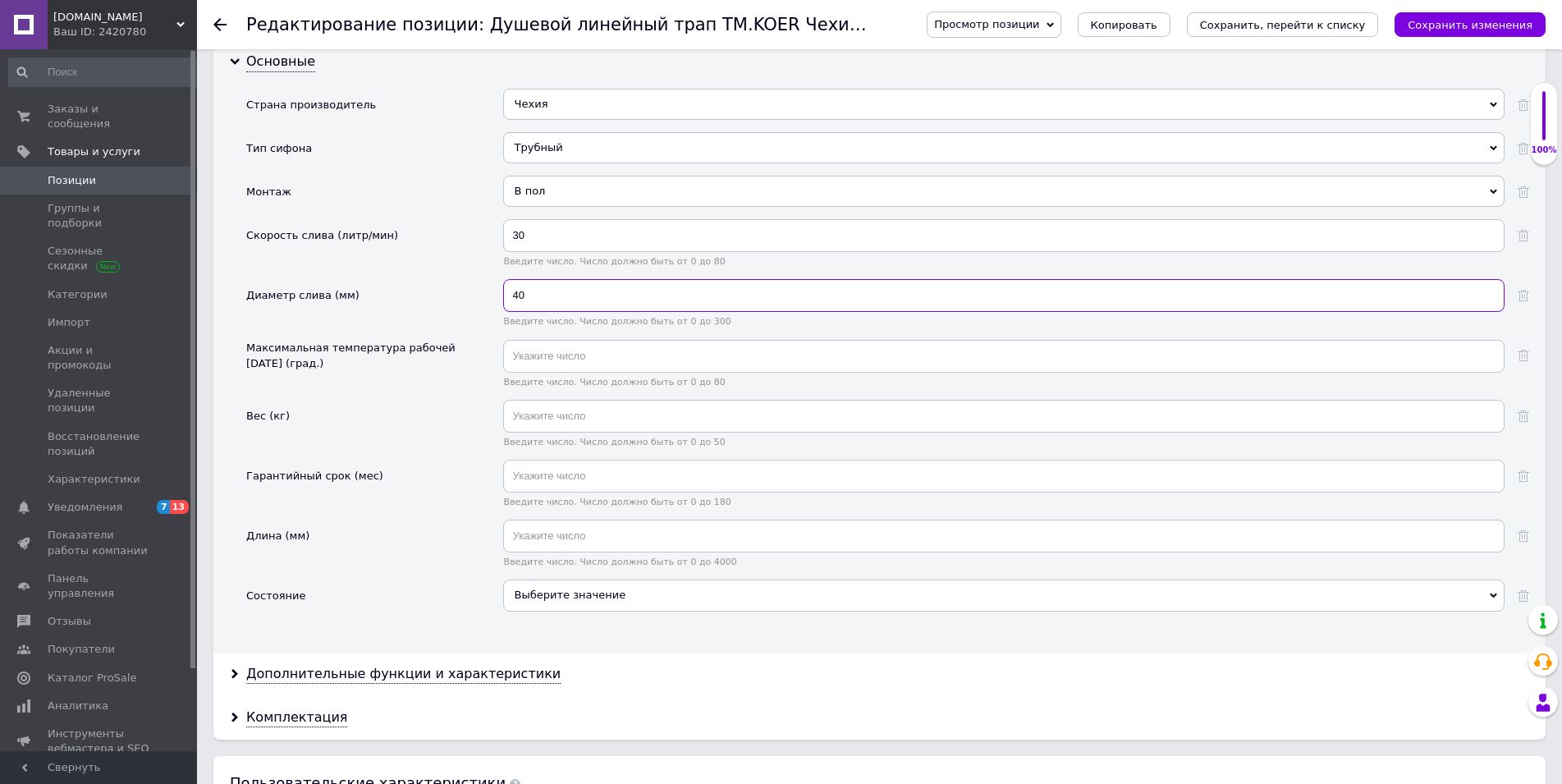
type input "40"
click at [527, 537] on input "text" at bounding box center [1004, 536] width 1001 height 33
type input "500"
click at [523, 601] on div "Выберите значение" at bounding box center [1004, 595] width 1001 height 31
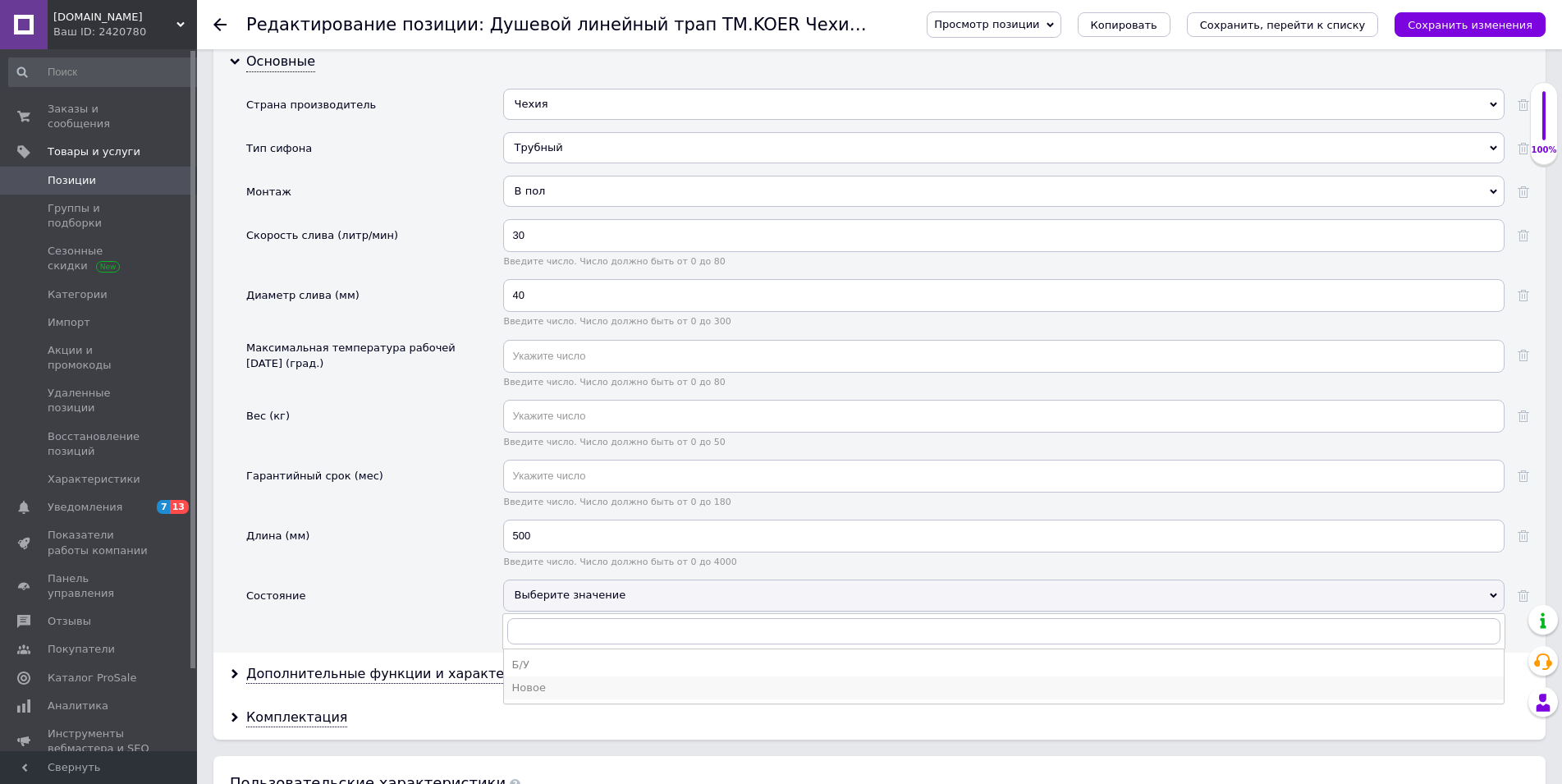
click at [527, 697] on li "Новое" at bounding box center [1004, 688] width 999 height 23
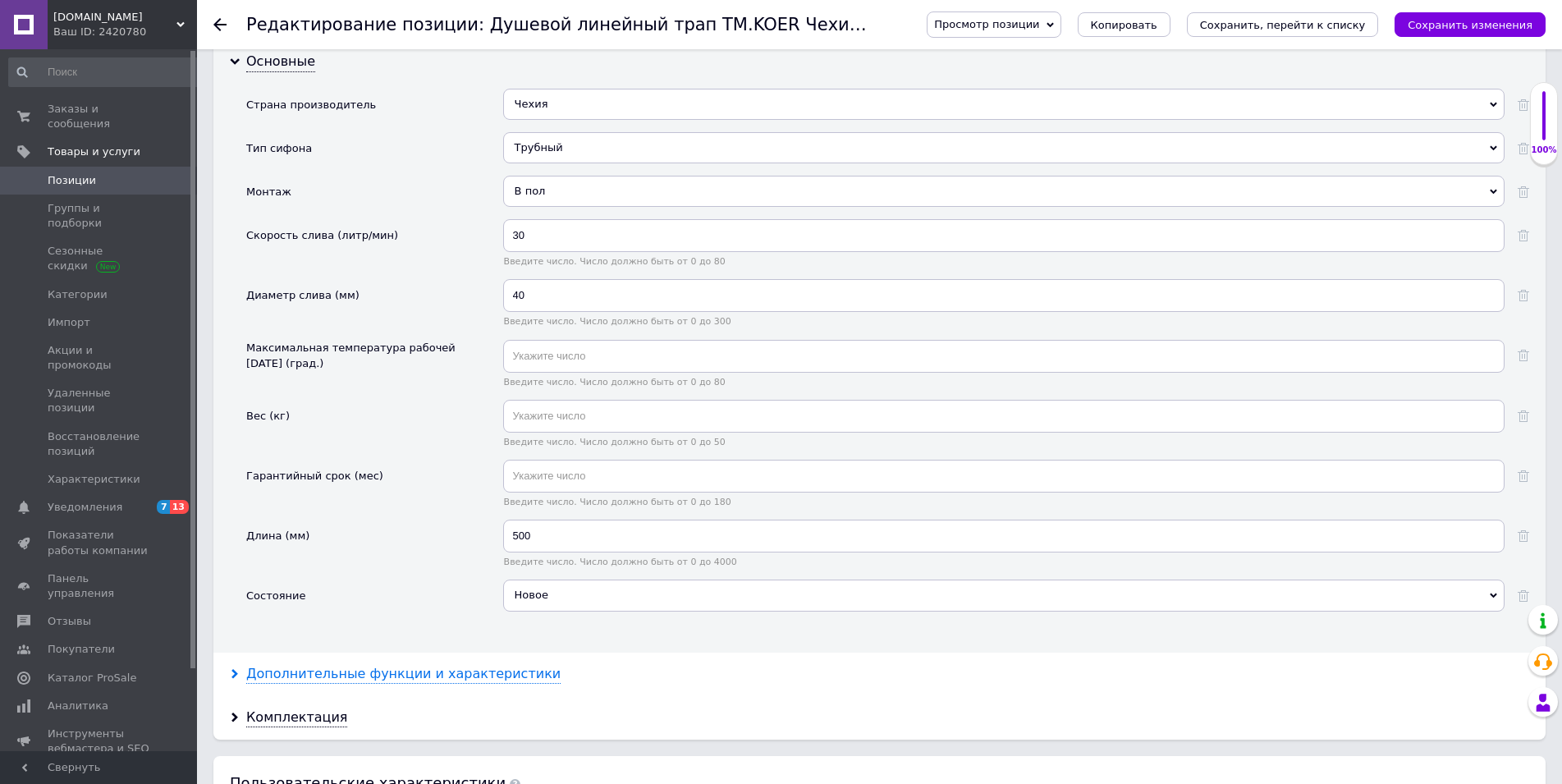
click at [329, 681] on div "Дополнительные функции и характеристики" at bounding box center [403, 674] width 315 height 19
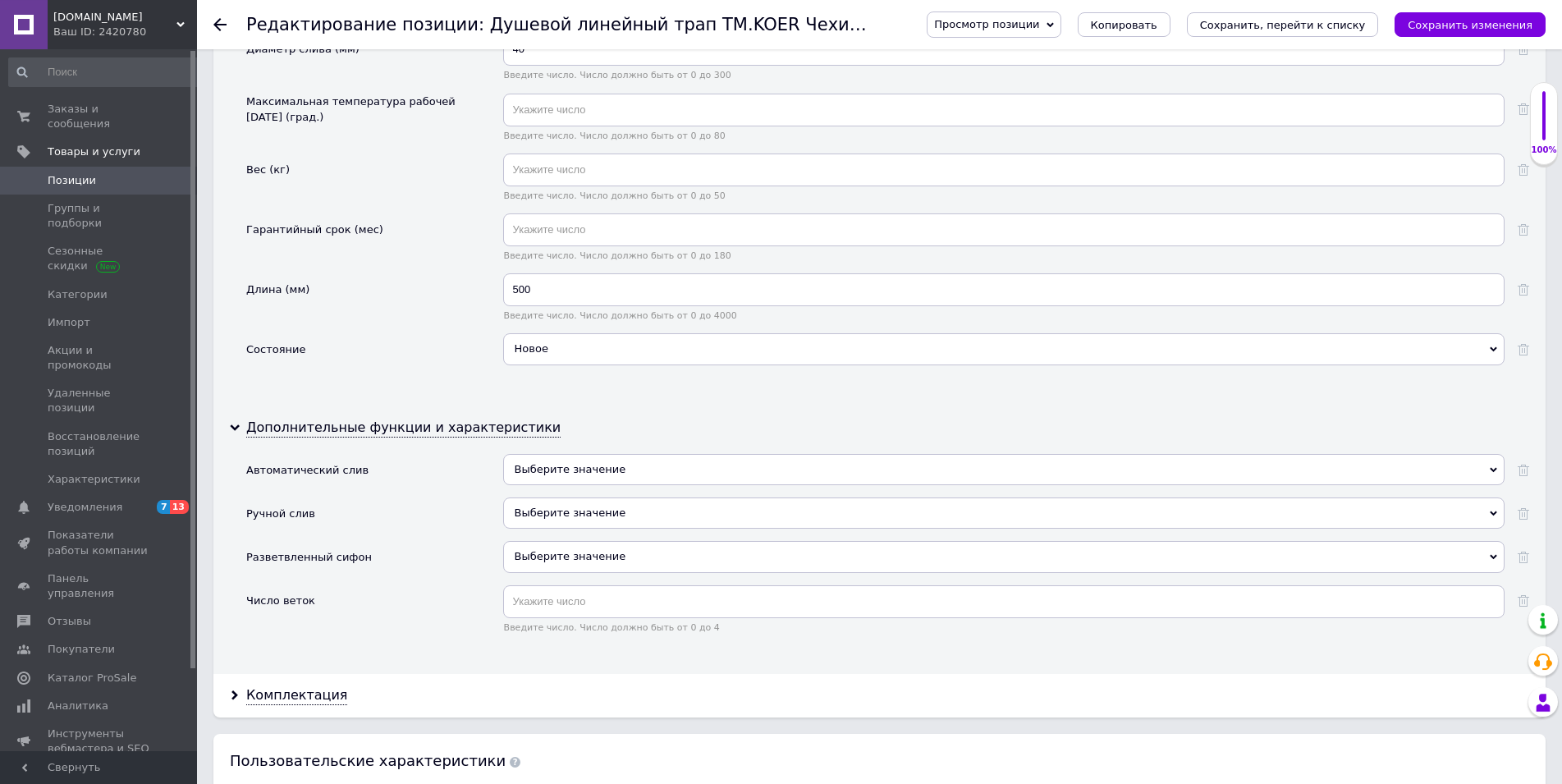
scroll to position [2093, 0]
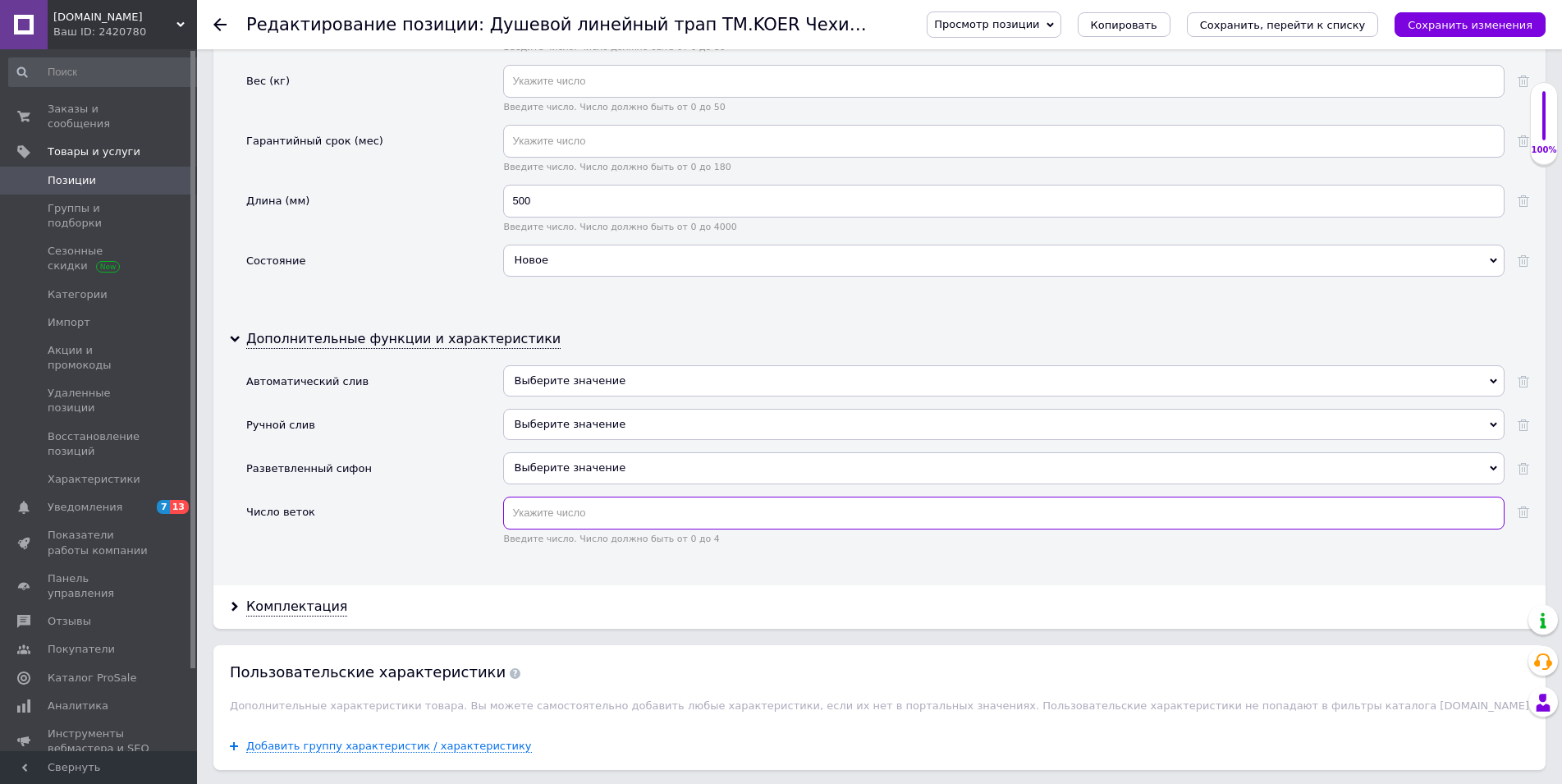
click at [535, 527] on input "text" at bounding box center [1004, 513] width 1001 height 33
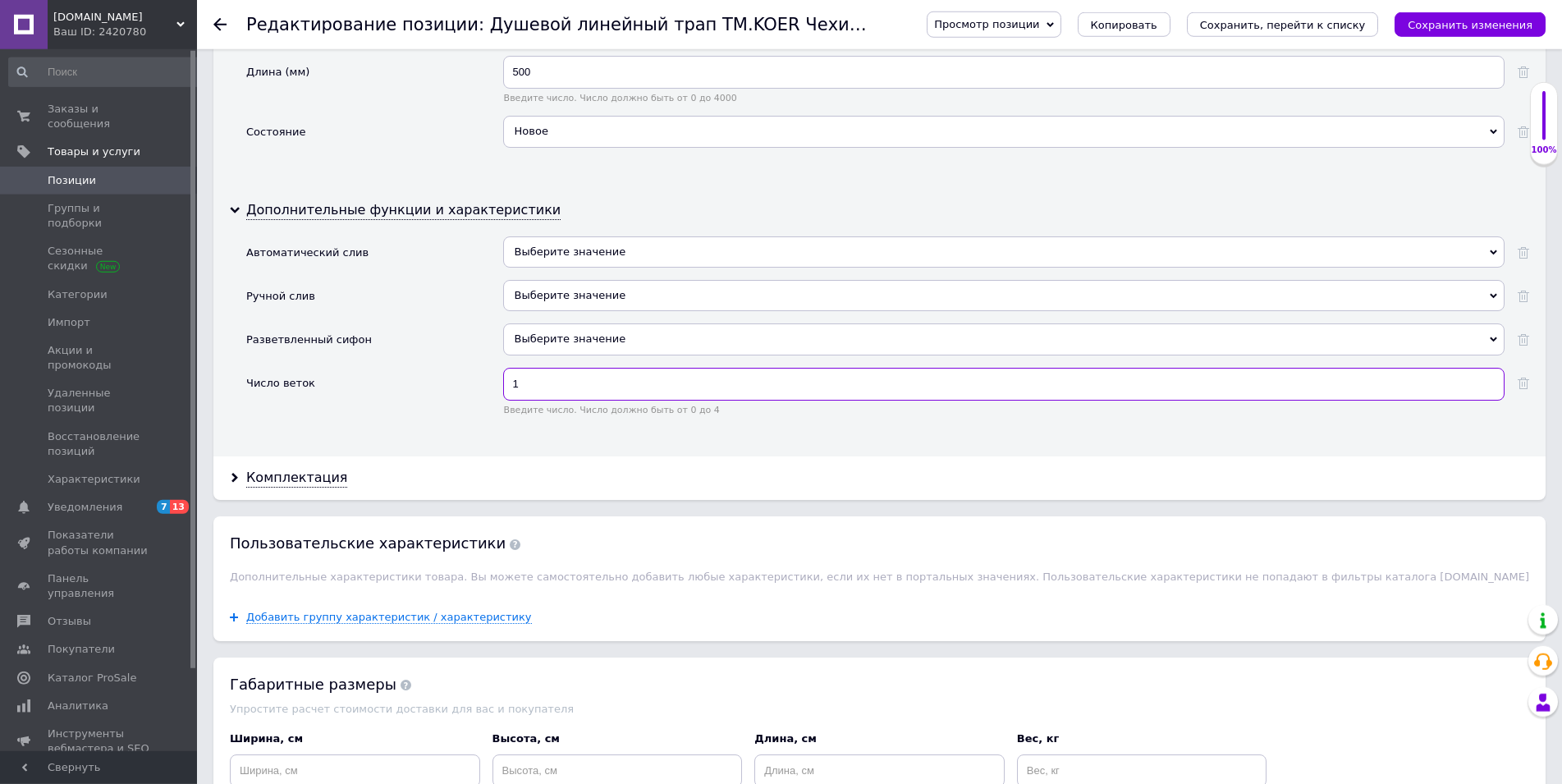
scroll to position [2260, 0]
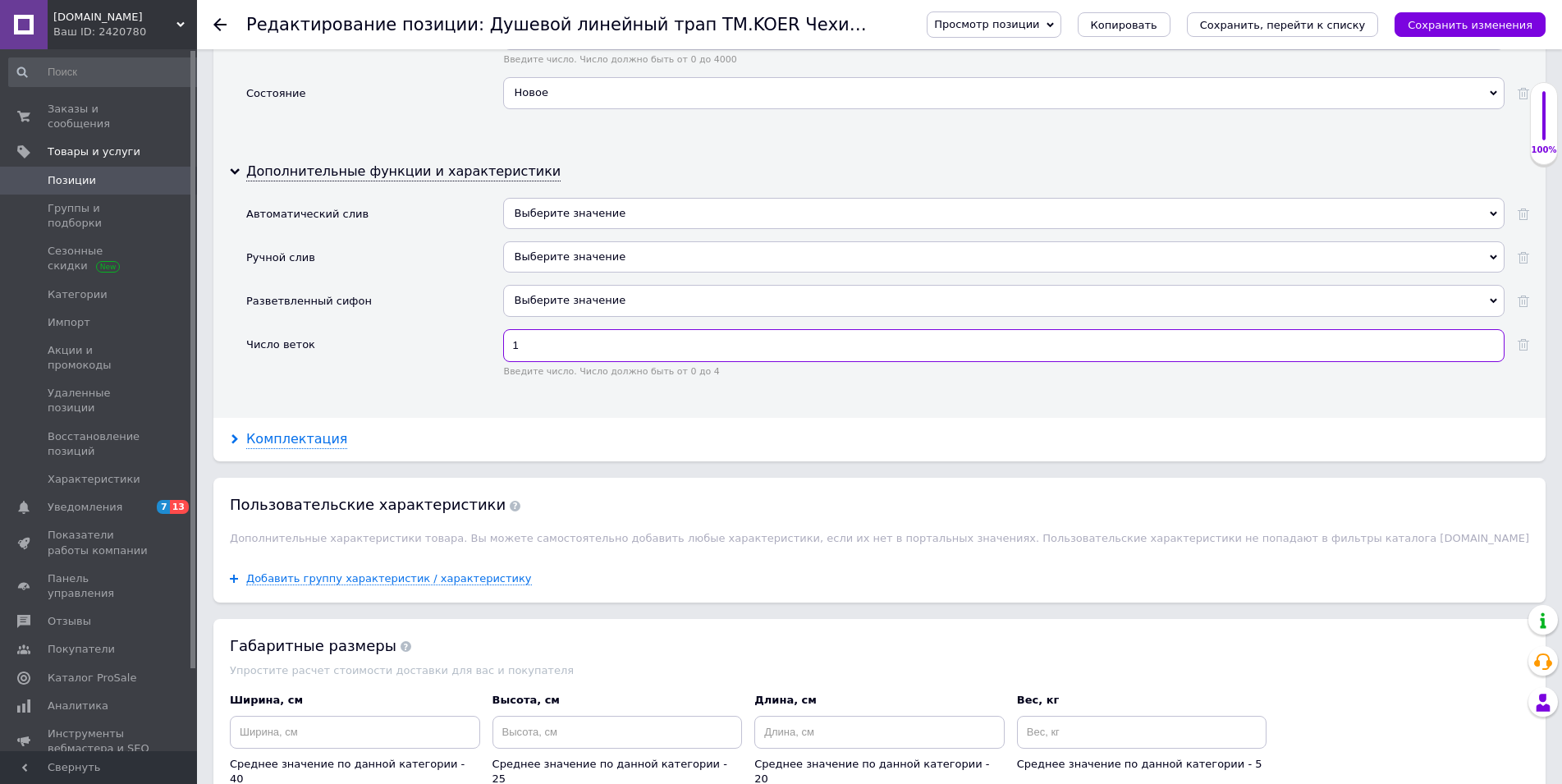
type input "1"
click at [311, 441] on div "Комплектация" at bounding box center [296, 439] width 101 height 19
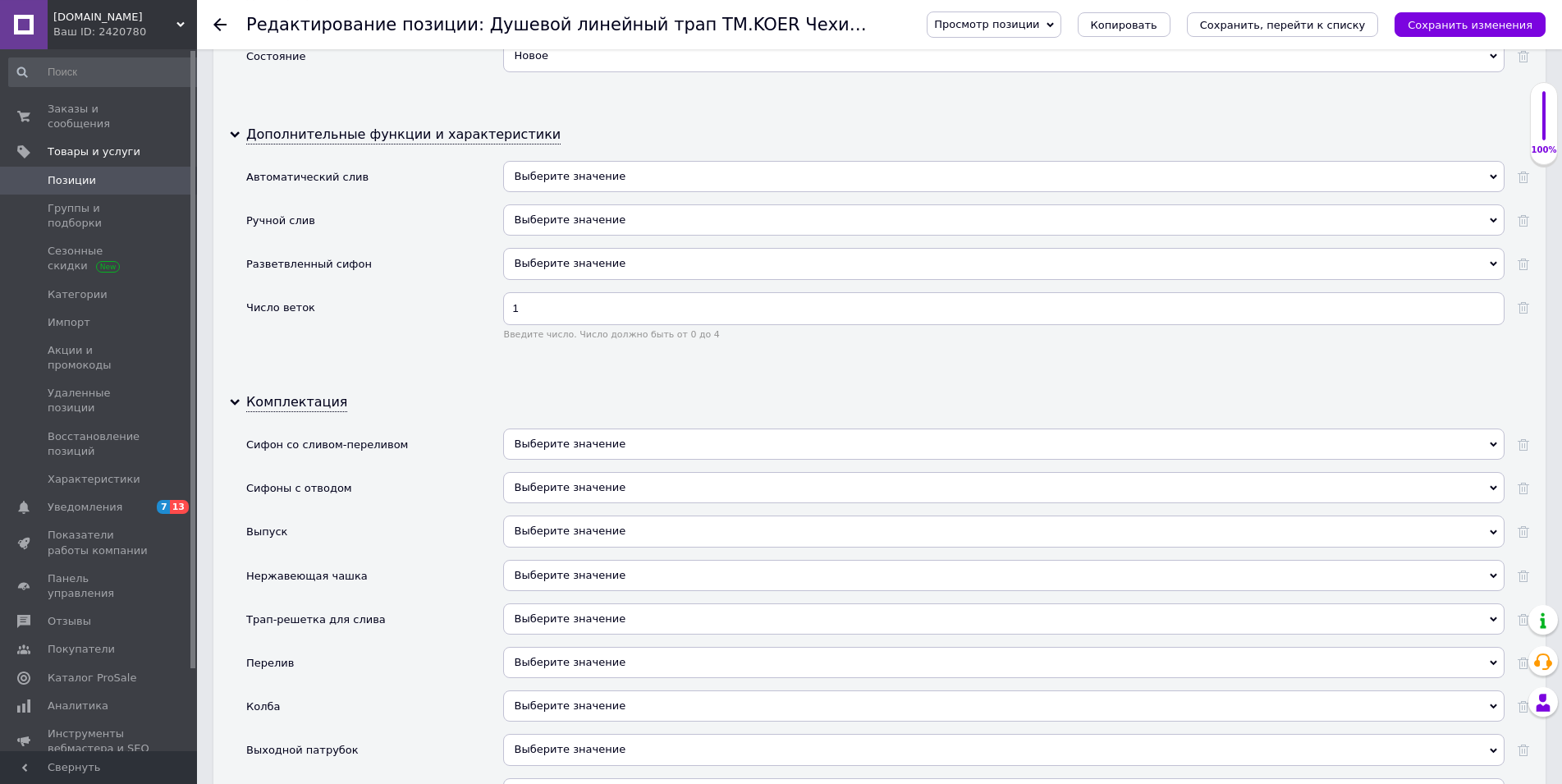
scroll to position [2511, 0]
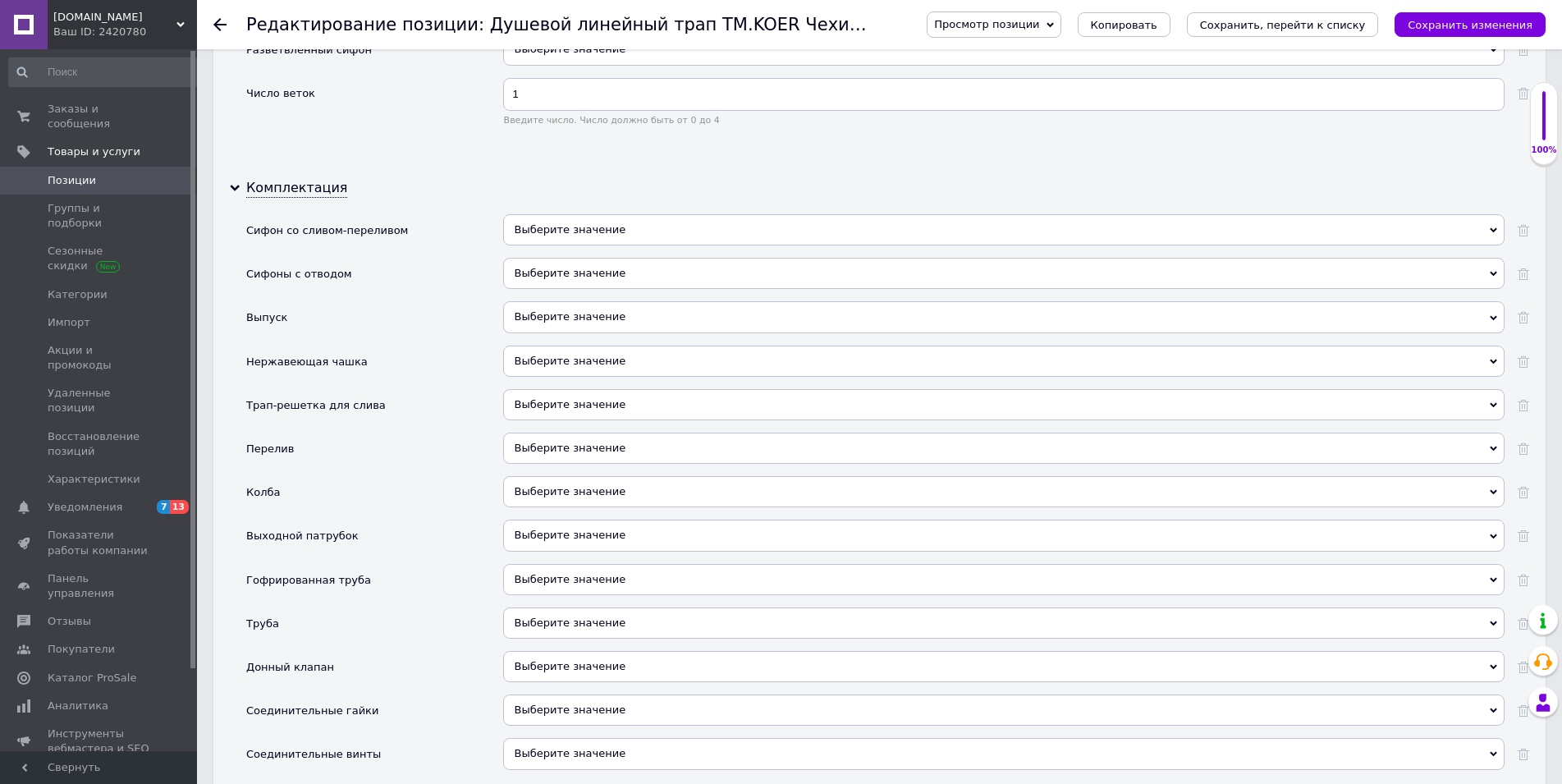
click at [535, 370] on span "Выберите значение" at bounding box center [1004, 361] width 1001 height 31
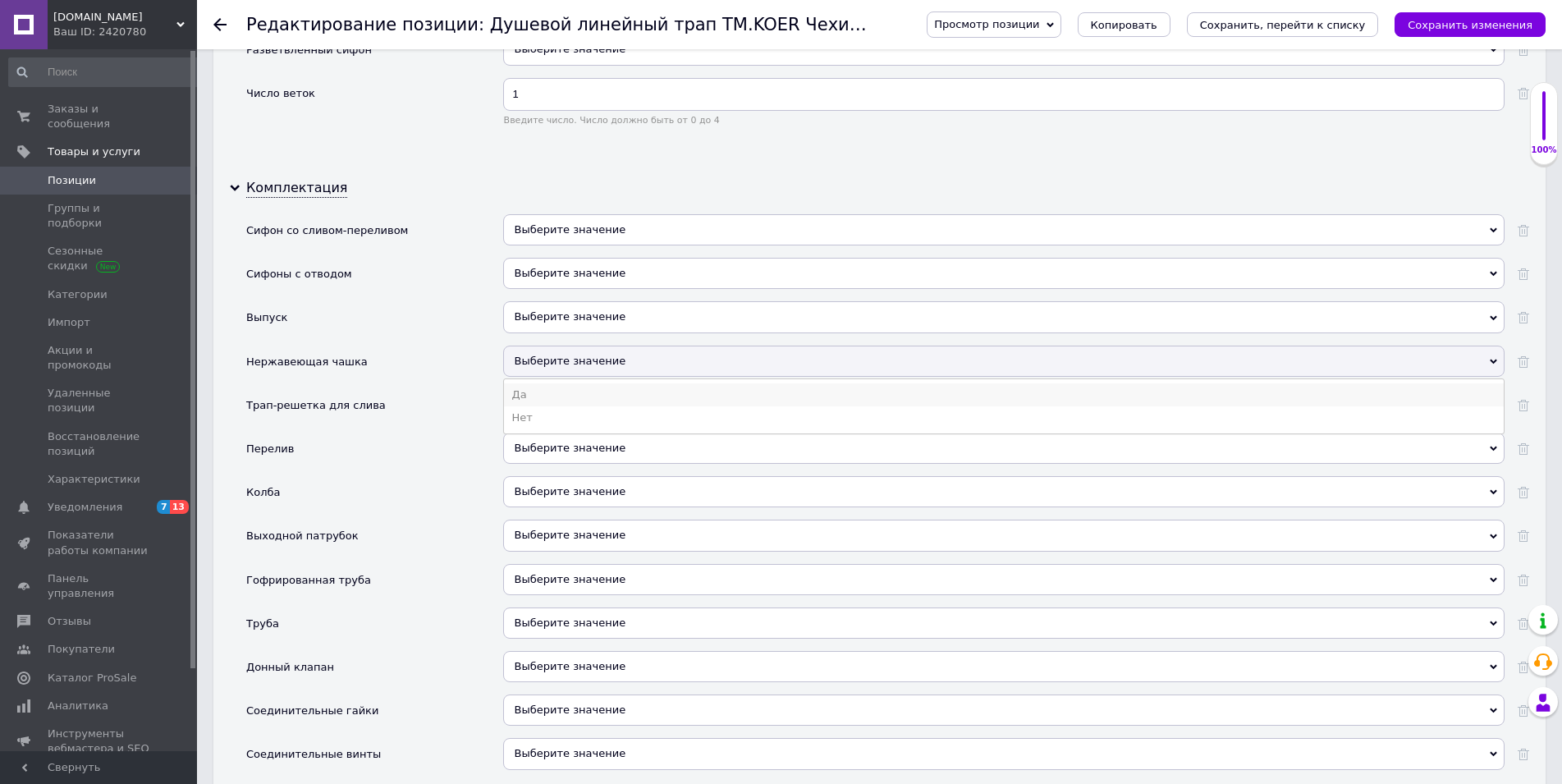
click at [523, 393] on li "Да" at bounding box center [1004, 395] width 999 height 23
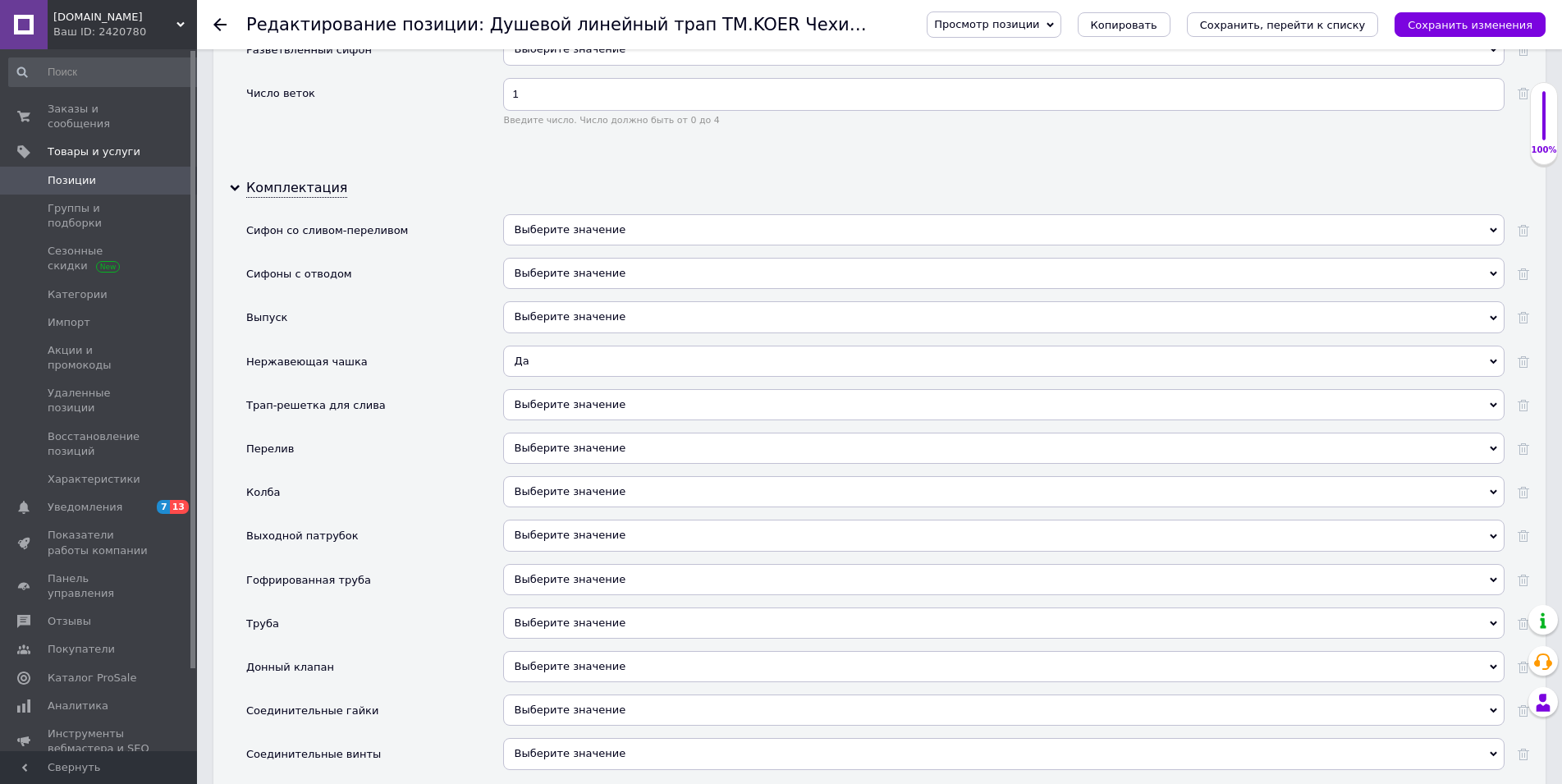
click at [530, 406] on span "Выберите значение" at bounding box center [571, 404] width 112 height 12
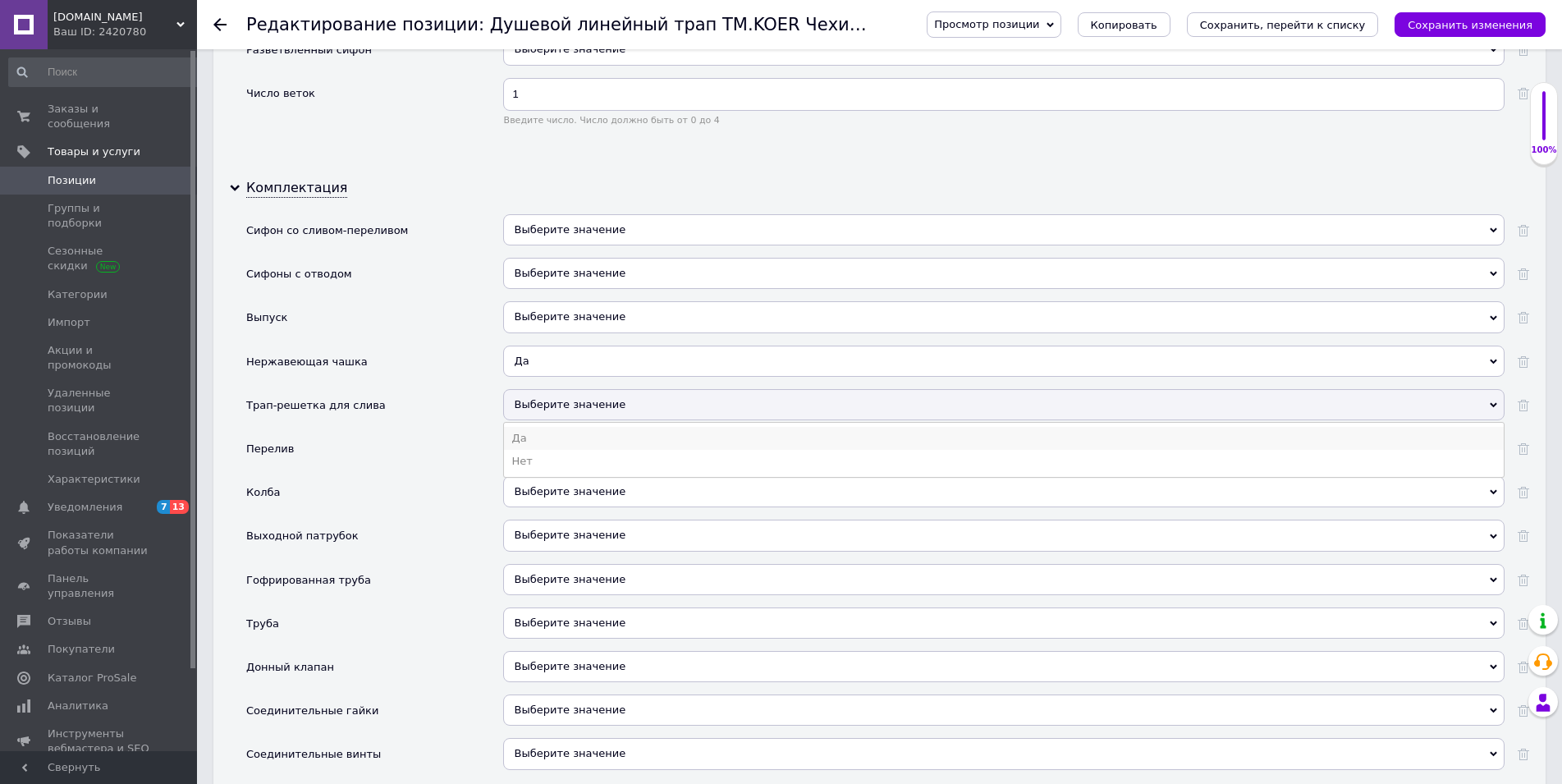
click at [523, 437] on li "Да" at bounding box center [1004, 438] width 999 height 23
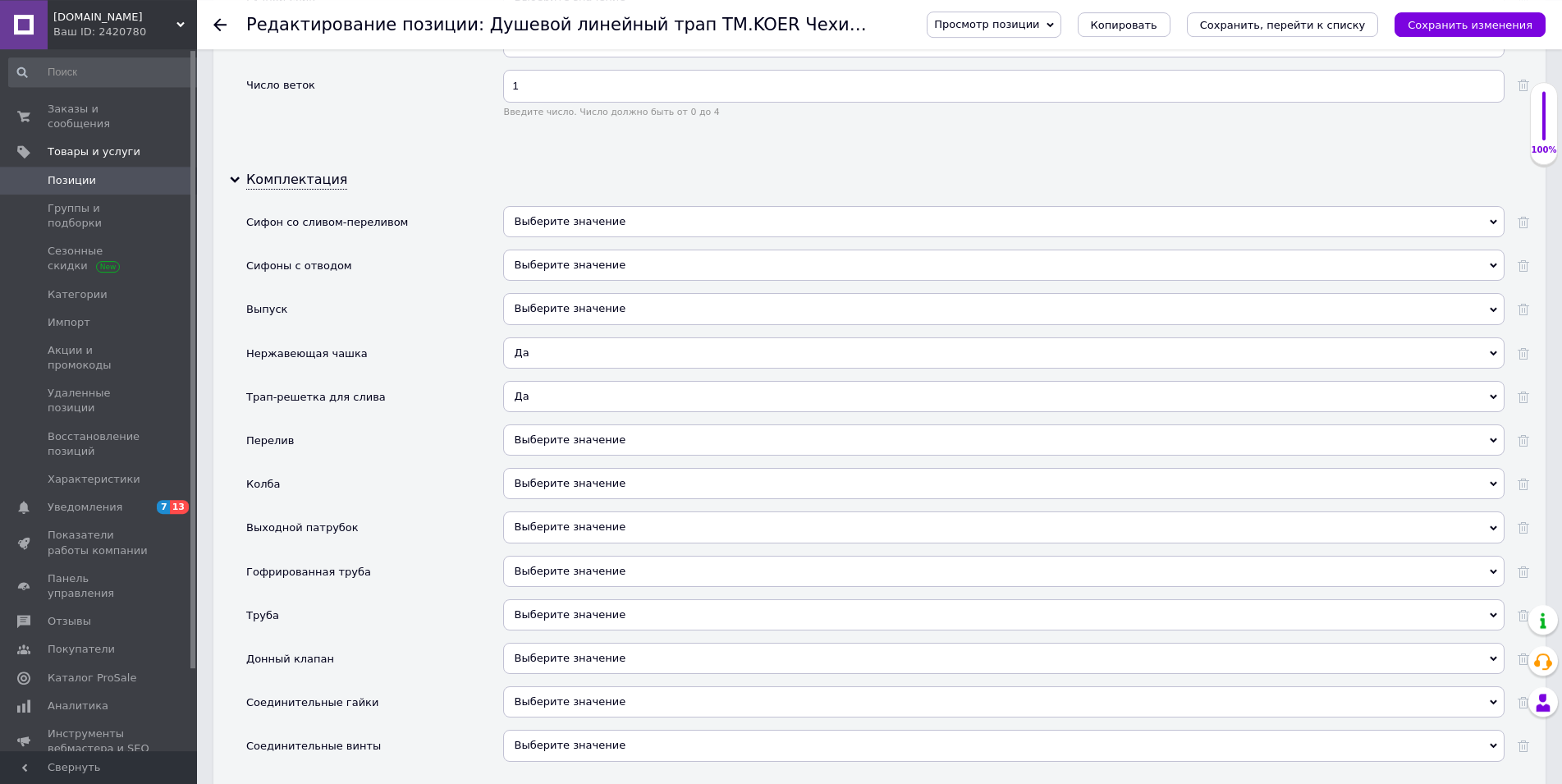
scroll to position [2846, 0]
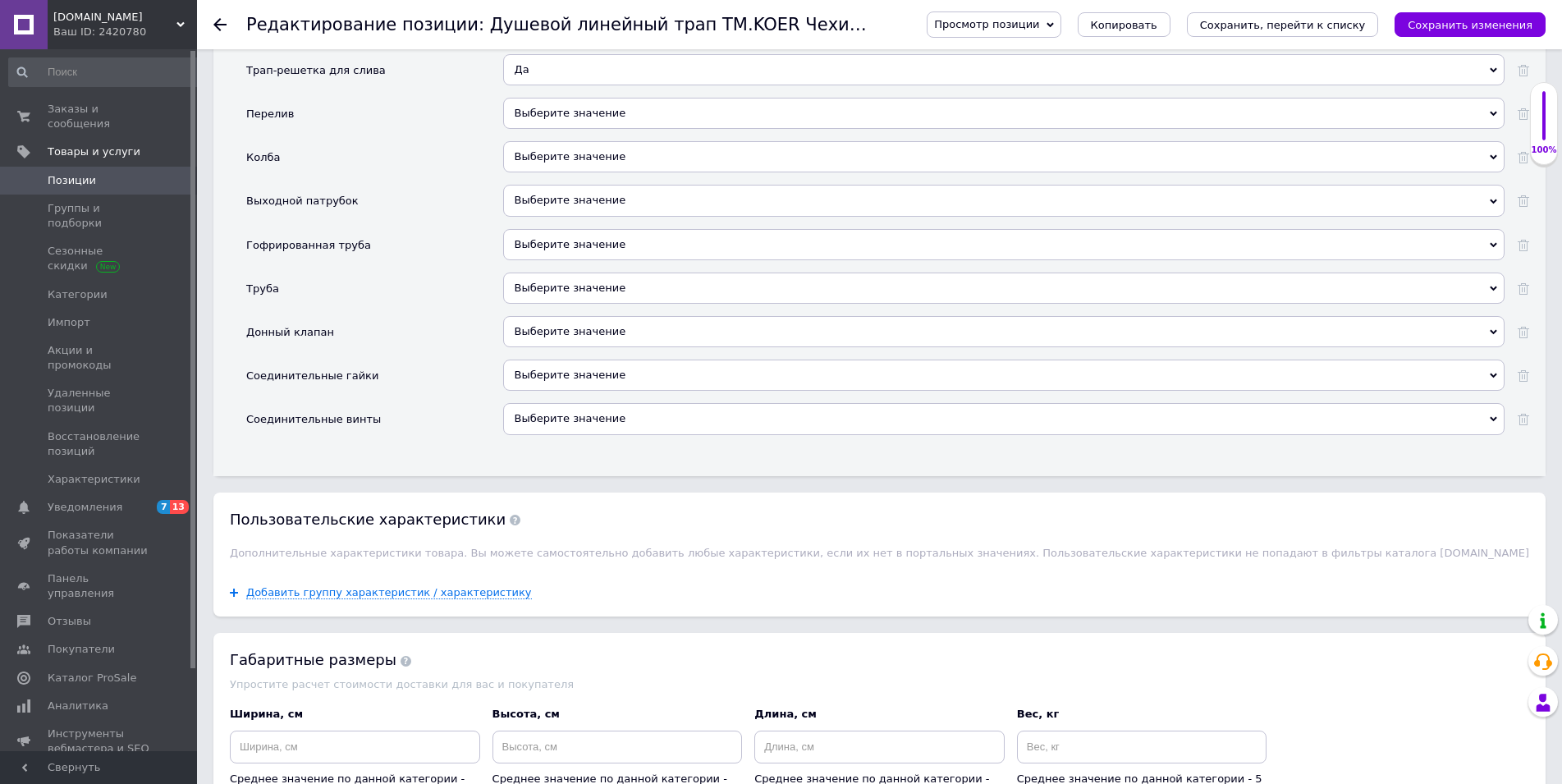
click at [520, 381] on span "Выберите значение" at bounding box center [571, 374] width 112 height 12
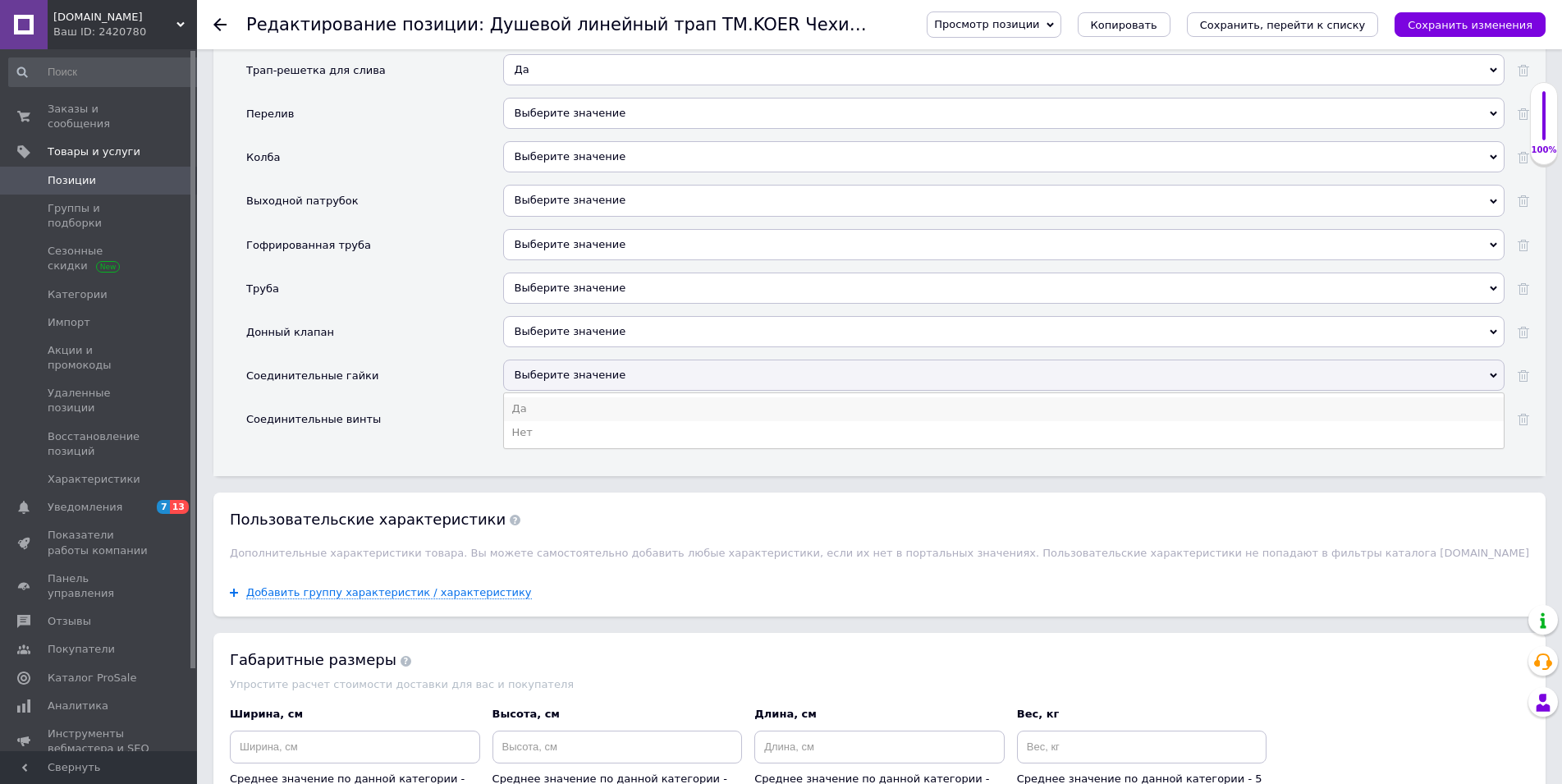
click at [524, 407] on li "Да" at bounding box center [1004, 409] width 999 height 23
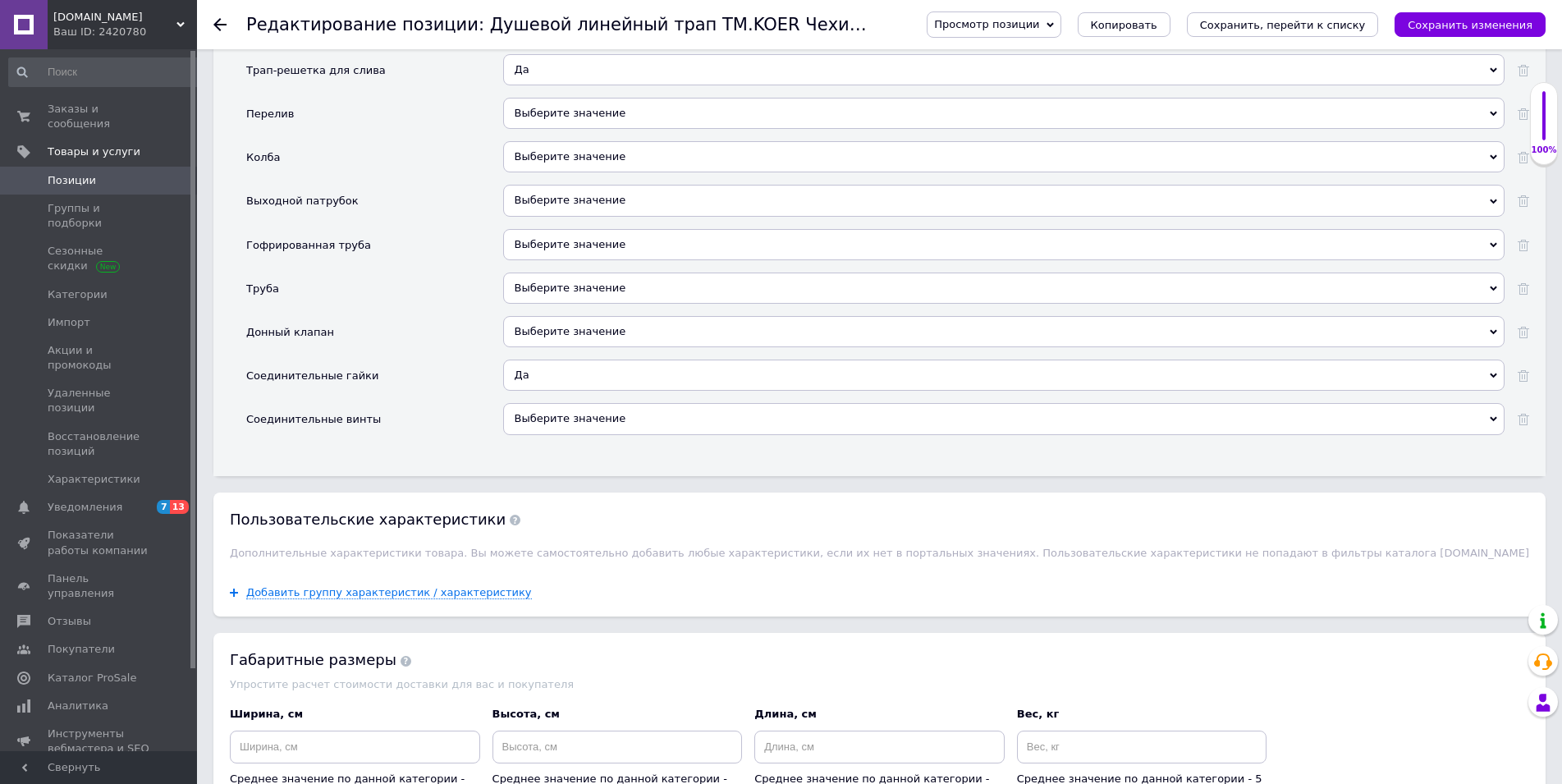
click at [528, 415] on span "Выберите значение" at bounding box center [571, 418] width 112 height 12
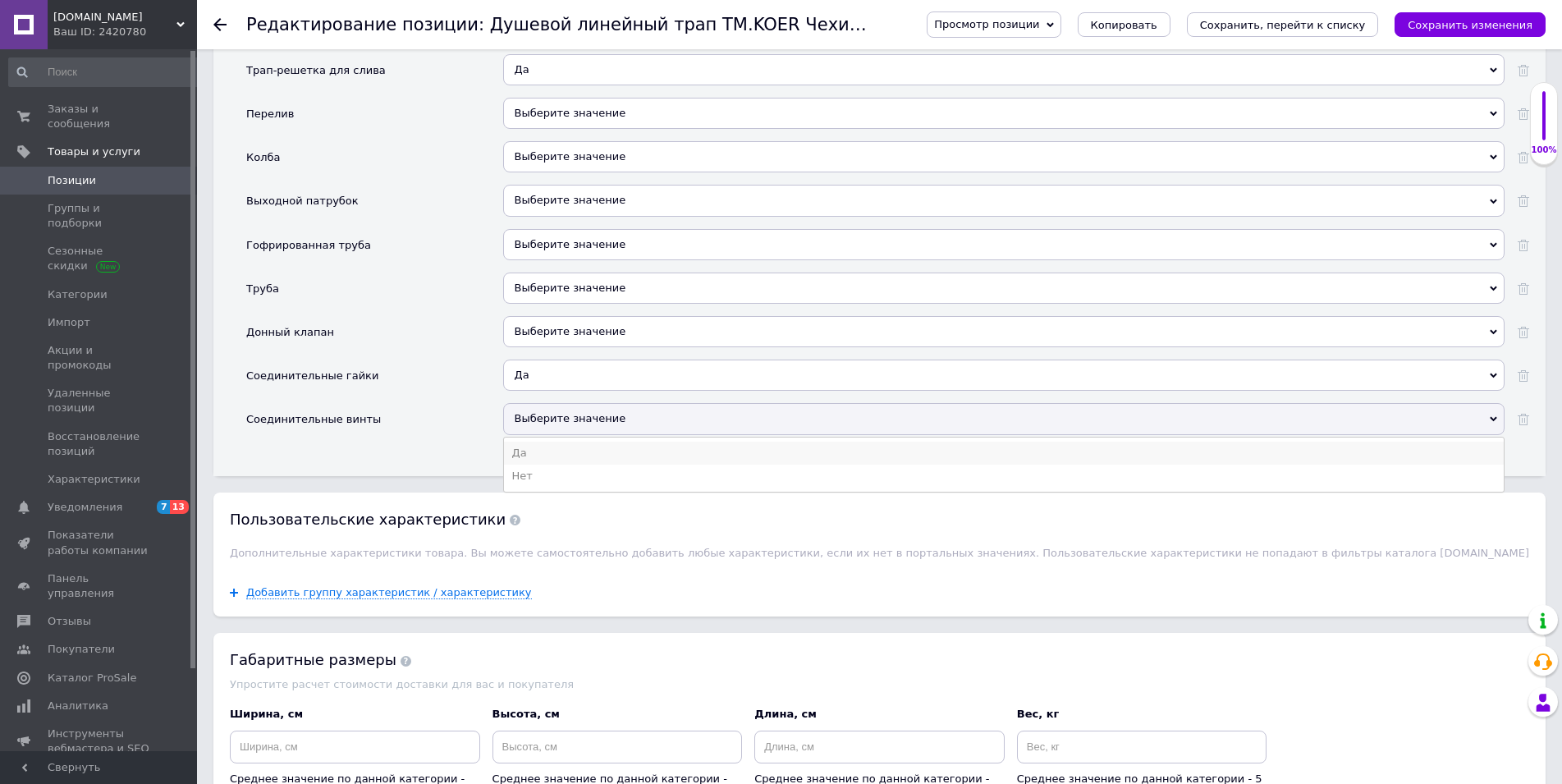
click at [520, 458] on li "Да" at bounding box center [1004, 453] width 999 height 23
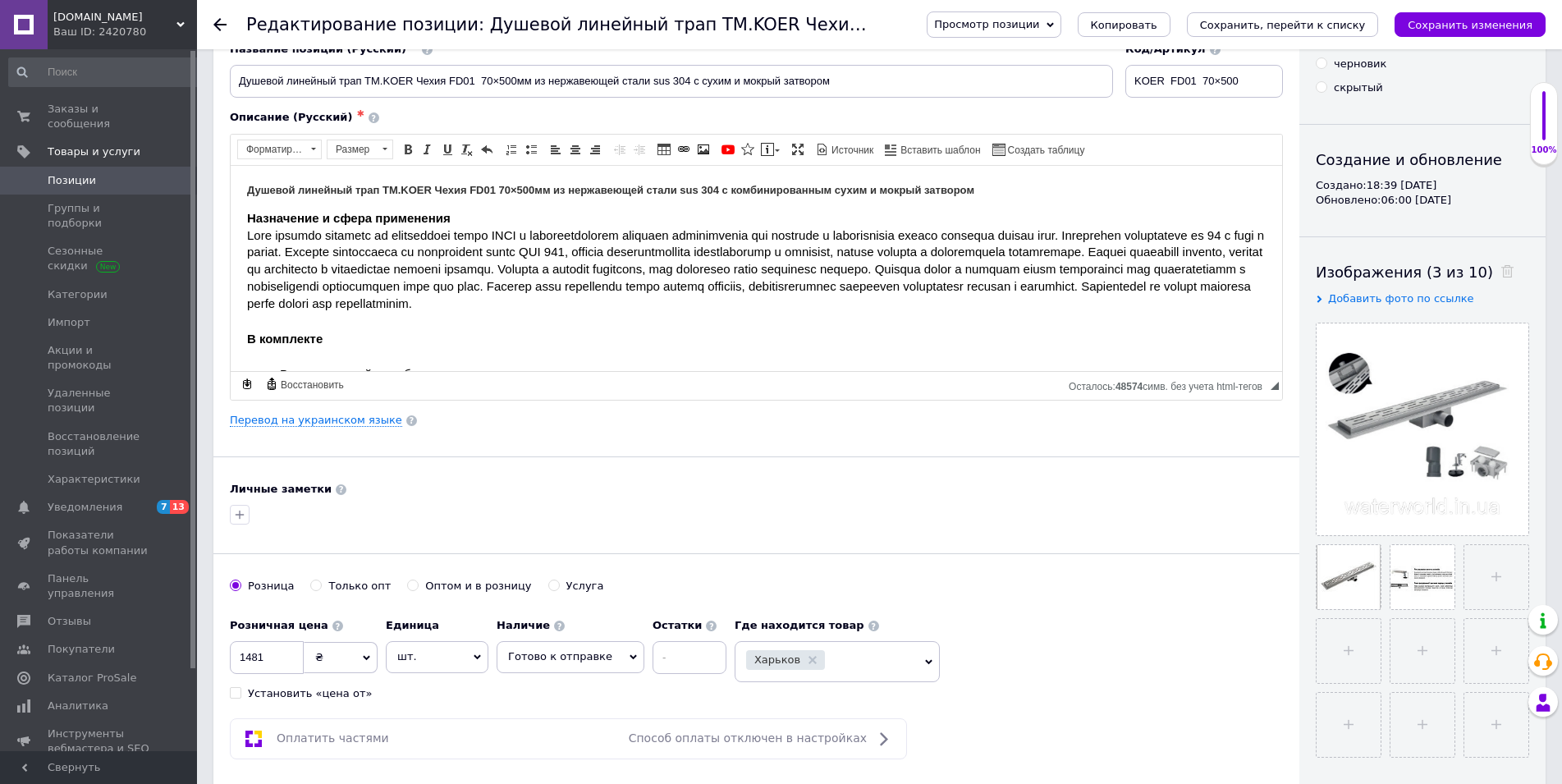
scroll to position [84, 0]
click at [1291, 21] on icon "Сохранить, перейти к списку" at bounding box center [1283, 25] width 166 height 12
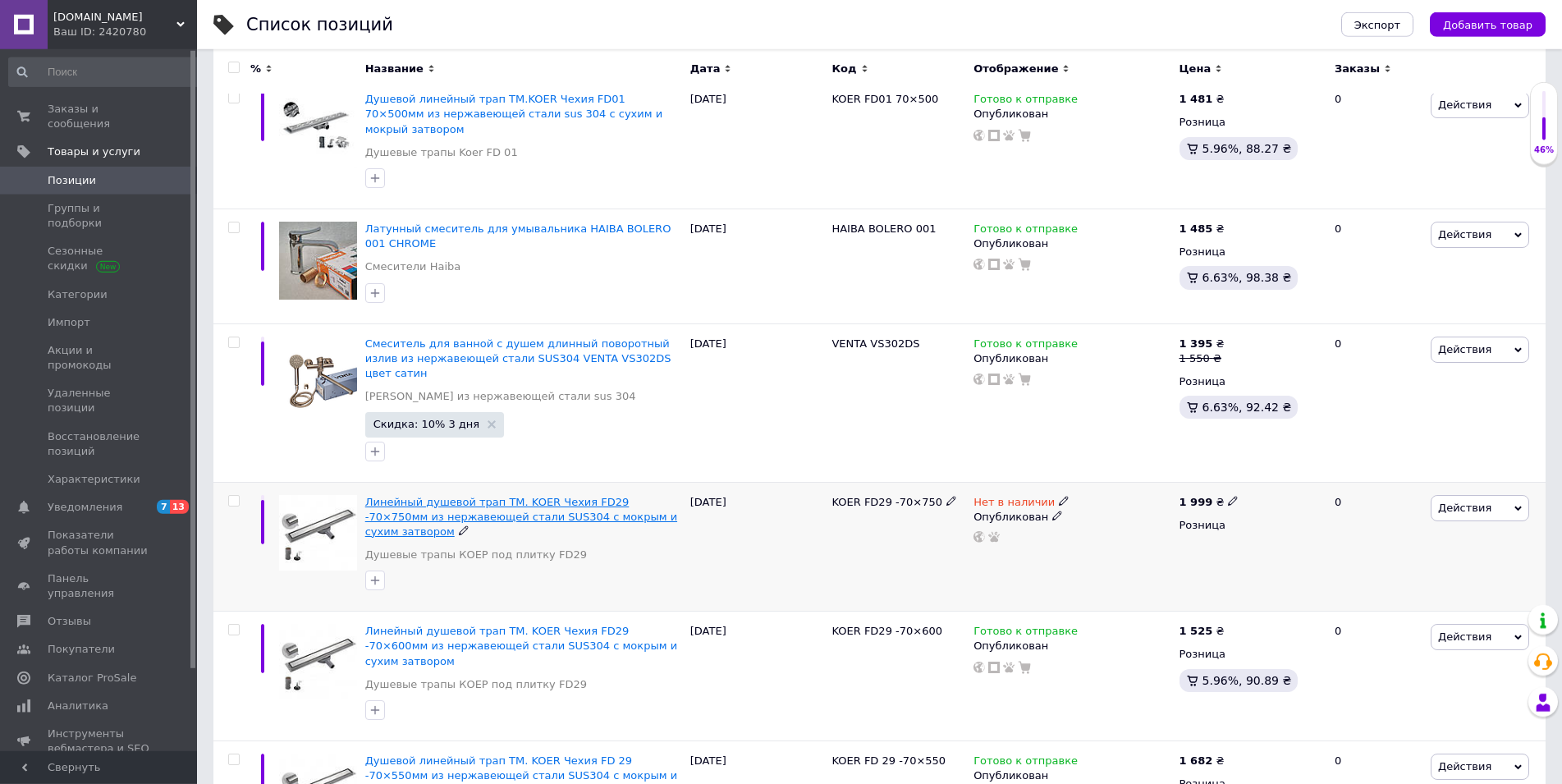
scroll to position [251, 0]
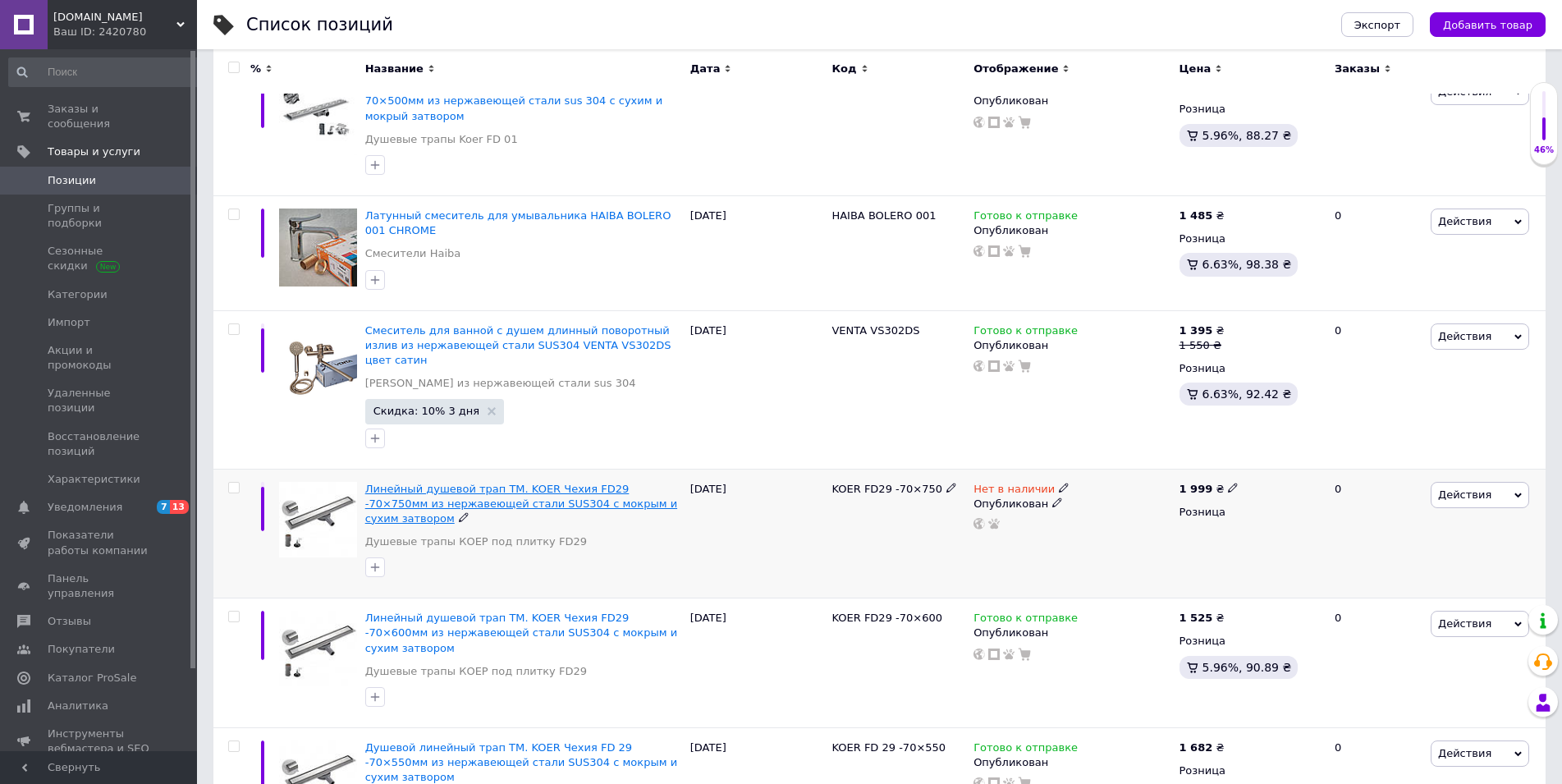
click at [494, 483] on span "Линейный душевой трап ТМ. KOER Чехия FD29 -70×750мм из нержавеющей стали SUS304…" at bounding box center [521, 503] width 312 height 42
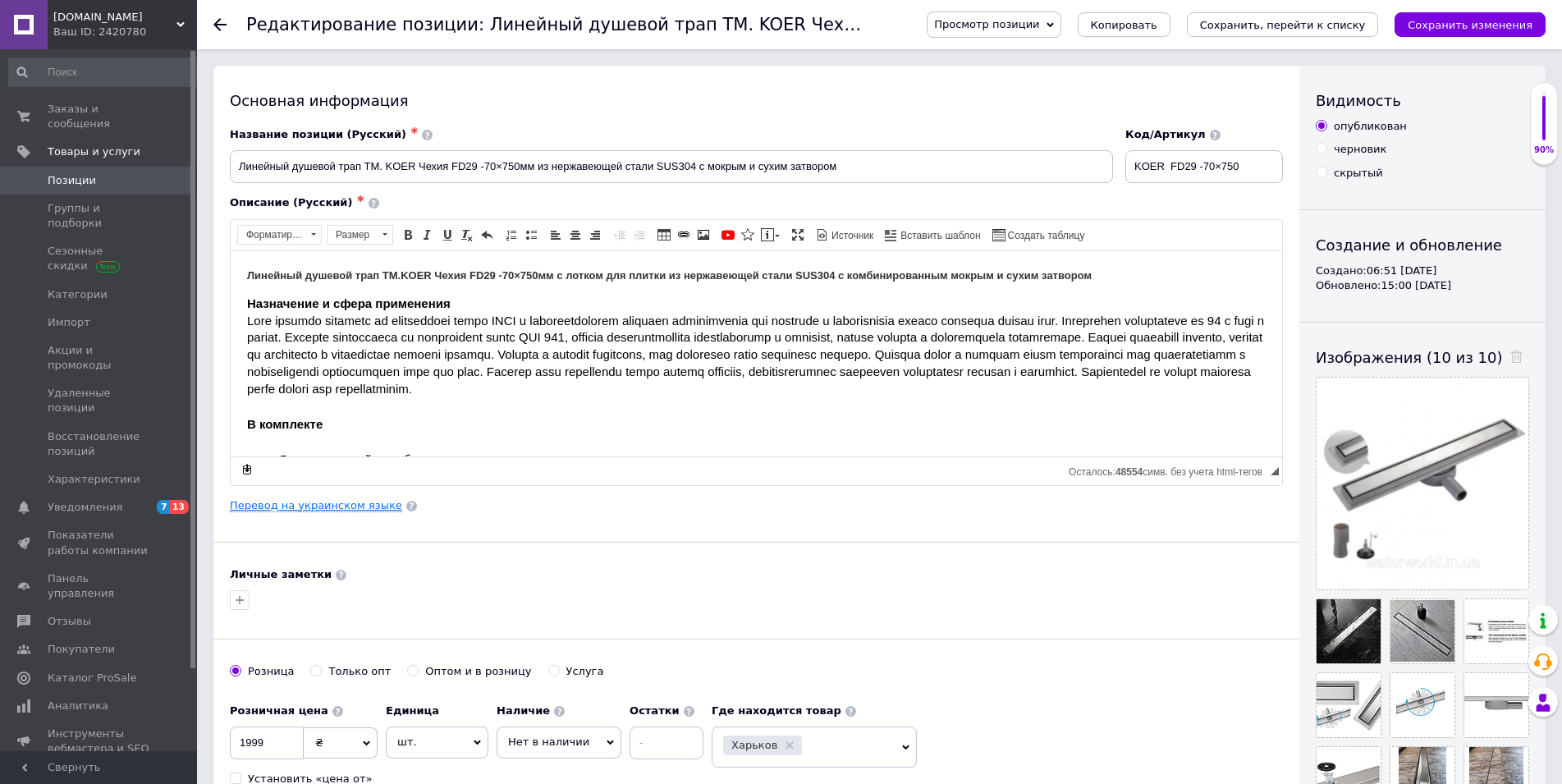
click at [325, 507] on link "Перевод на украинском языке" at bounding box center [316, 506] width 172 height 13
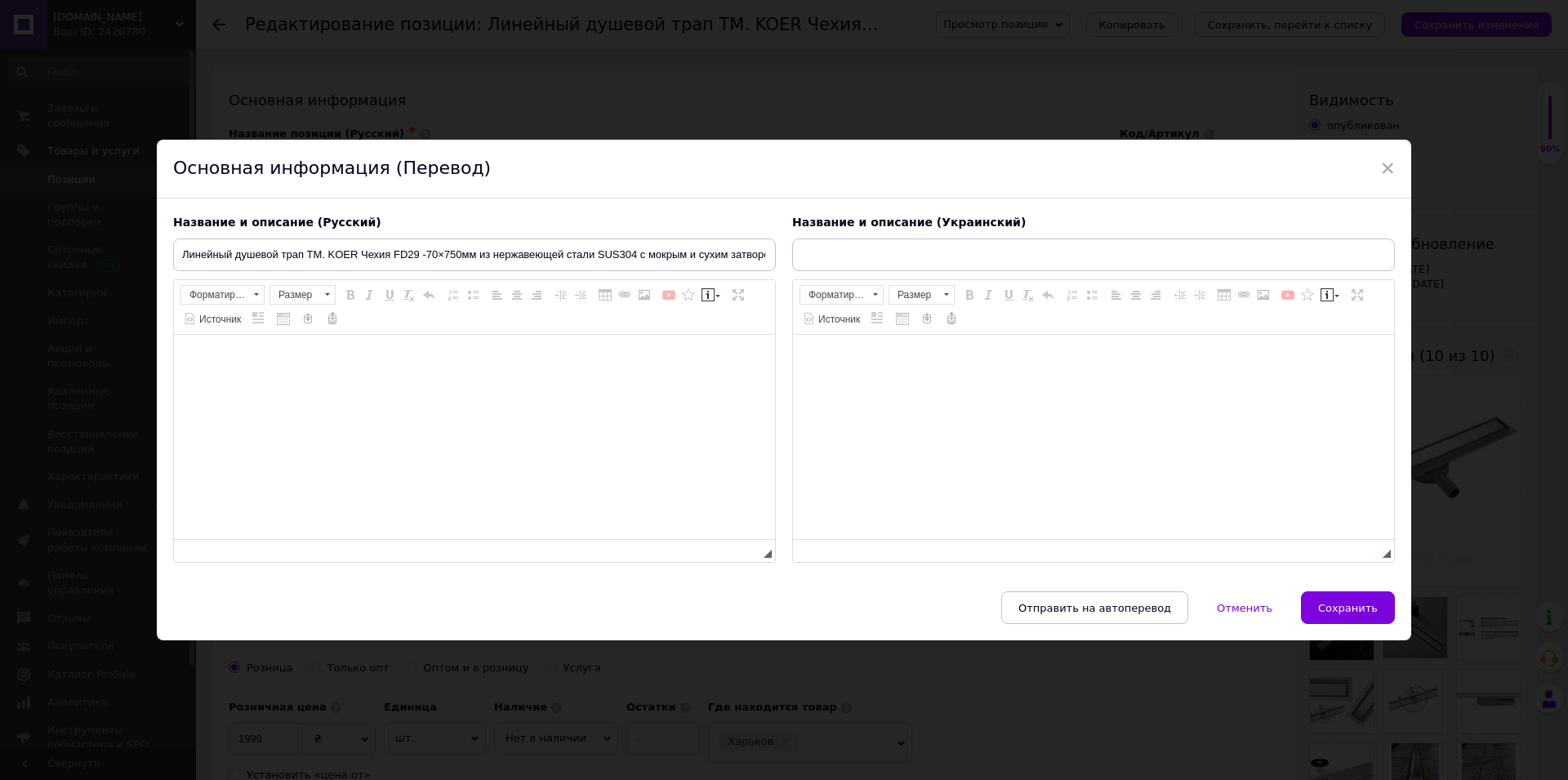
type input "Лінійний душовий трап ТМ. KOER Чехія FD29 —70×750 мм із неіржавкої сталі SUS304…"
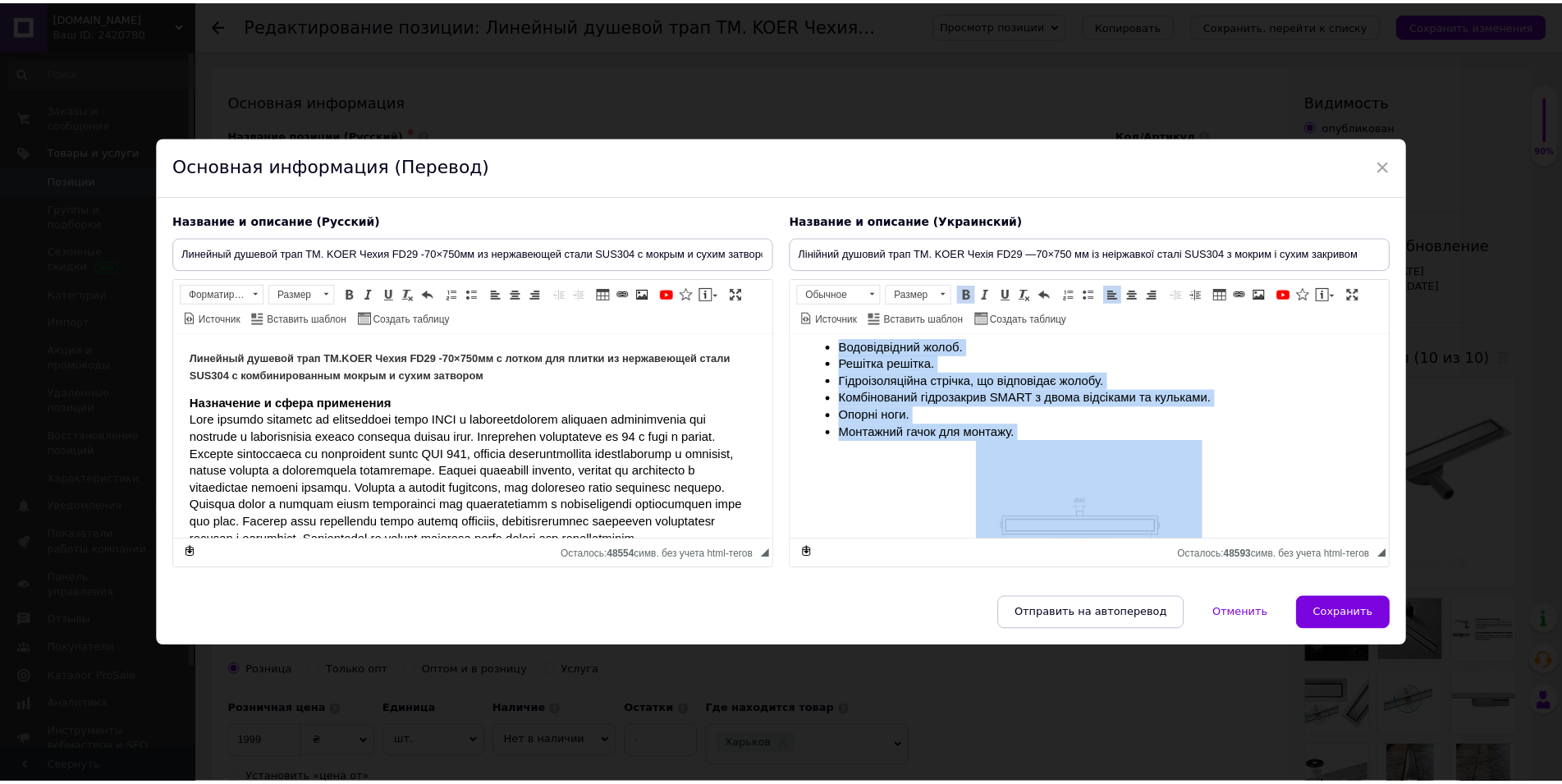
scroll to position [788, 0]
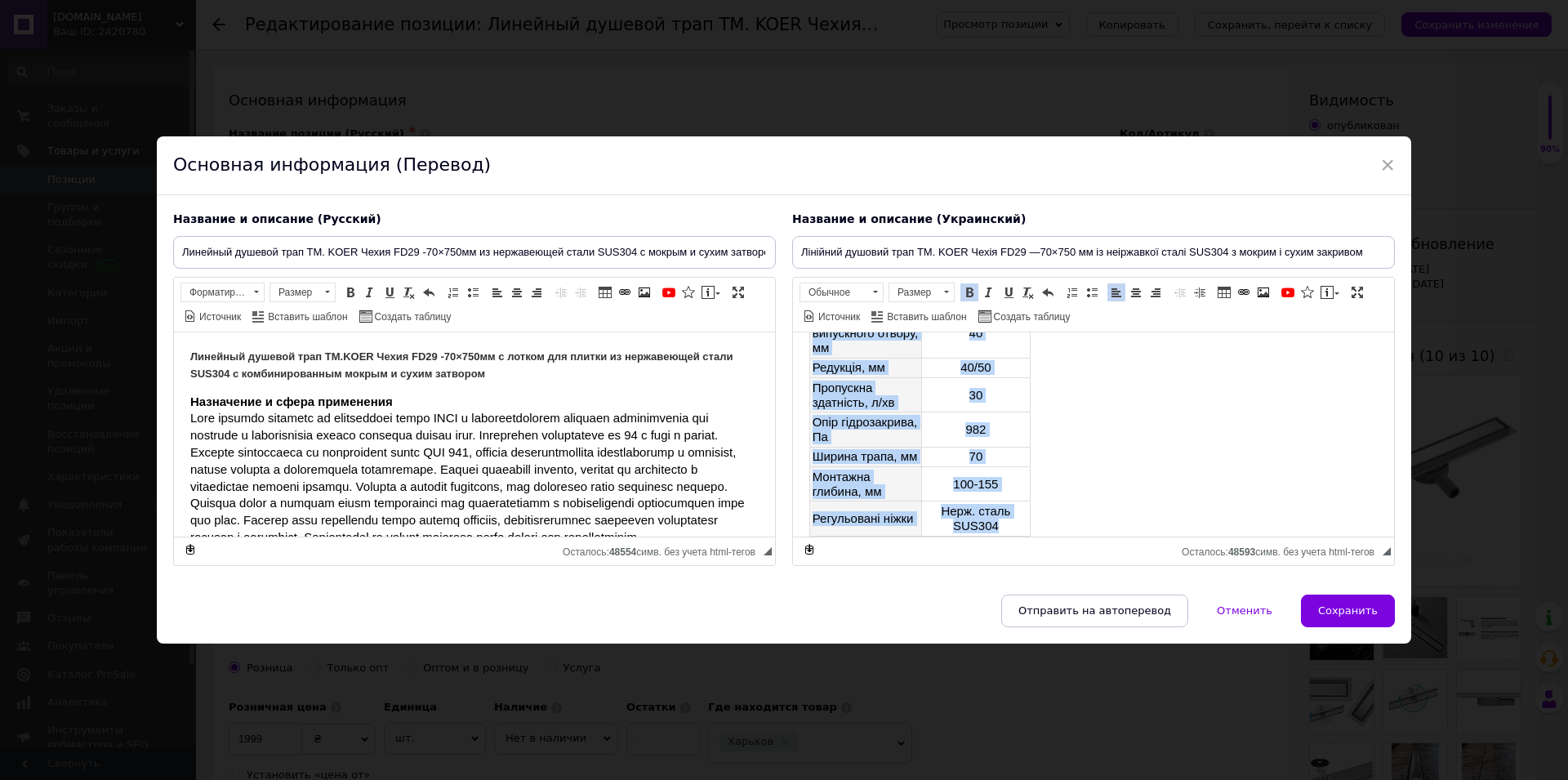
drag, startPoint x: 806, startPoint y: 399, endPoint x: 1123, endPoint y: 682, distance: 424.9
copy body "Loremipsumd si ametc adipiscingel Sedd eiusmod temporin ut laboreetdo magna ALI…"
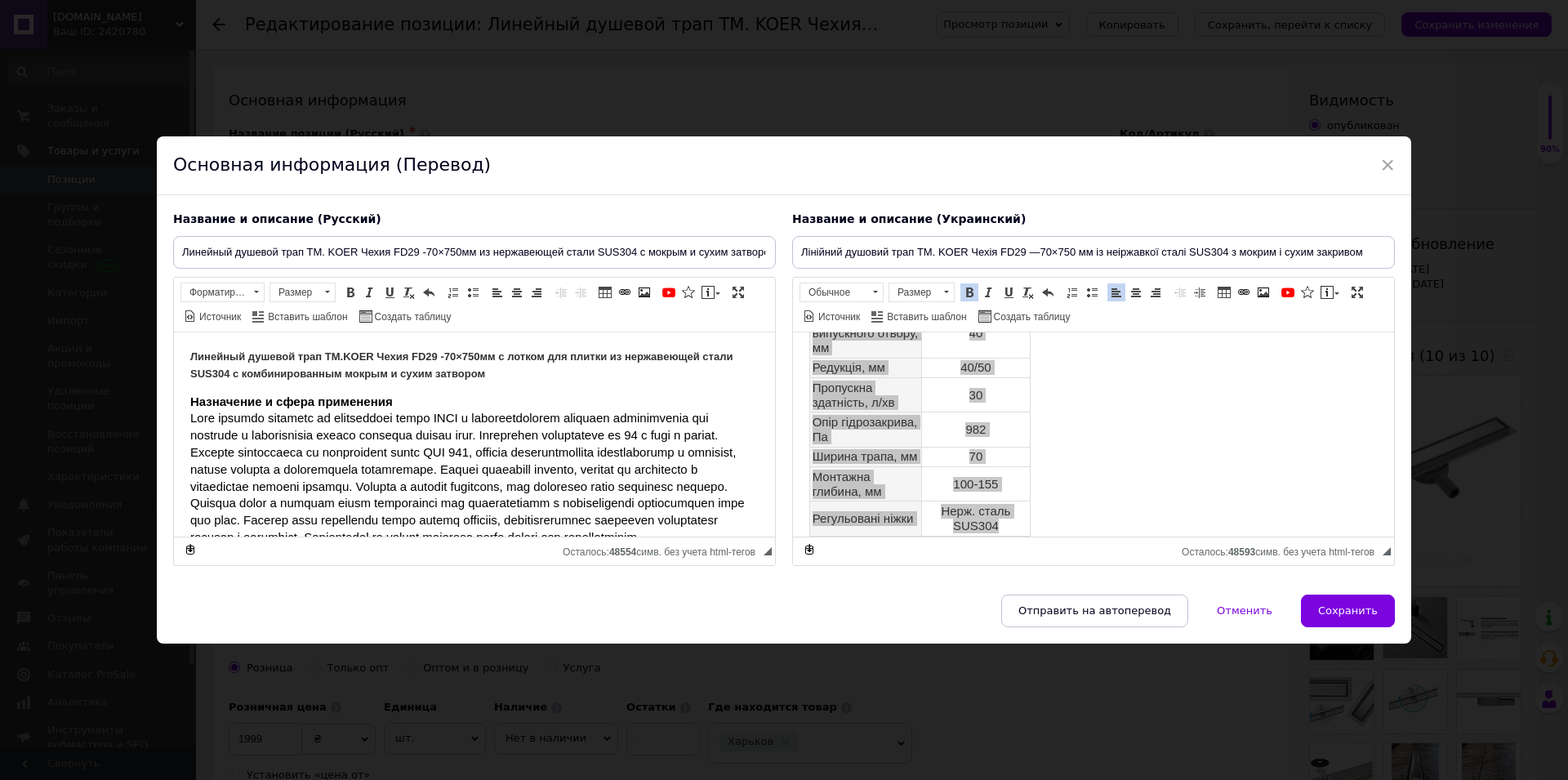
drag, startPoint x: 1379, startPoint y: 166, endPoint x: 1312, endPoint y: 181, distance: 68.7
click at [1383, 165] on div "× Основная информация (Перевод) Название и описание (Русский) Линейный душевой …" at bounding box center [784, 390] width 1254 height 506
click at [1380, 165] on span "×" at bounding box center [1387, 165] width 15 height 28
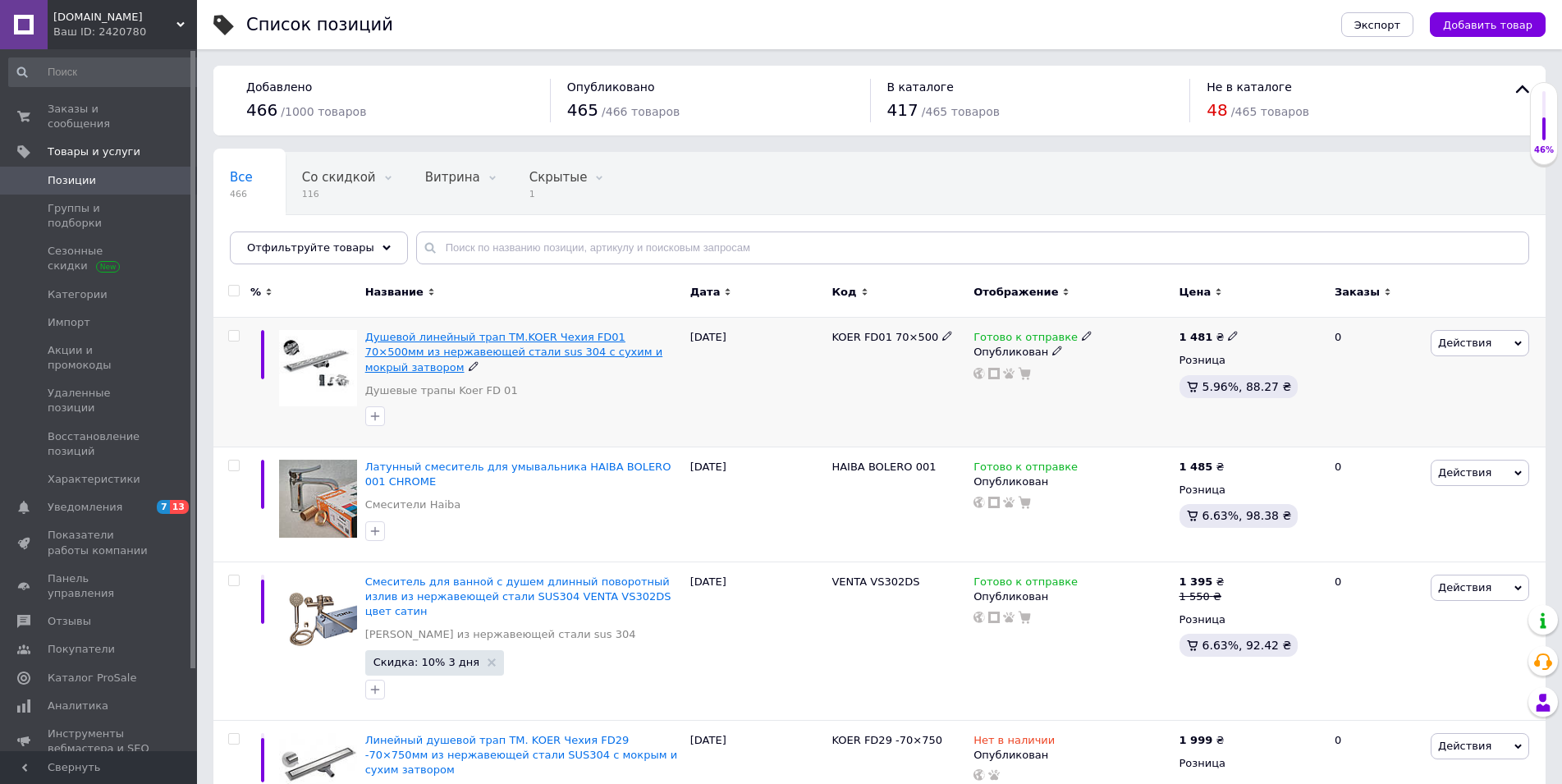
click at [506, 332] on span "Душевой линейный трап TM.KOER Чехия FD01 70×500мм из нержавеющей стали sus 304 …" at bounding box center [514, 351] width 297 height 42
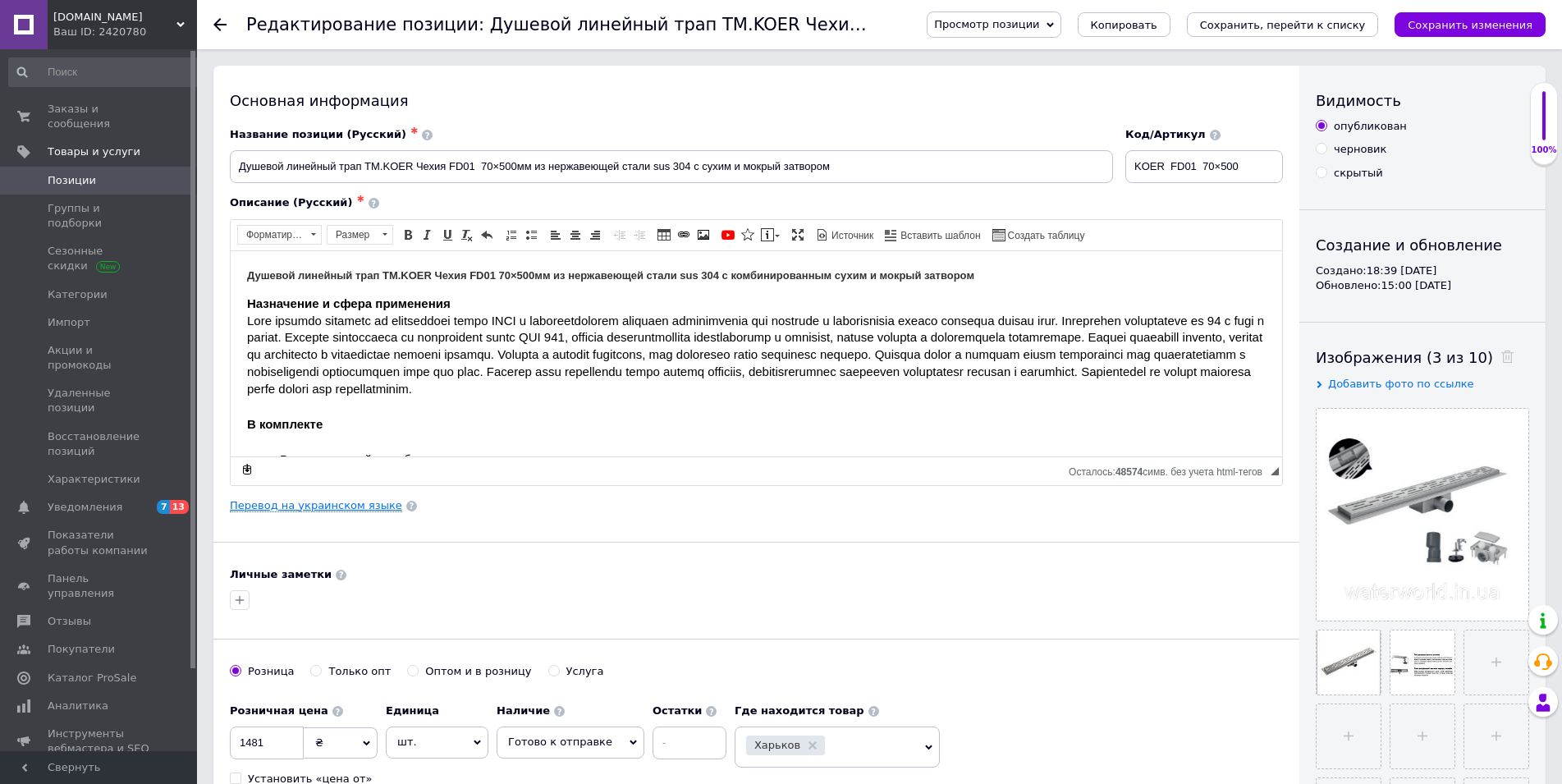
click at [334, 503] on link "Перевод на украинском языке" at bounding box center [316, 506] width 172 height 13
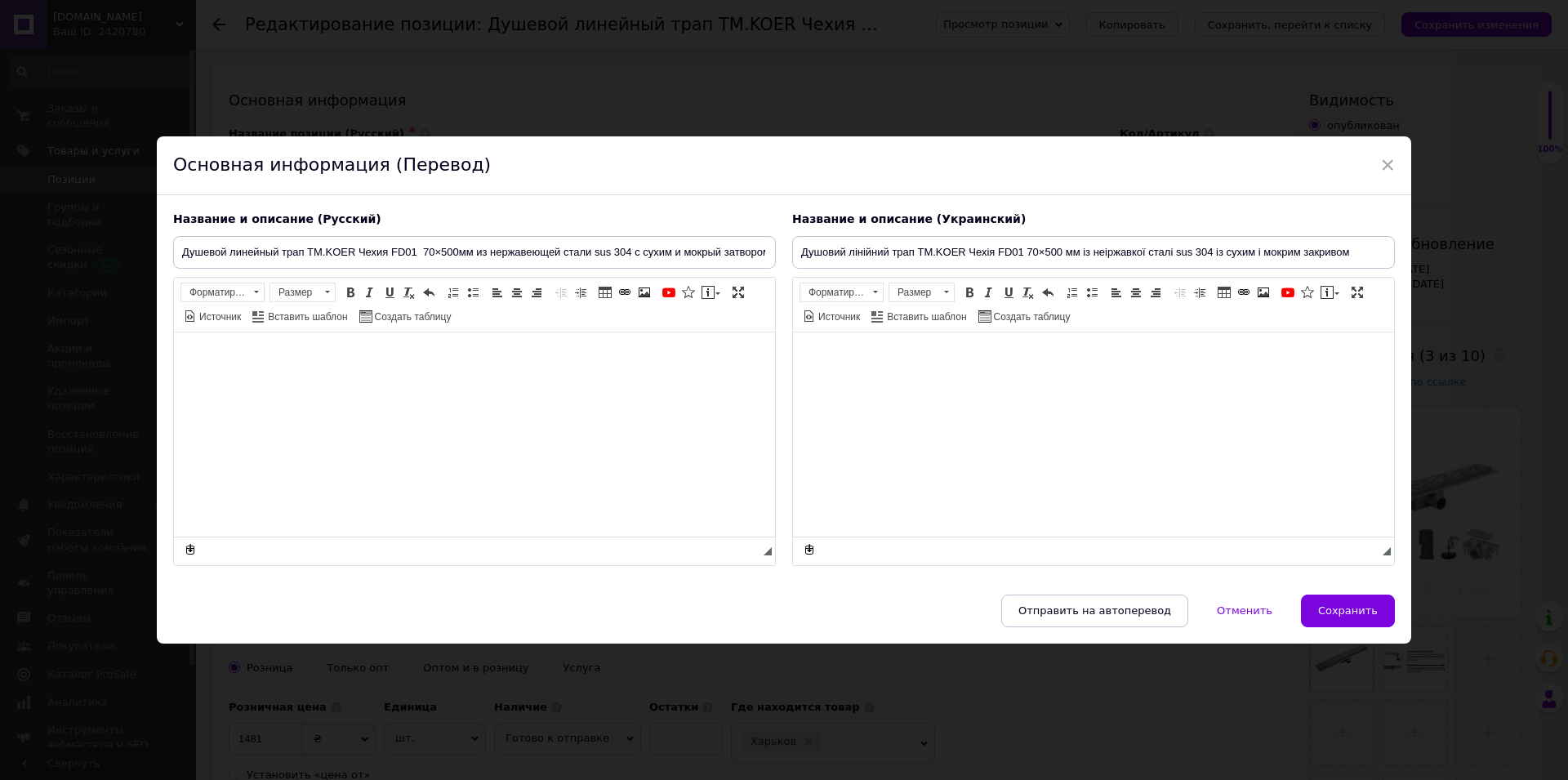
type input "Душовий лінійний трап TM.KOER Чехія FD01 70×500 мм із неіржавкої сталі sus 304 …"
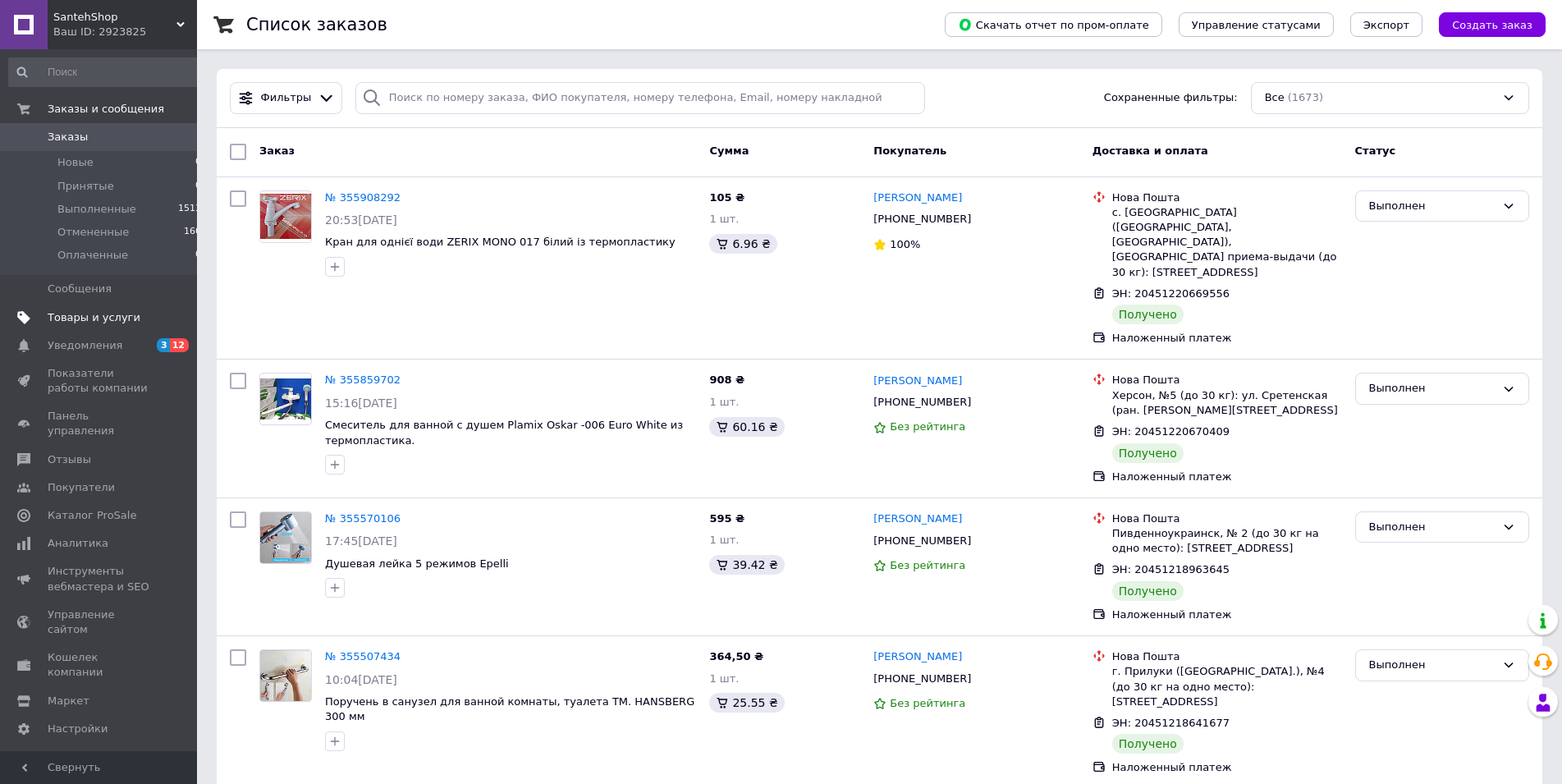
click at [76, 314] on span "Товары и услуги" at bounding box center [94, 318] width 93 height 15
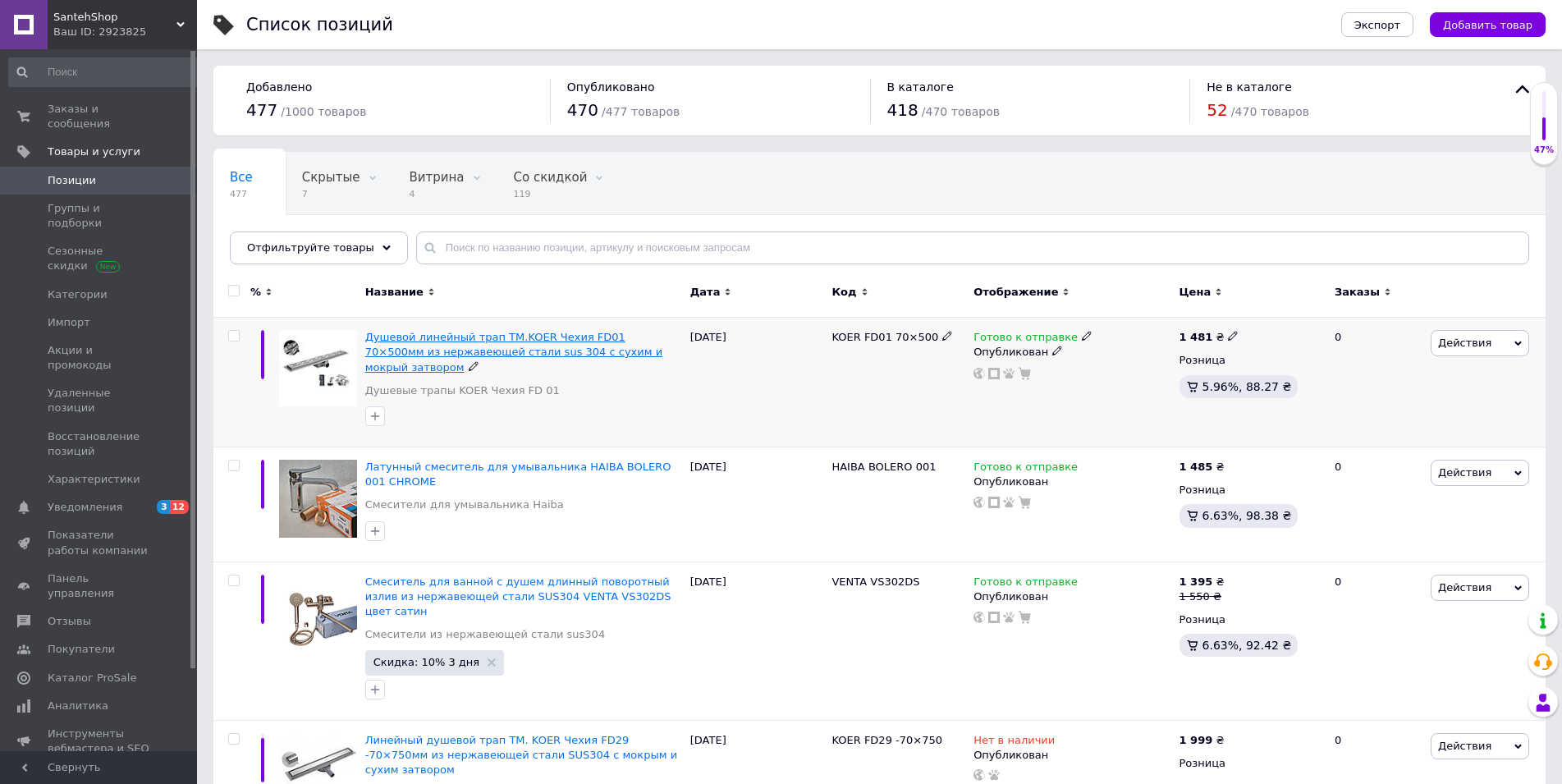
click at [507, 335] on span "Душевой линейный трап TM.KOER Чехия FD01 70×500мм из нержавеющей стали sus 304 …" at bounding box center [514, 351] width 297 height 42
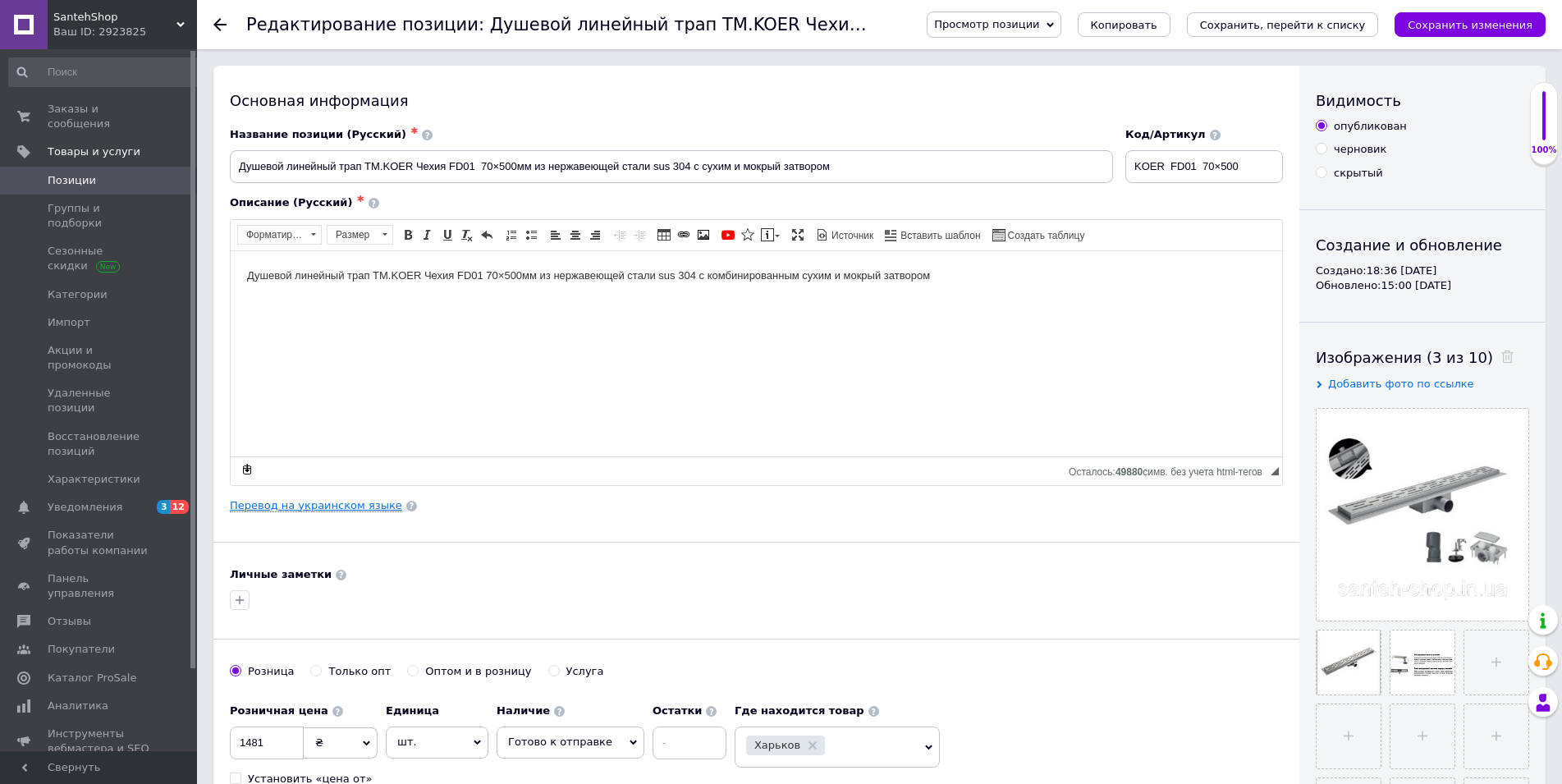
click at [353, 506] on link "Перевод на украинском языке" at bounding box center [316, 506] width 172 height 13
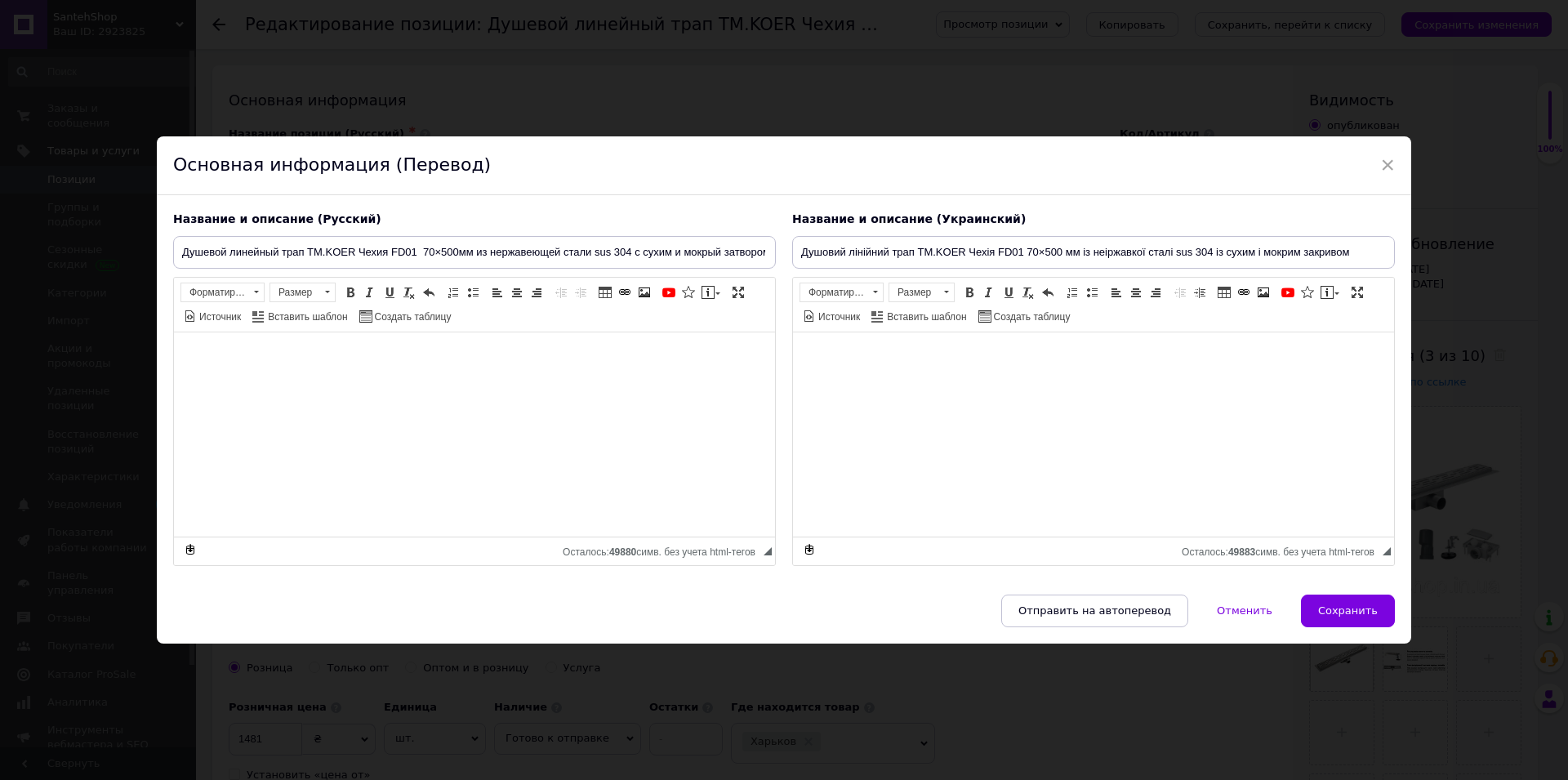
type input "Душовий лінійний трап TM.KOER Чехія FD01 70×500 мм із неіржавкої сталі sus 304 …"
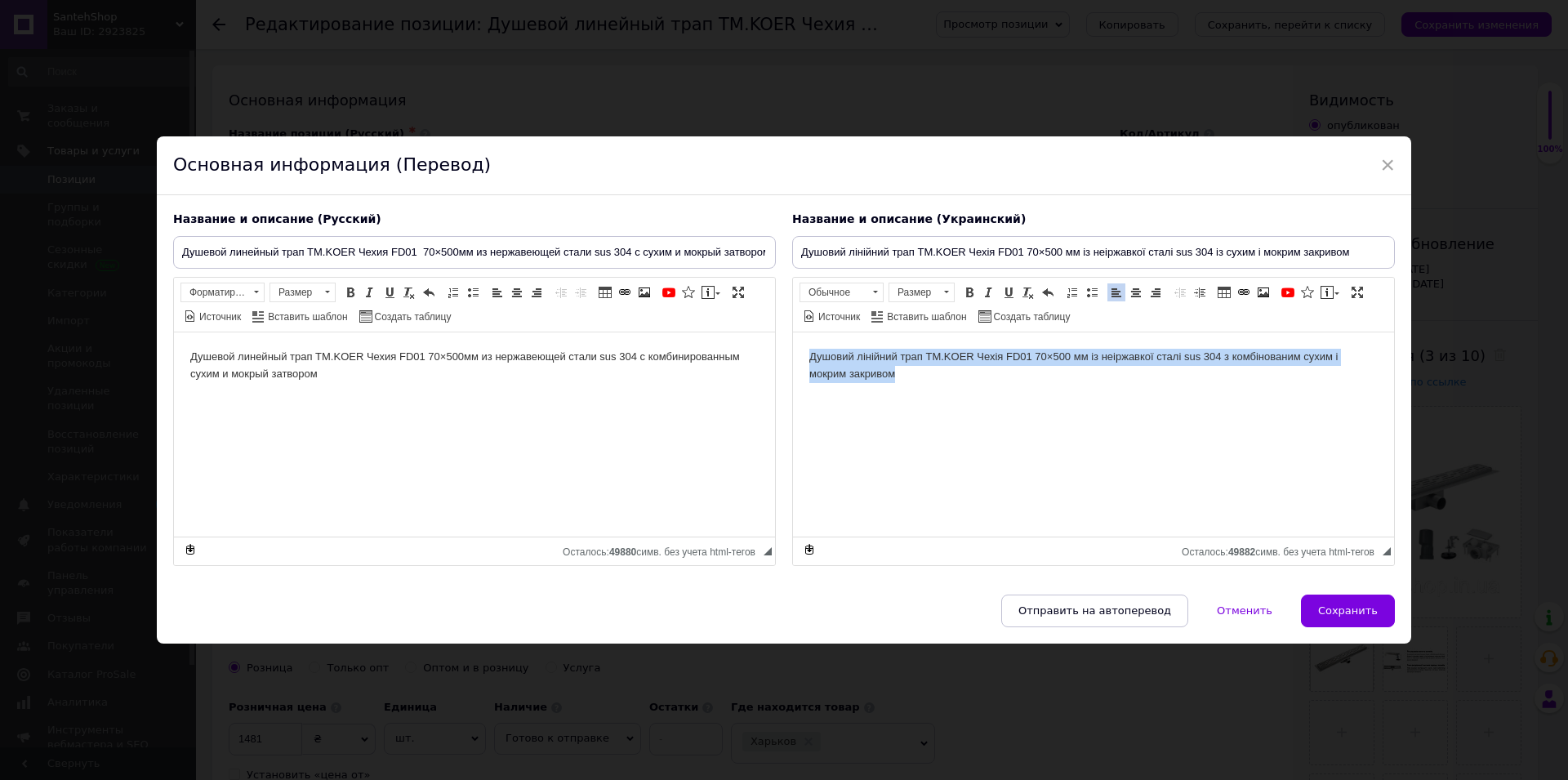
drag, startPoint x: 803, startPoint y: 353, endPoint x: 941, endPoint y: 382, distance: 141.0
click at [941, 382] on html "Душовий лінійний трап TM.KOER Чехія FD01 70×500 мм із неіржавкої сталі sus 304 …" at bounding box center [1094, 434] width 601 height 204
drag, startPoint x: 963, startPoint y: 292, endPoint x: 954, endPoint y: 307, distance: 17.5
click at [964, 292] on span at bounding box center [970, 292] width 13 height 13
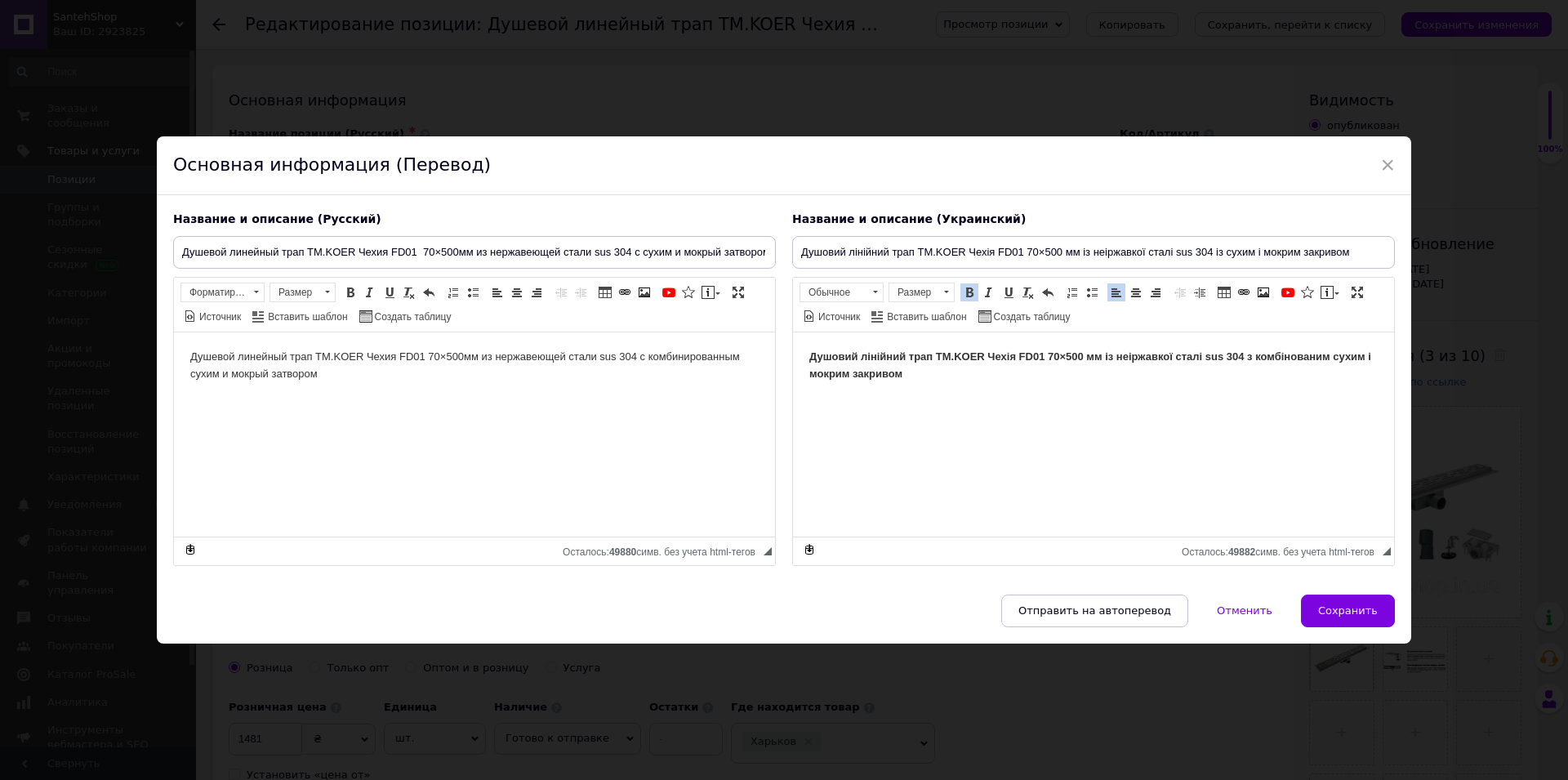
click at [972, 399] on html "Душовий лінійний трап TM.KOER Чехія FD01 70×500 мм із неіржавкої сталі sus 304 …" at bounding box center [1094, 434] width 601 height 204
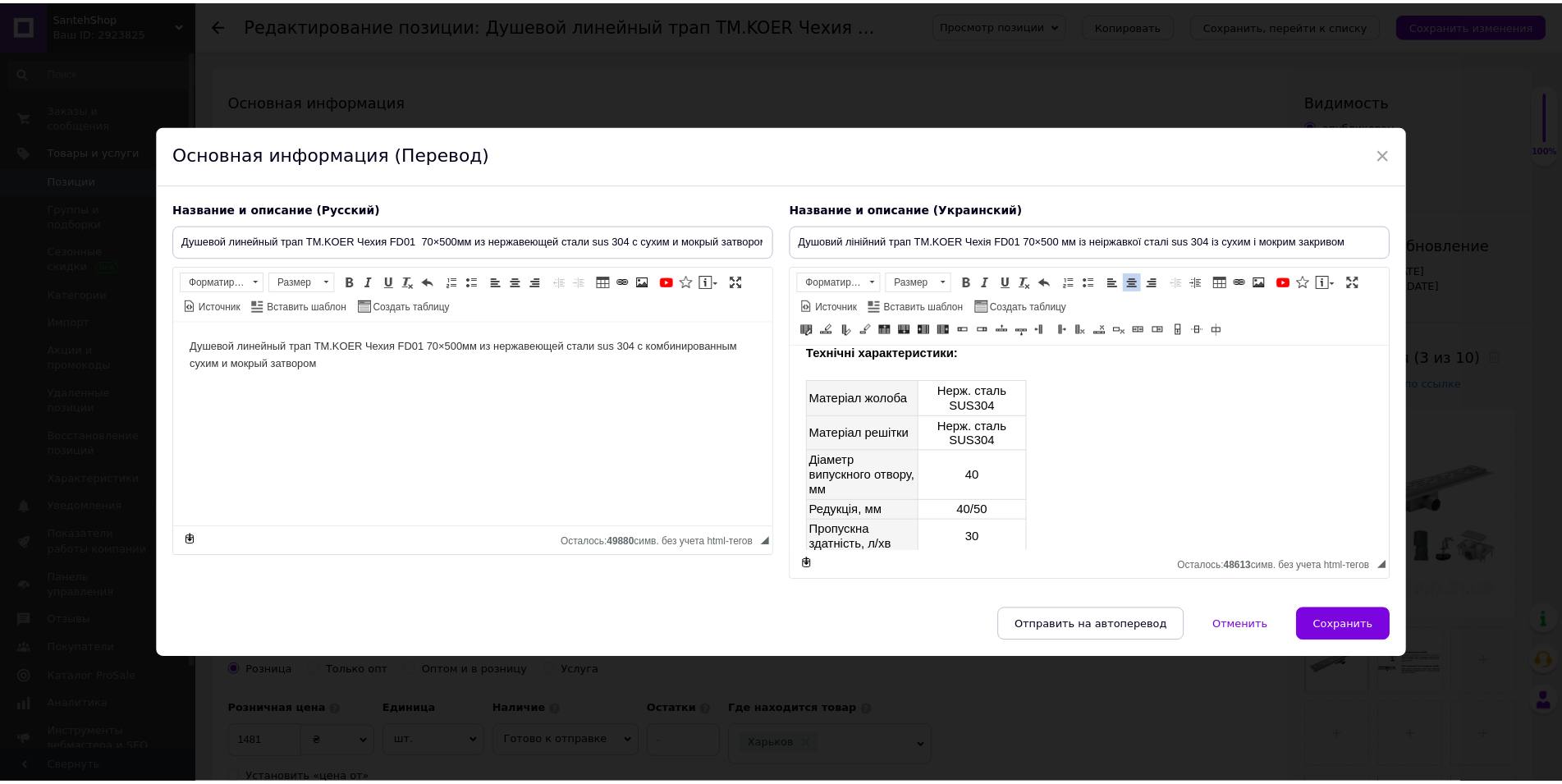
scroll to position [181, 0]
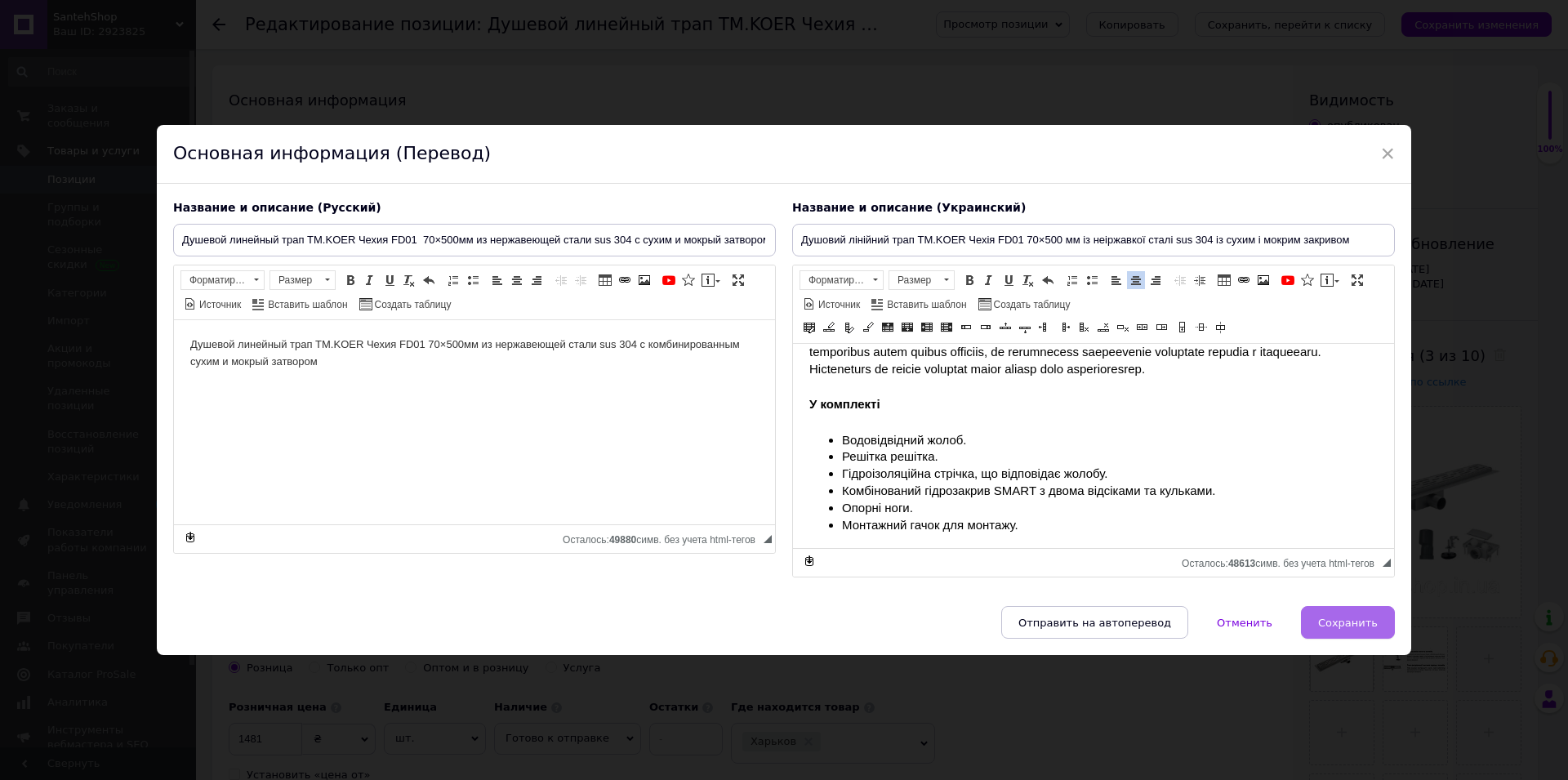
click at [1346, 624] on span "Сохранить" at bounding box center [1347, 622] width 60 height 12
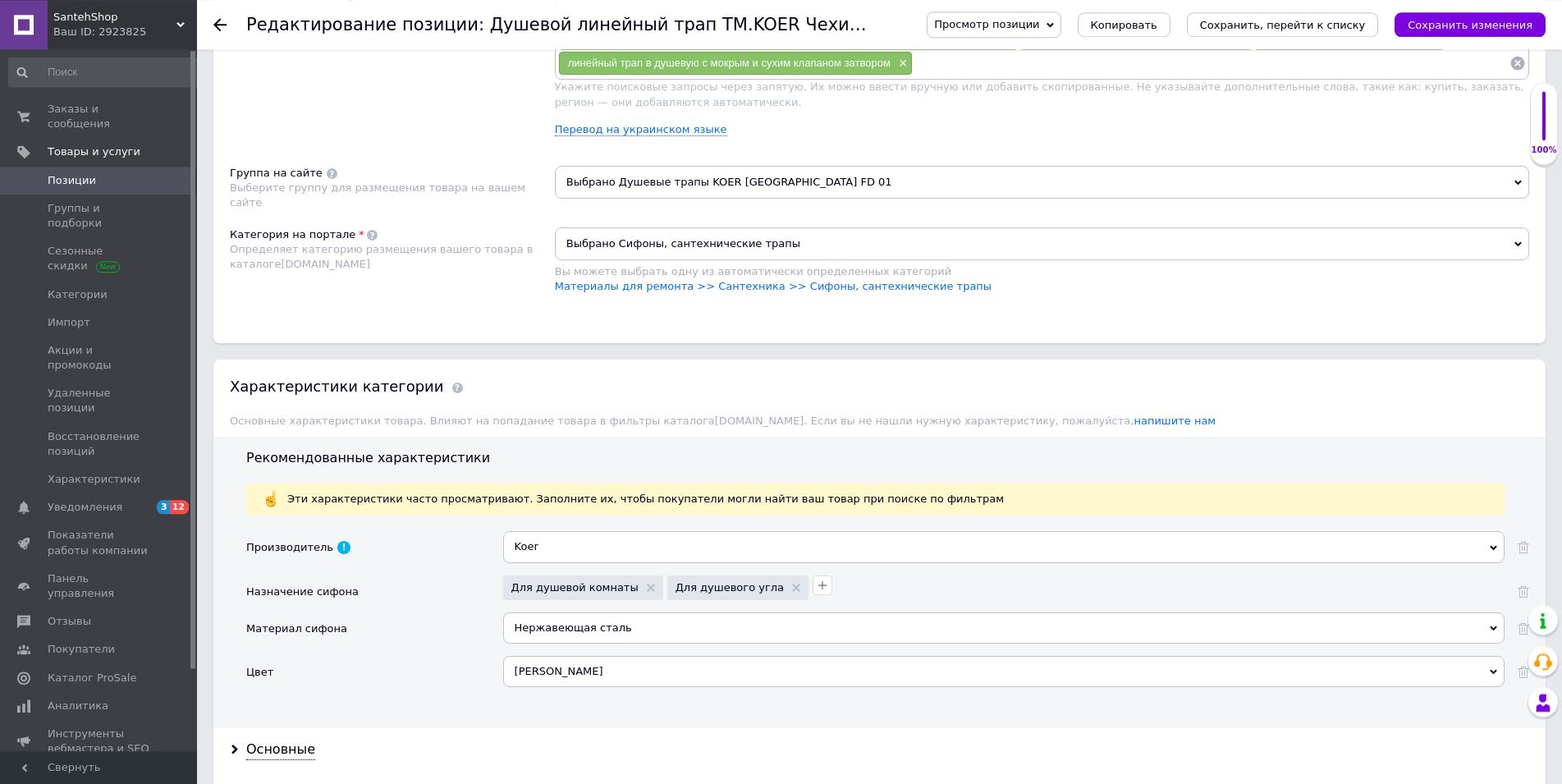
scroll to position [1255, 0]
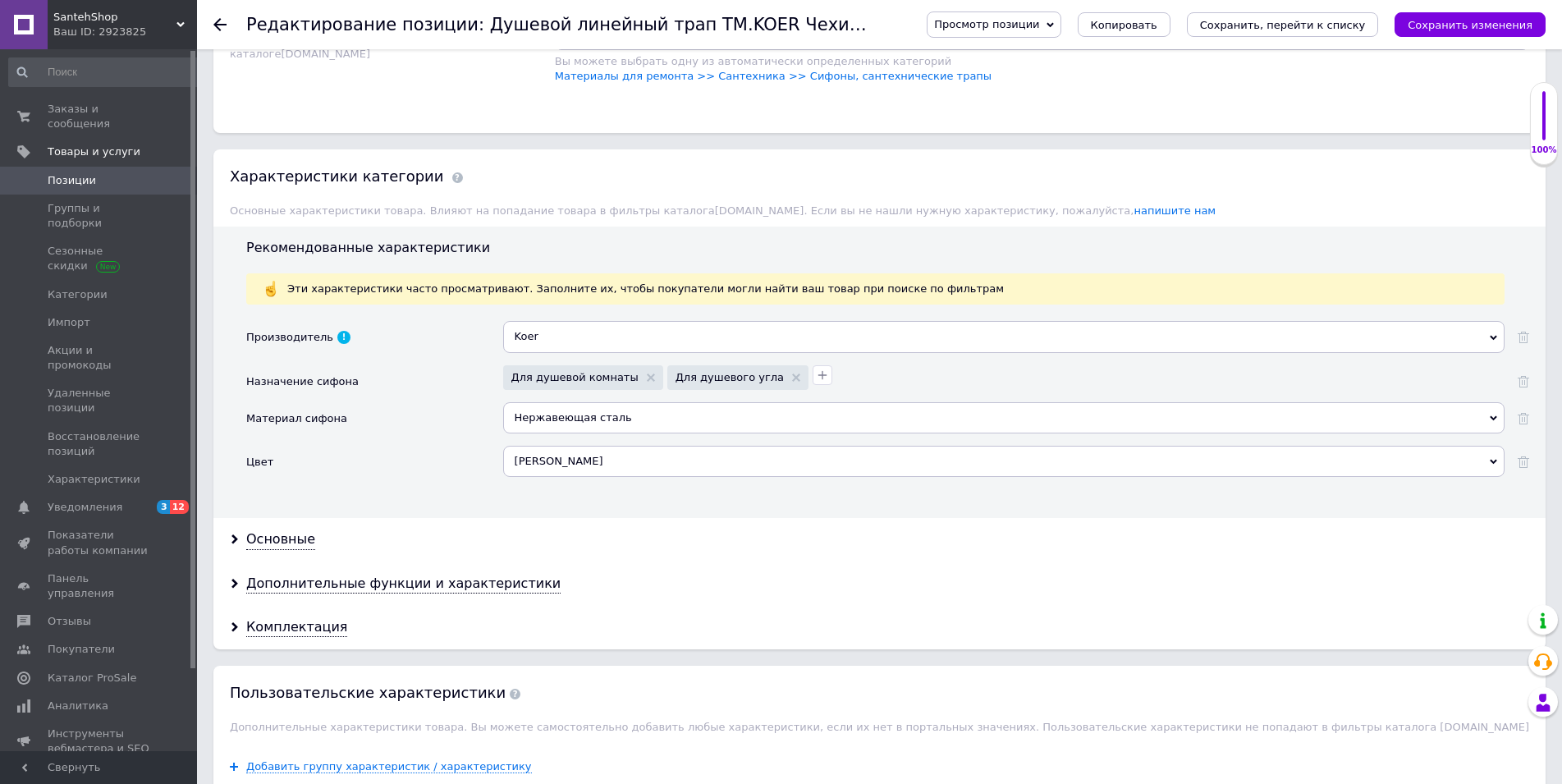
drag, startPoint x: 287, startPoint y: 545, endPoint x: 323, endPoint y: 536, distance: 37.1
click at [289, 544] on div "Основные" at bounding box center [281, 539] width 69 height 19
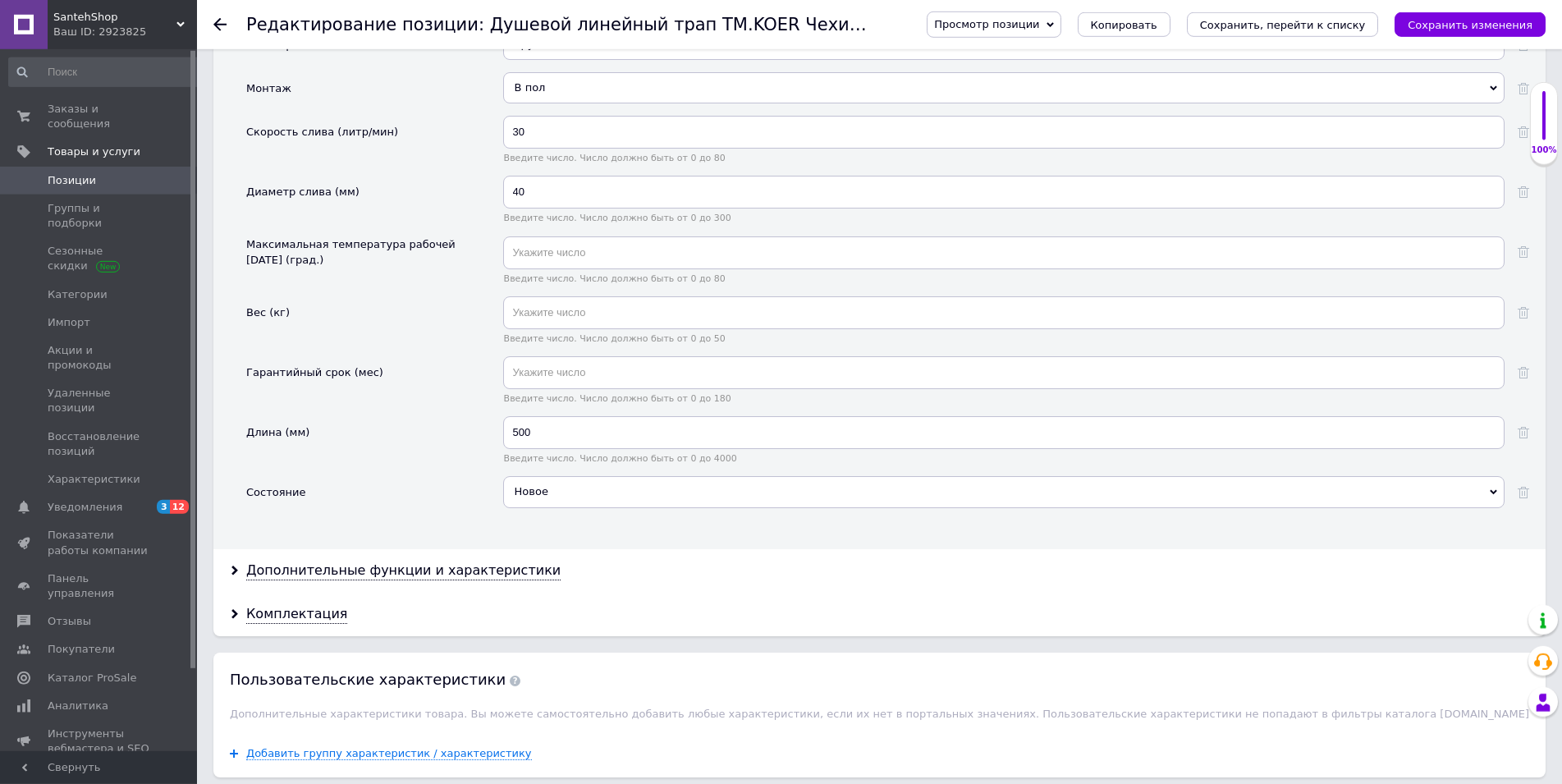
scroll to position [1925, 0]
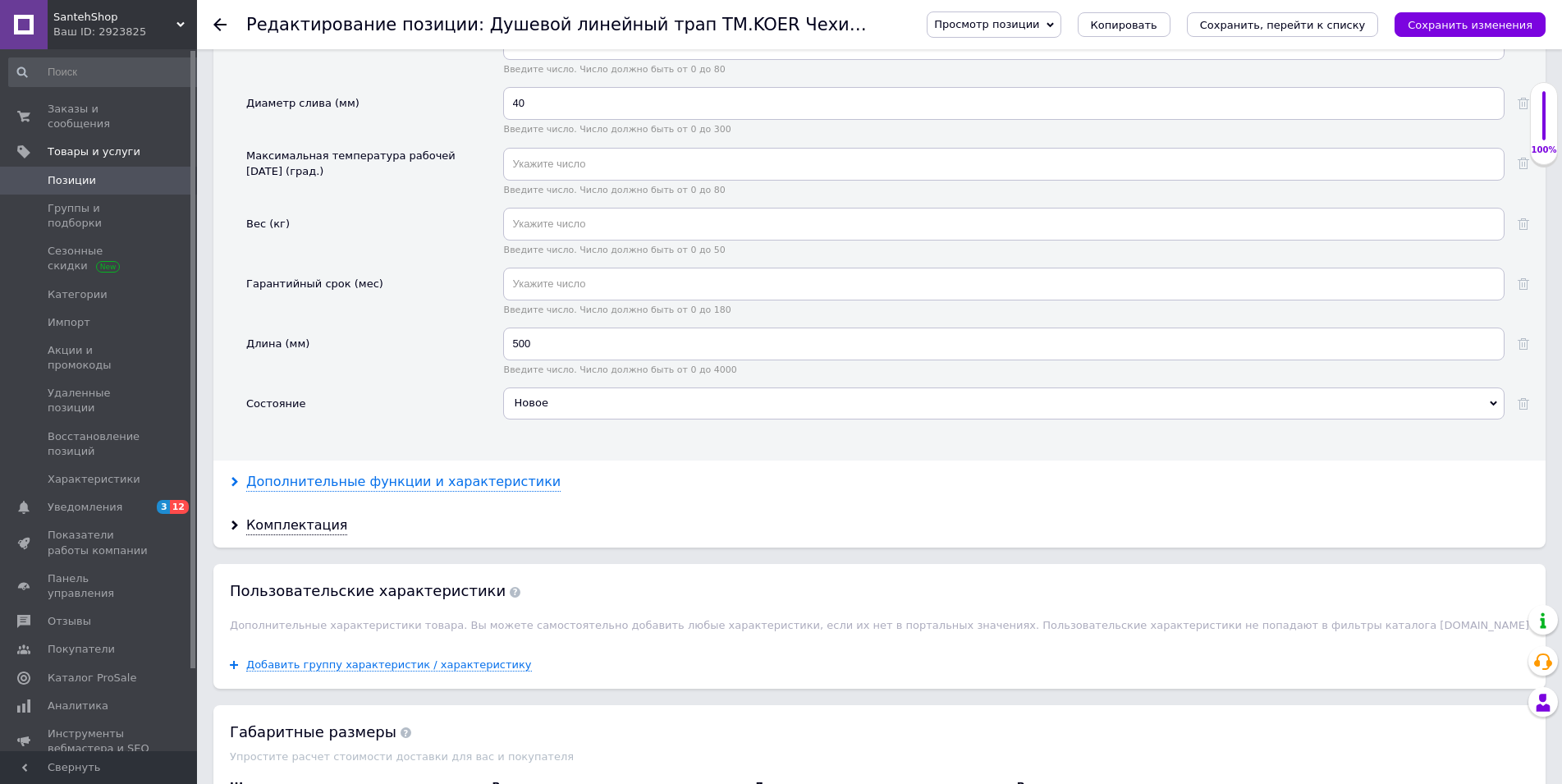
click at [374, 486] on div "Дополнительные функции и характеристики" at bounding box center [403, 482] width 315 height 19
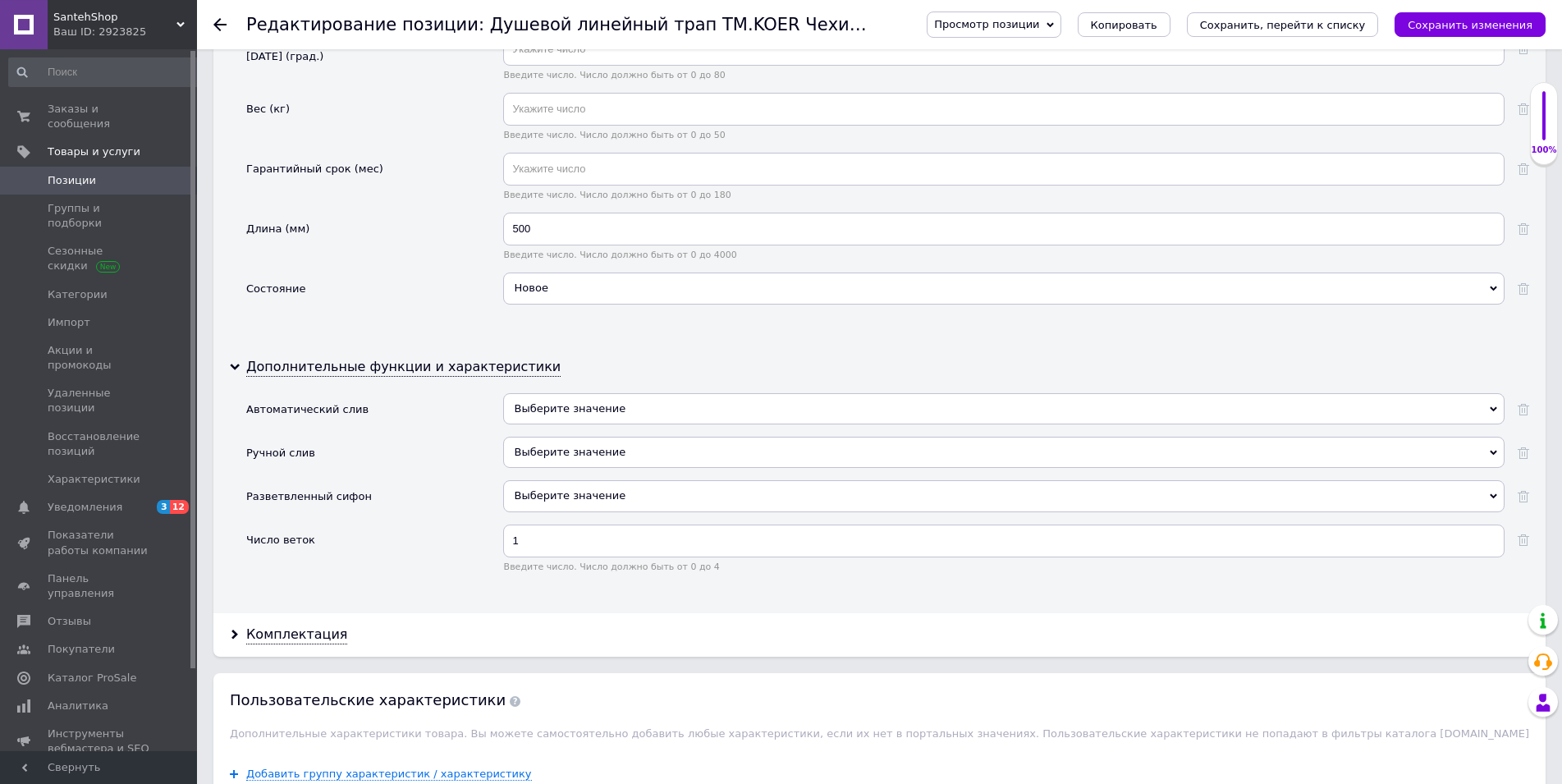
scroll to position [2176, 0]
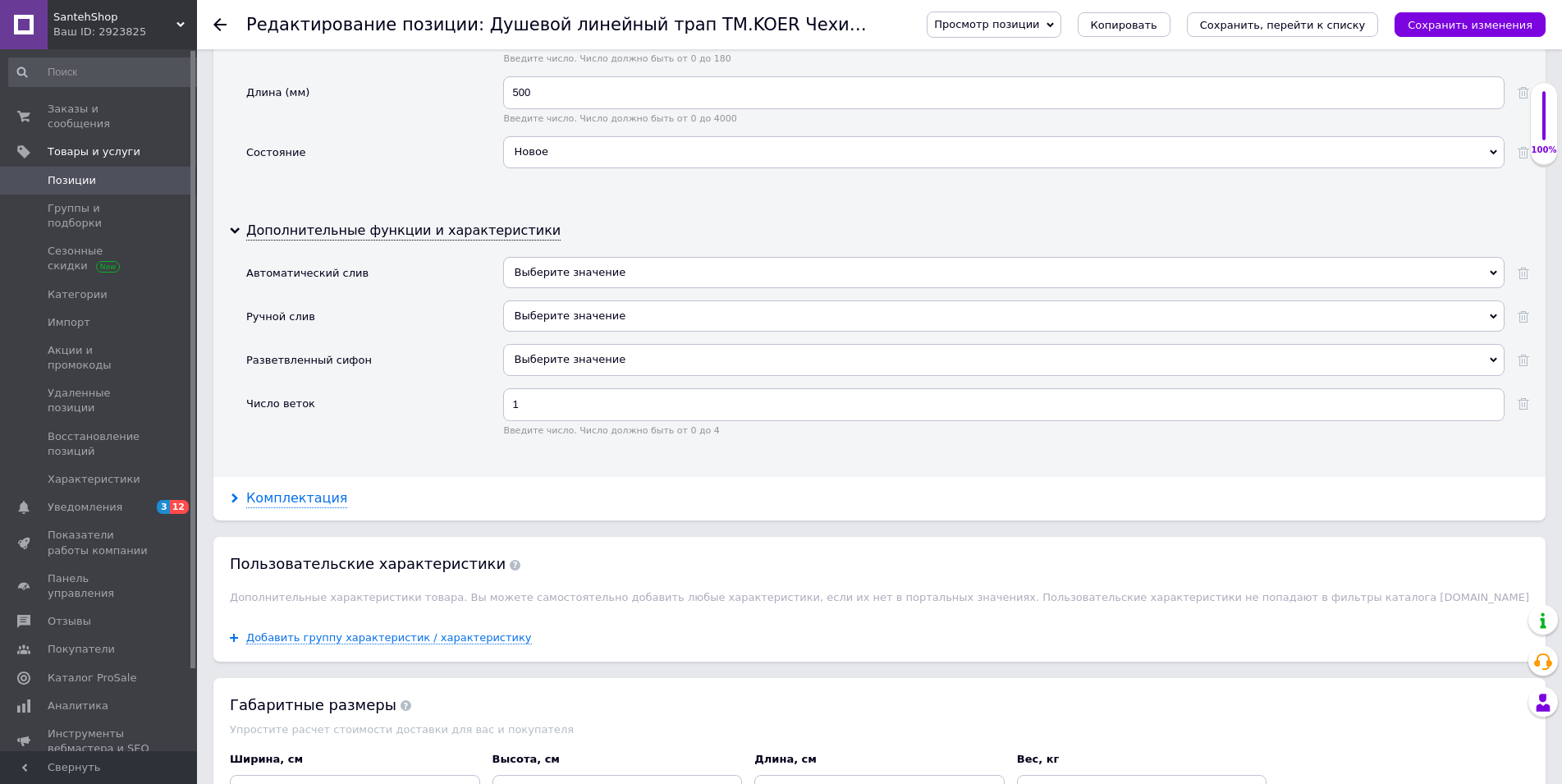
click at [321, 503] on div "Комплектация" at bounding box center [296, 498] width 101 height 19
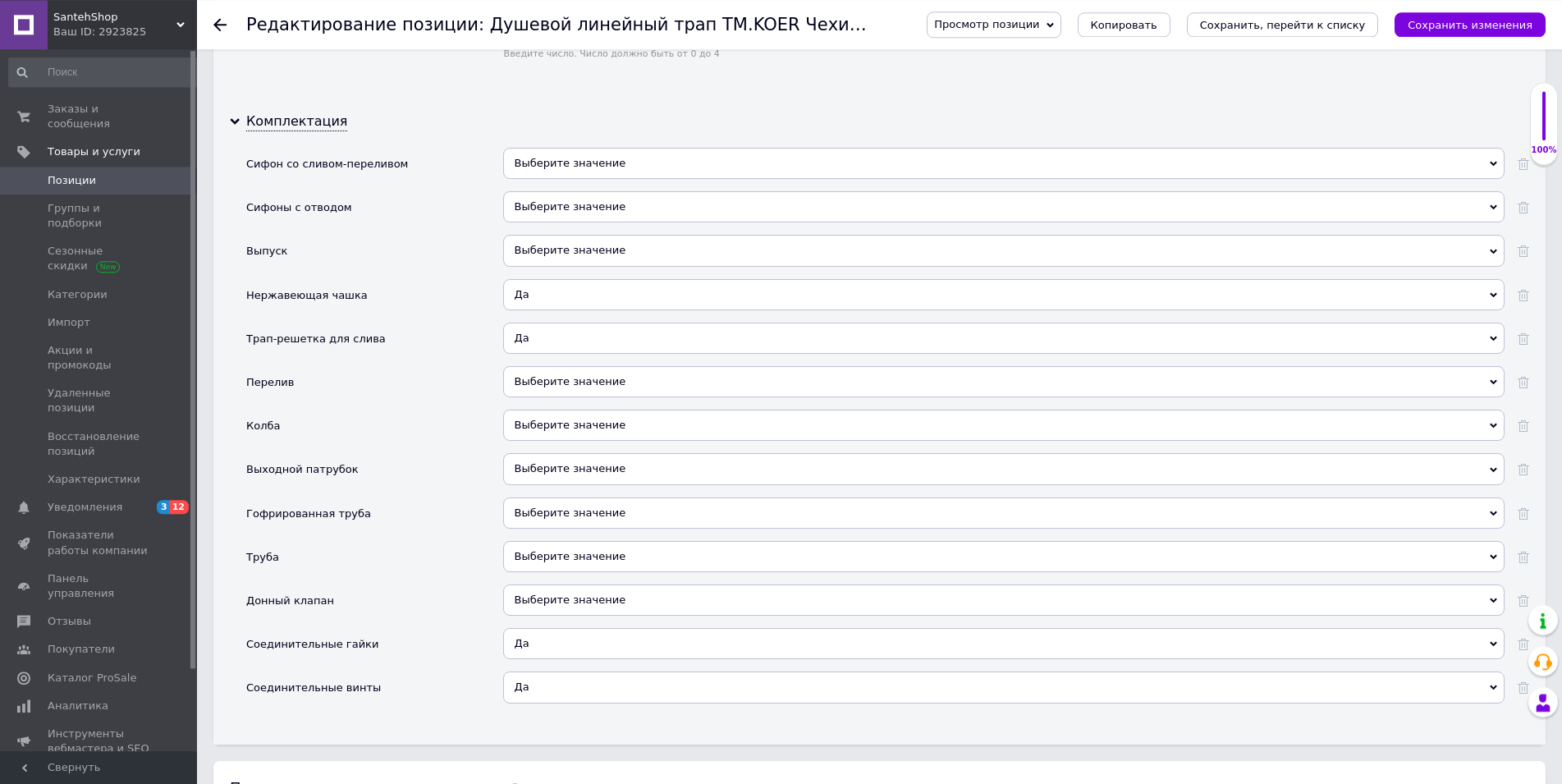
scroll to position [2595, 0]
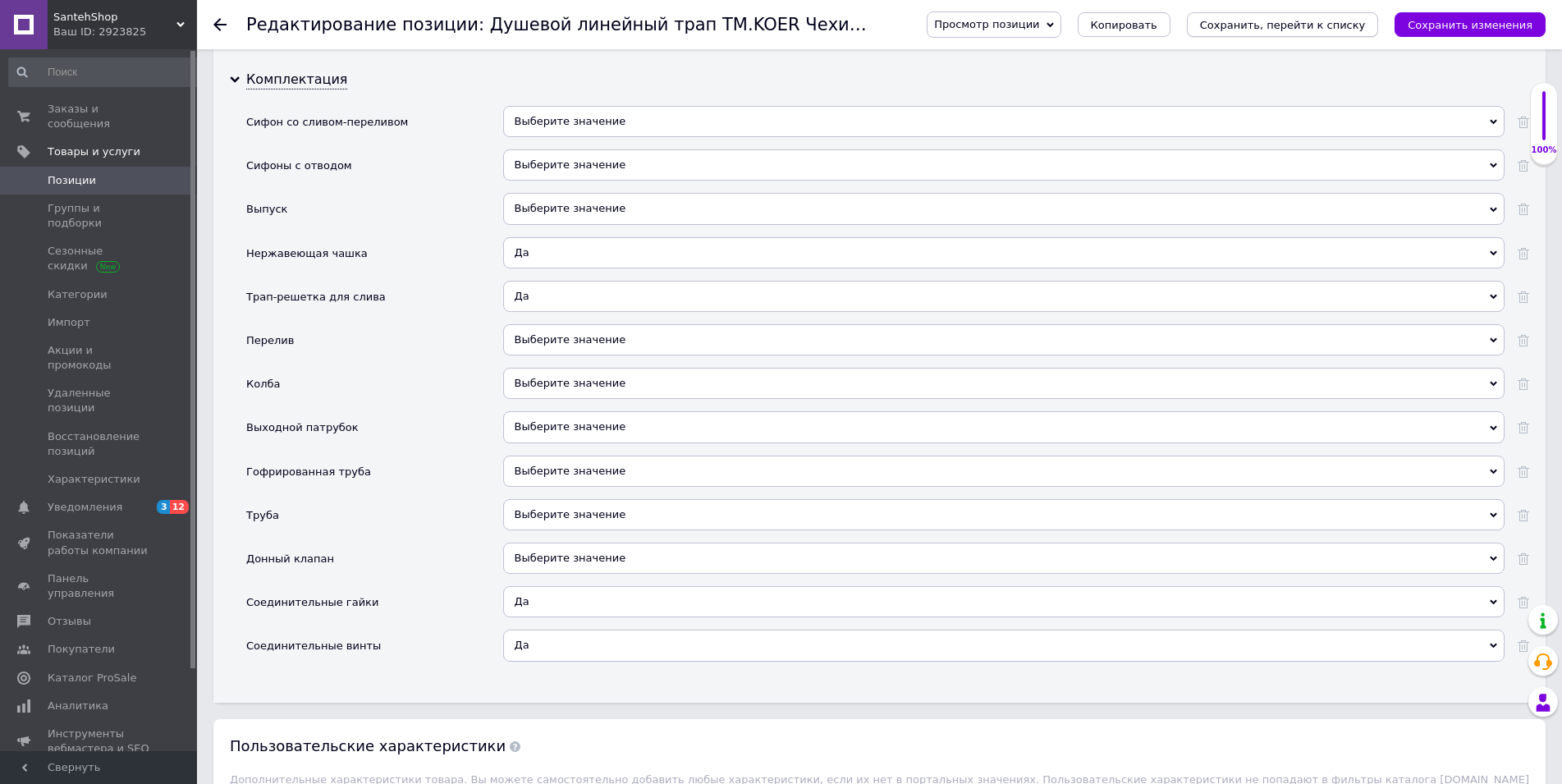
click at [1333, 23] on icon "Сохранить, перейти к списку" at bounding box center [1283, 25] width 166 height 12
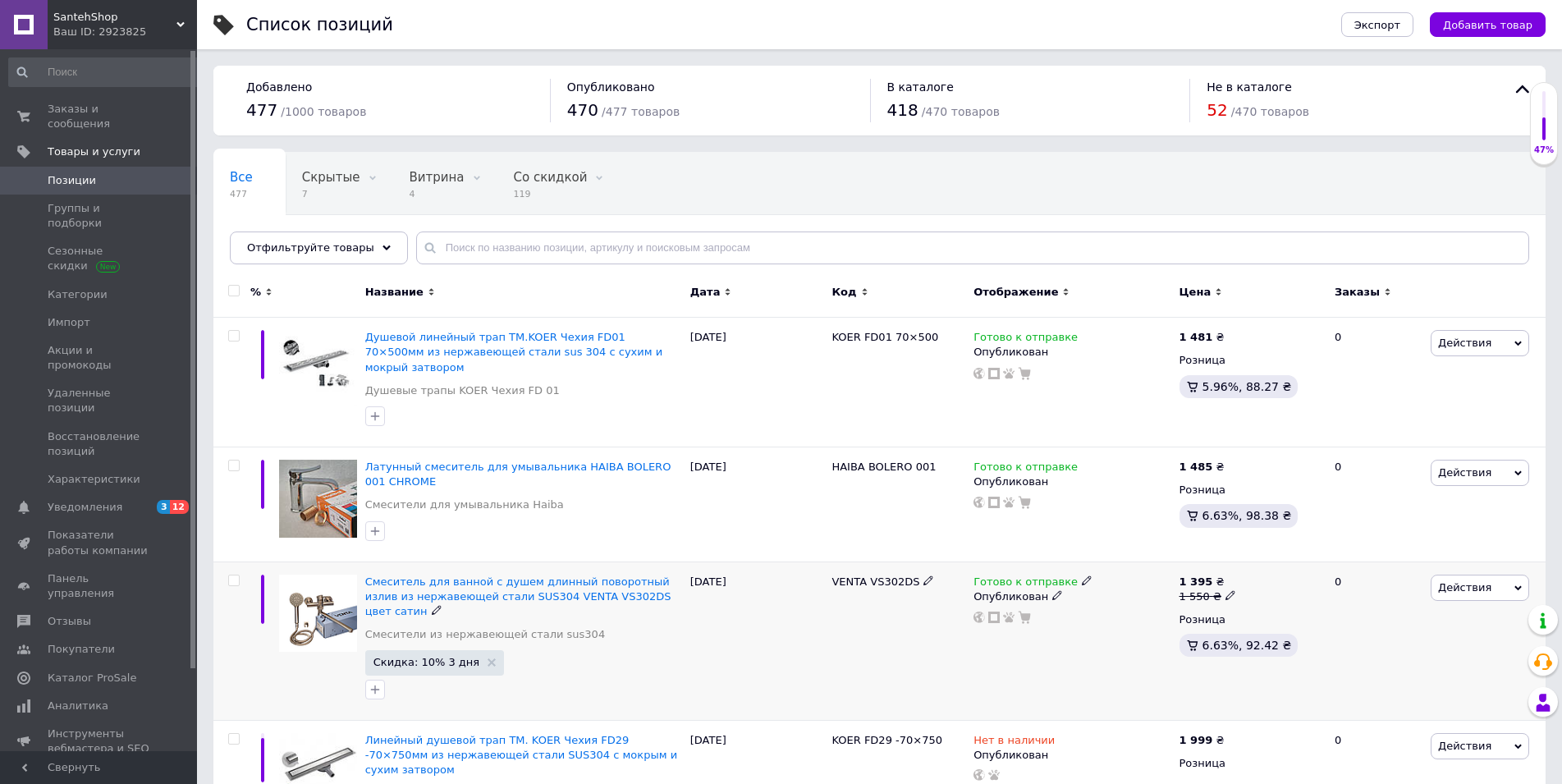
scroll to position [335, 0]
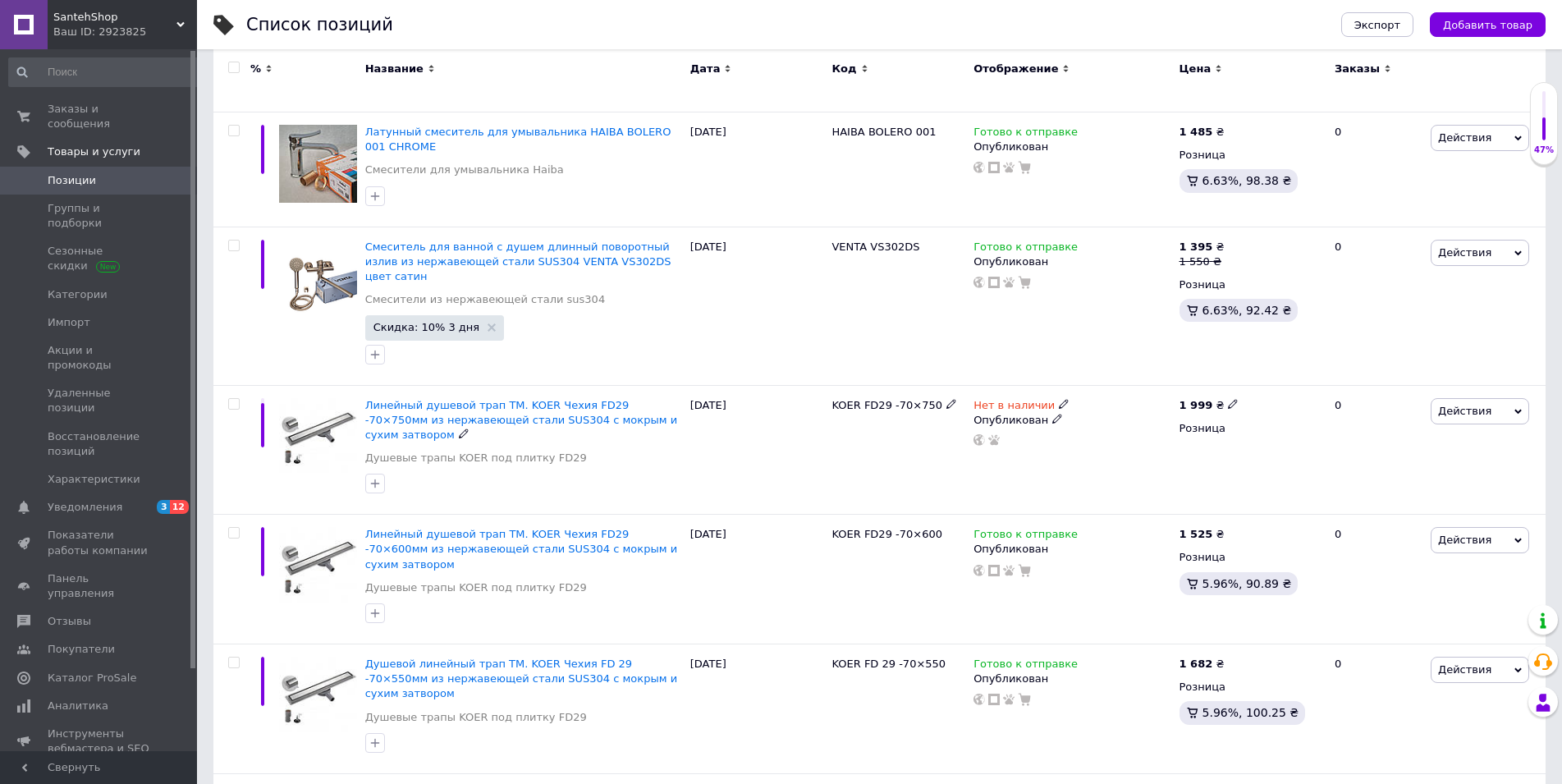
drag, startPoint x: 509, startPoint y: 373, endPoint x: 513, endPoint y: 388, distance: 15.5
click at [509, 399] on span "Линейный душевой трап ТМ. KOER Чехия FD29 -70×750мм из нержавеющей стали SUS304…" at bounding box center [521, 420] width 312 height 42
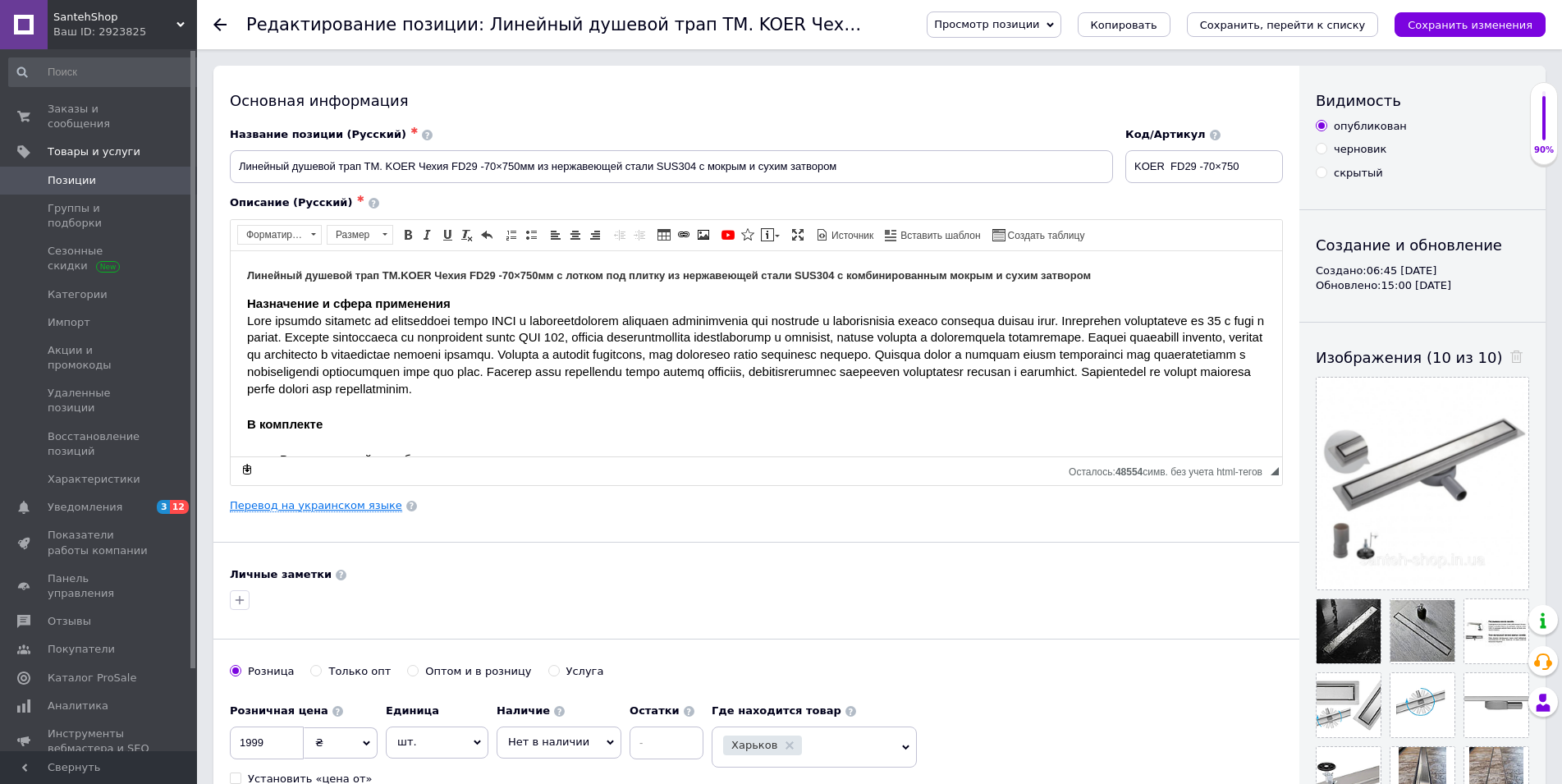
click at [324, 510] on link "Перевод на украинском языке" at bounding box center [316, 506] width 172 height 13
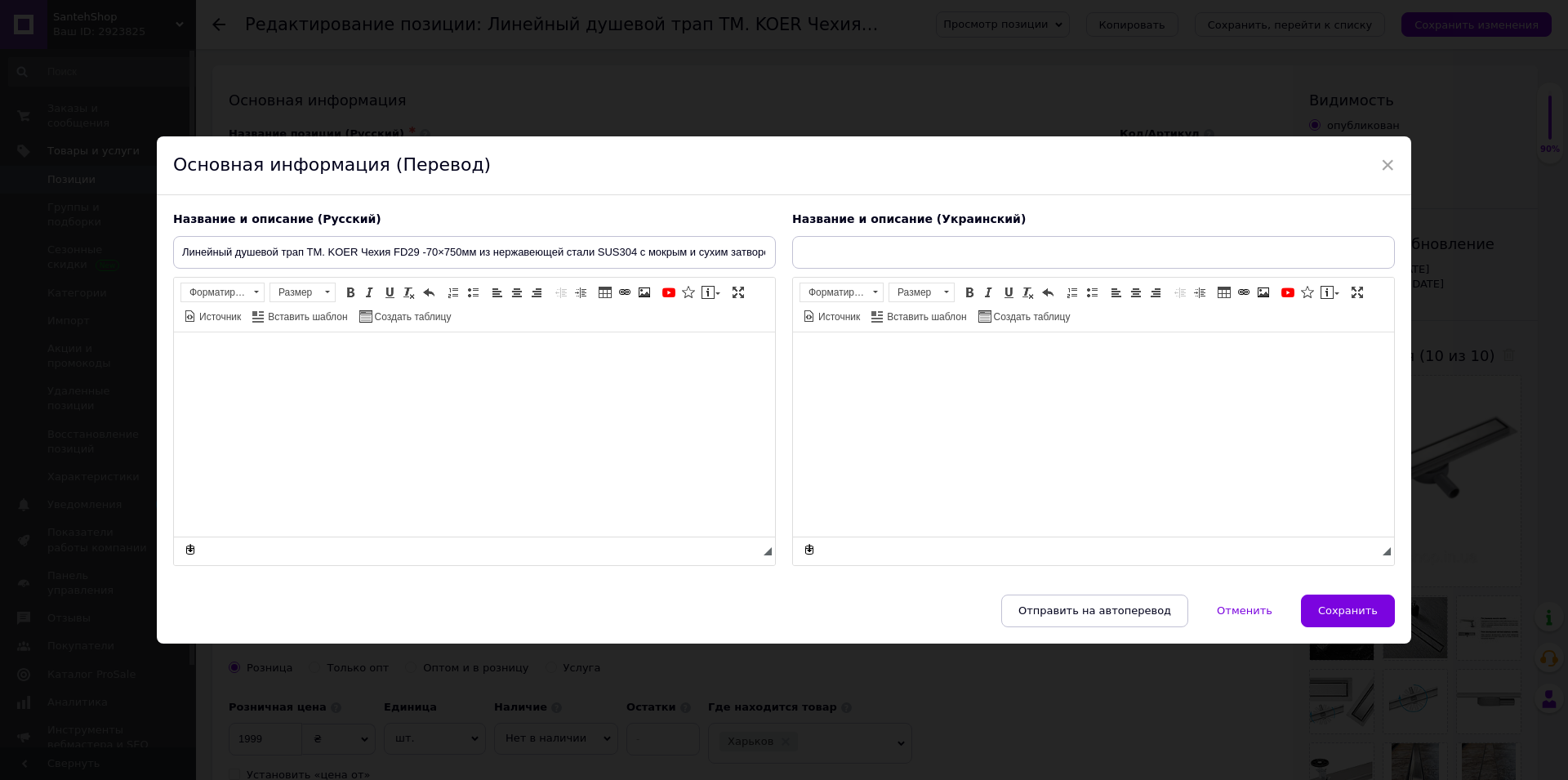
type input "Лінійний душовий трап ТМ. KOER Чехія FD29 —70×750 мм із неіржавкої сталі SUS304…"
